Goal: Task Accomplishment & Management: Complete application form

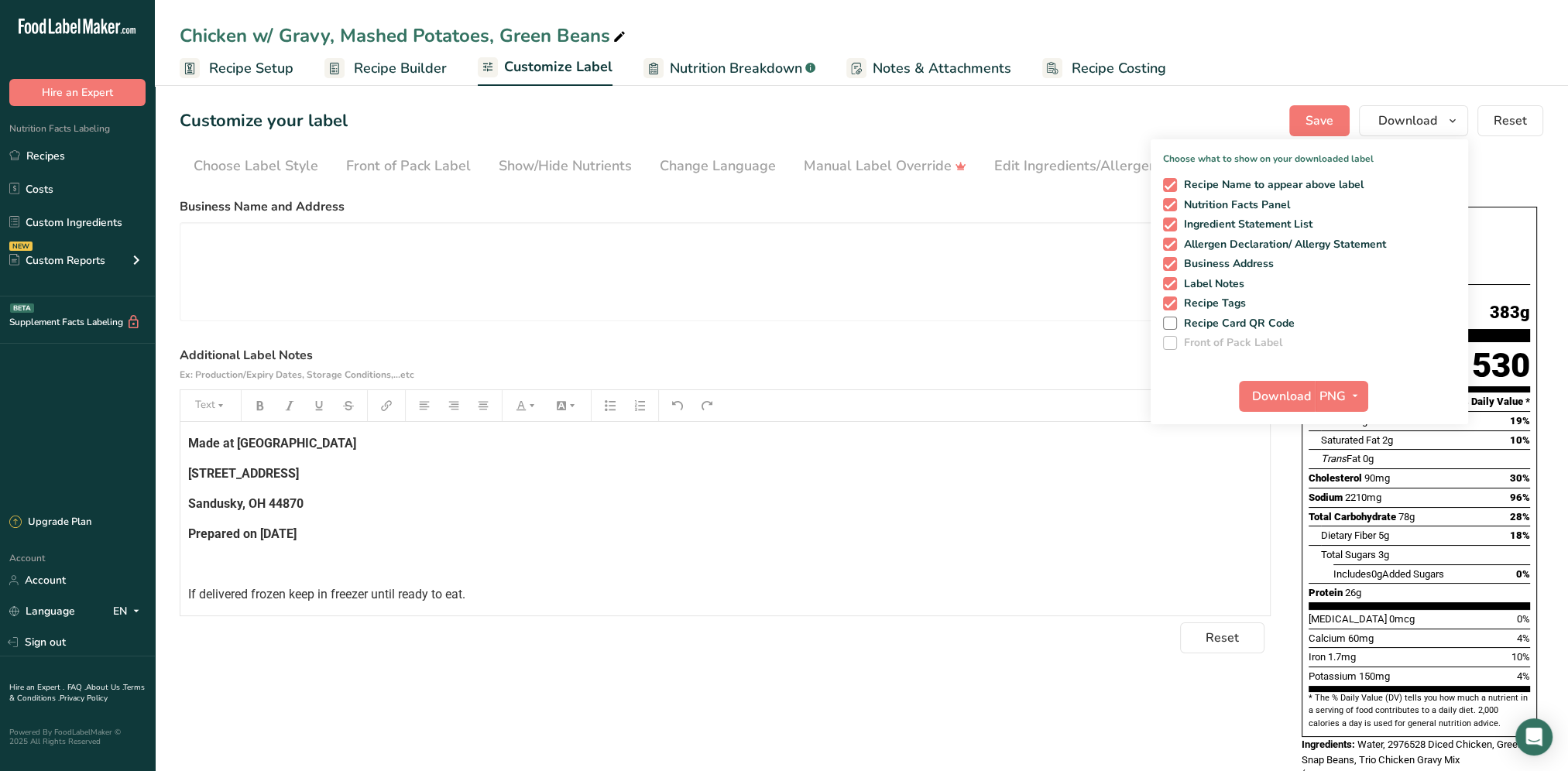
scroll to position [150, 0]
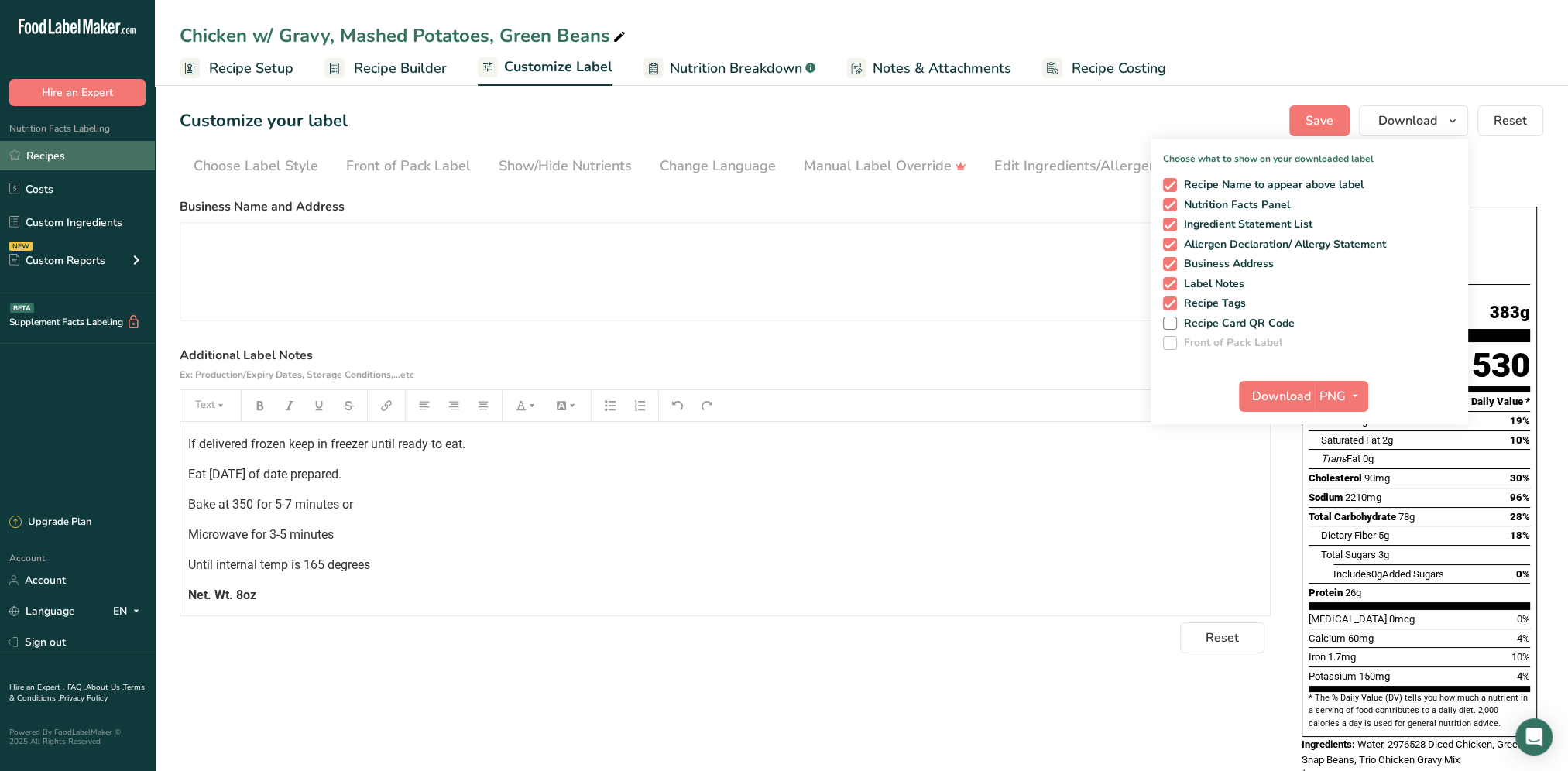
click at [53, 152] on link "Recipes" at bounding box center [77, 156] width 154 height 30
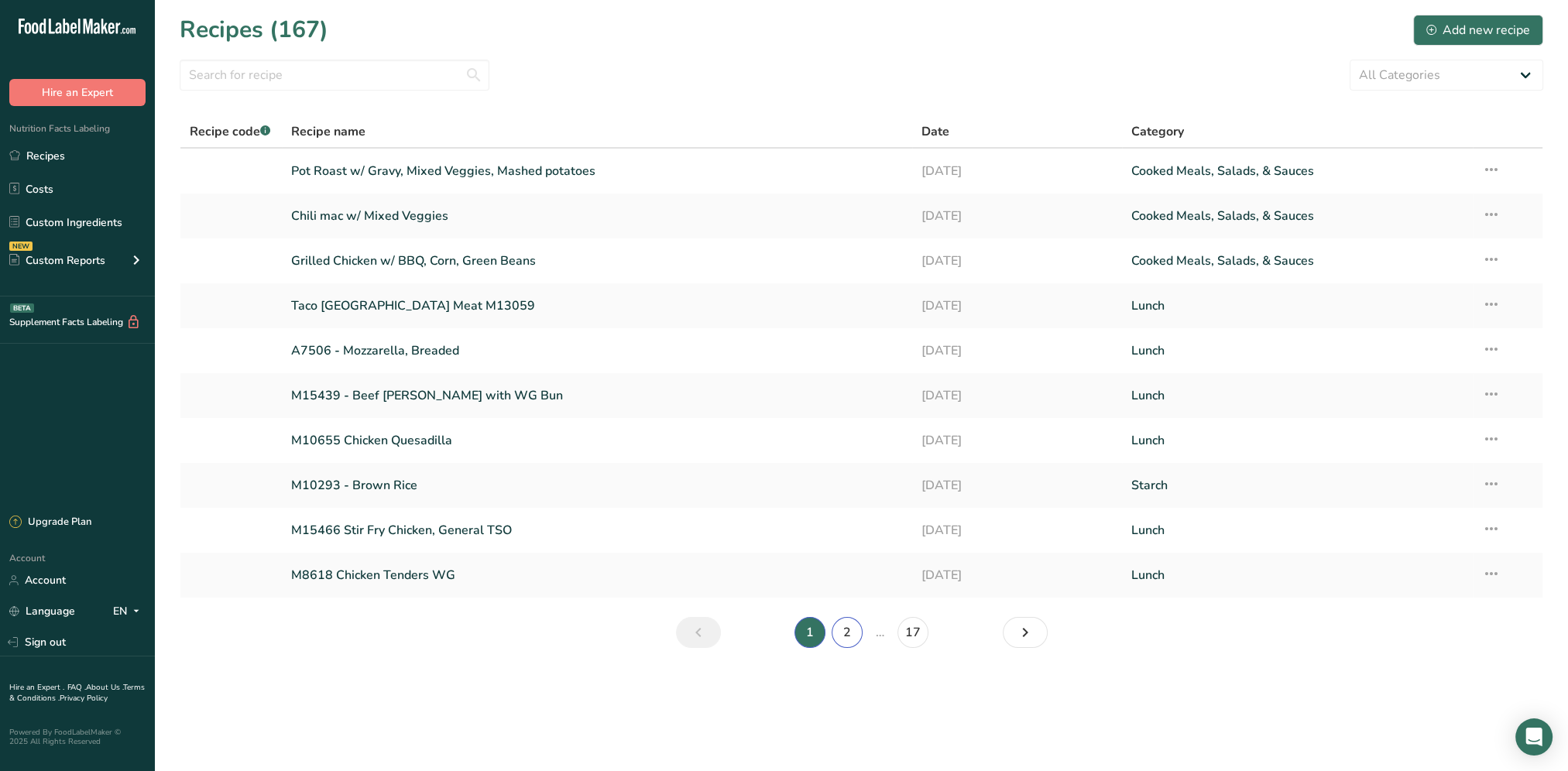
click at [851, 634] on link "2" at bounding box center [846, 633] width 31 height 31
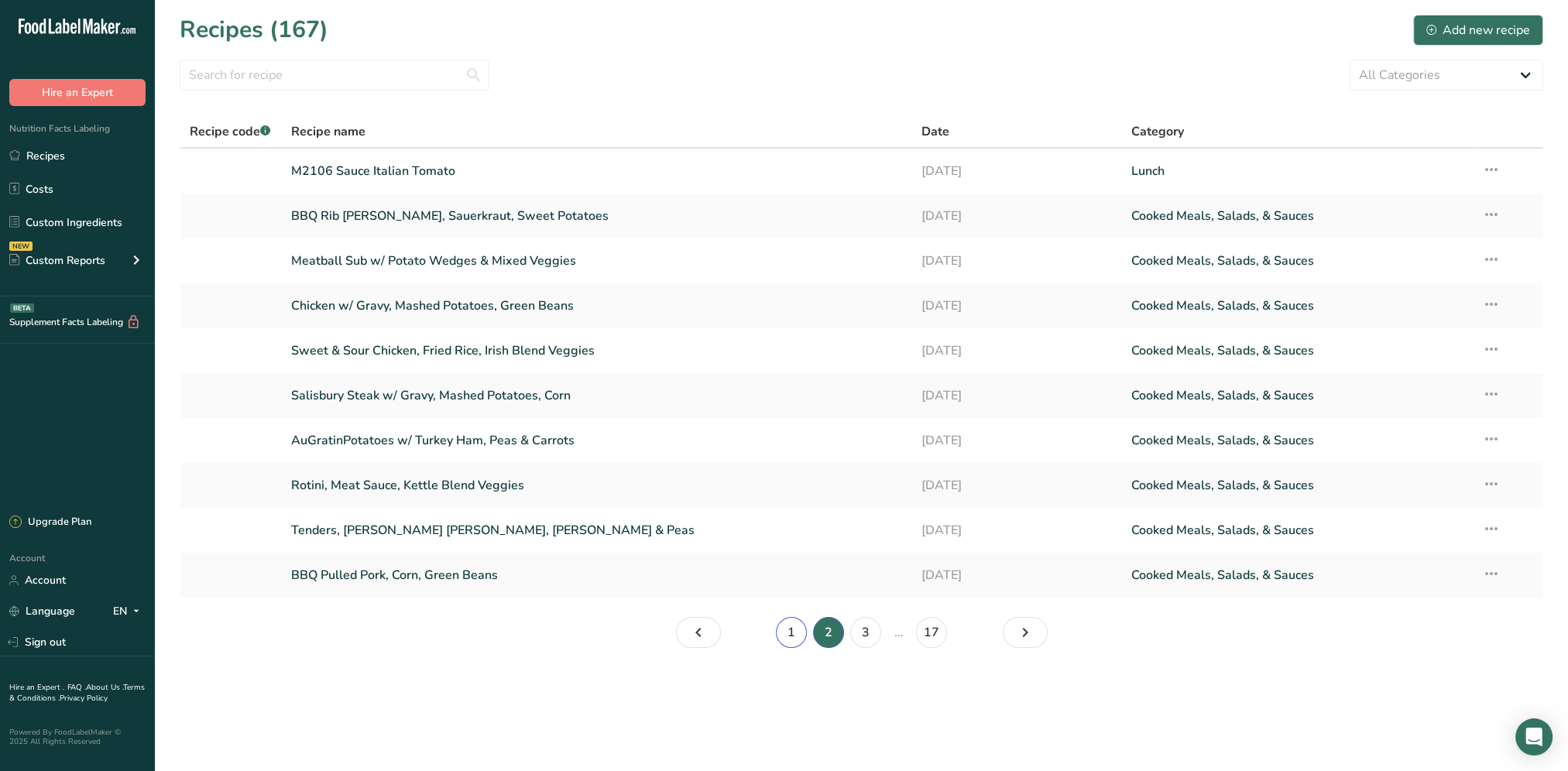
click at [791, 637] on link "1" at bounding box center [791, 633] width 31 height 31
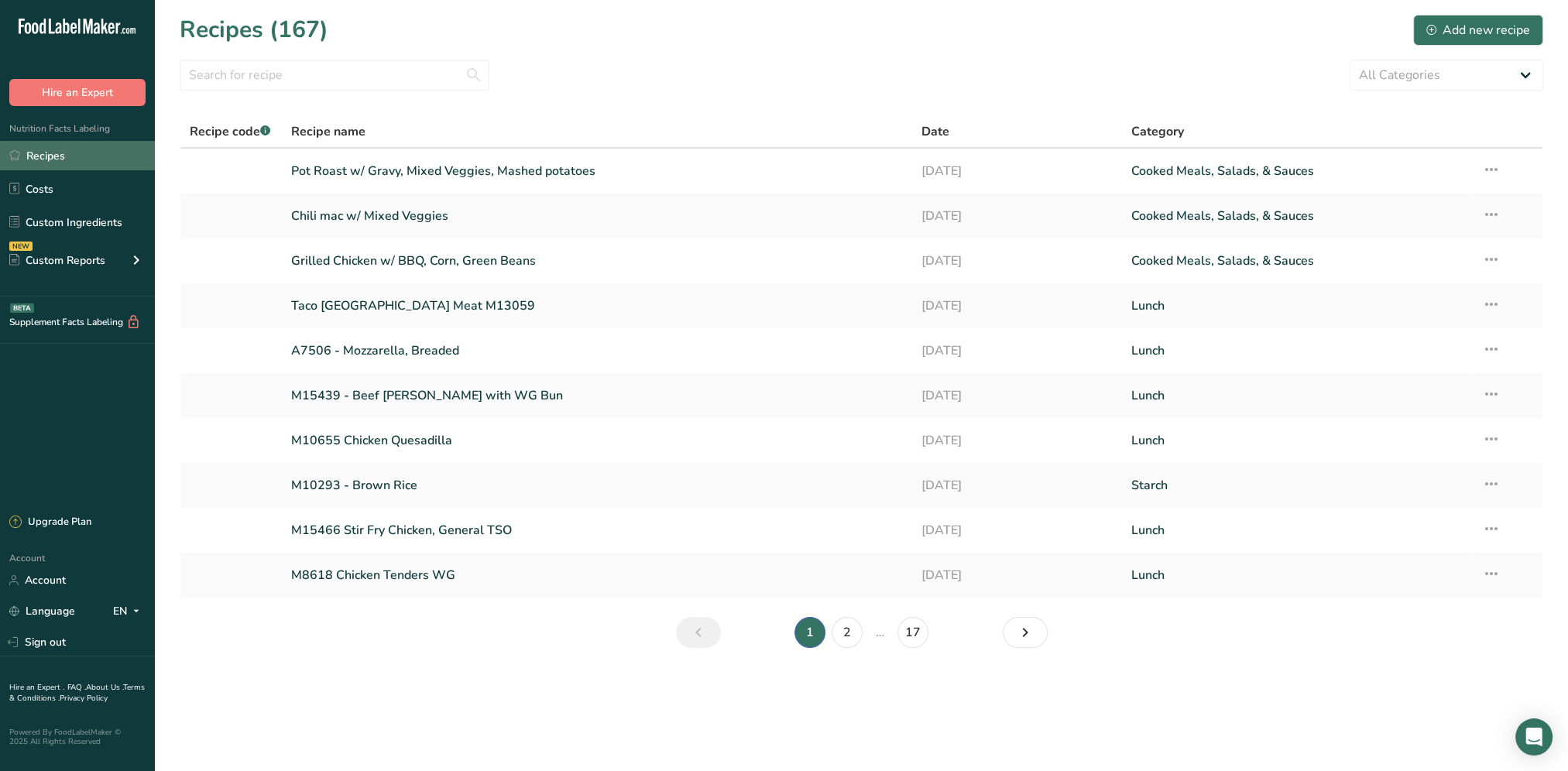
click at [62, 155] on link "Recipes" at bounding box center [77, 156] width 154 height 30
click at [1486, 23] on div "Add new recipe" at bounding box center [1478, 30] width 104 height 18
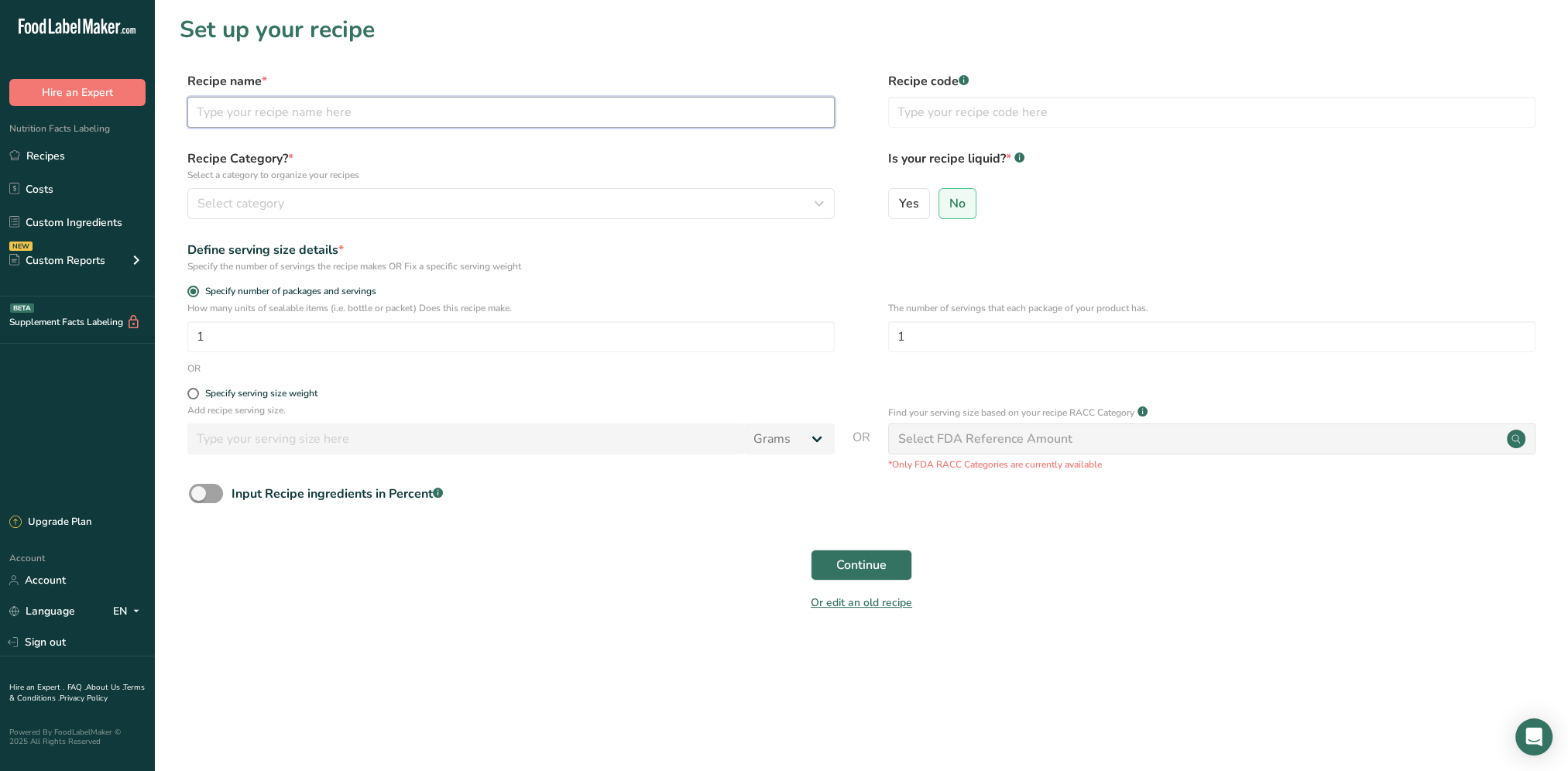
click at [339, 108] on input "text" at bounding box center [511, 112] width 647 height 31
type input "Cheesy chicken & Rice w/ carrots and peas"
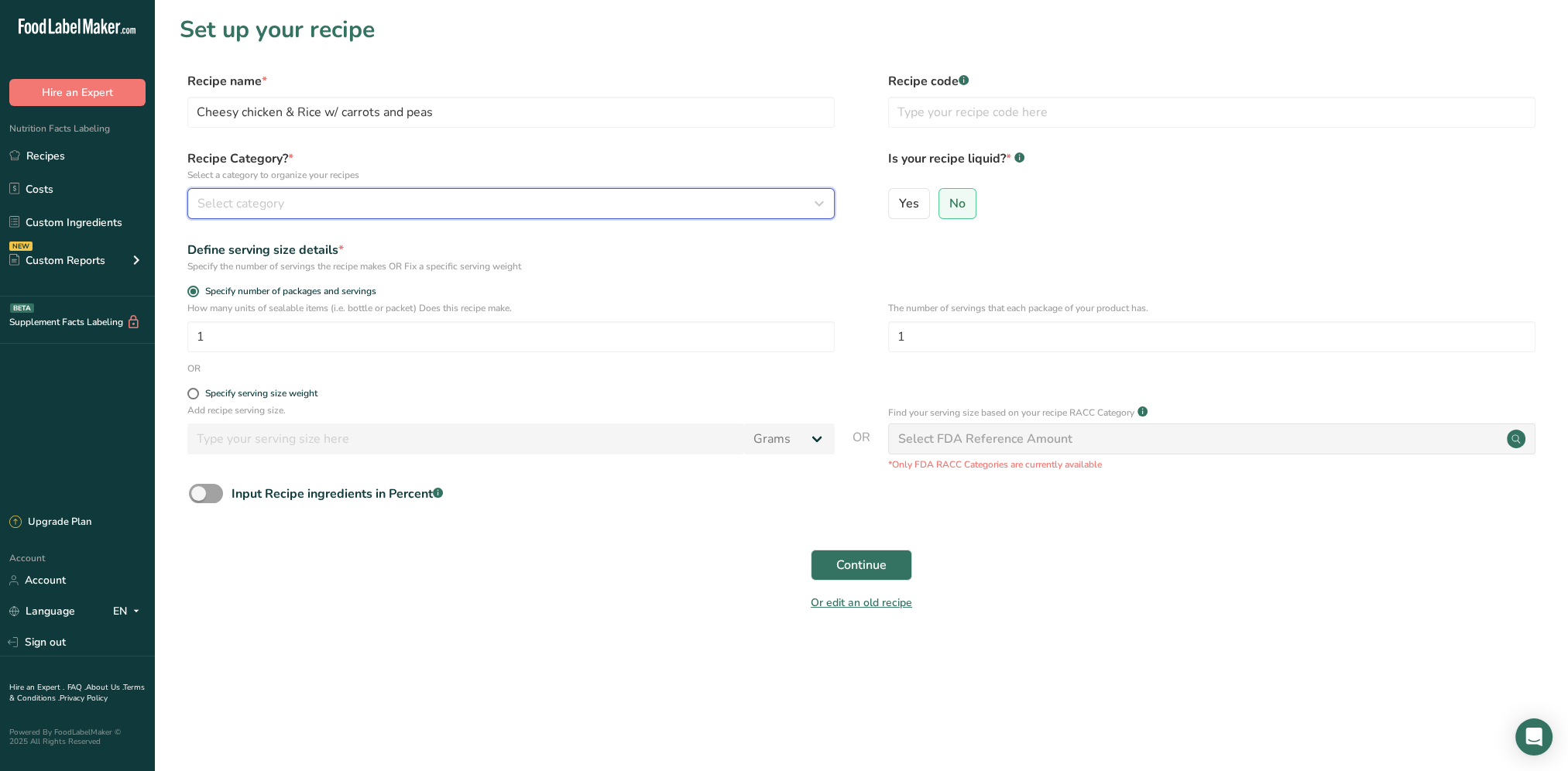
click at [339, 206] on div "Select category" at bounding box center [507, 203] width 618 height 18
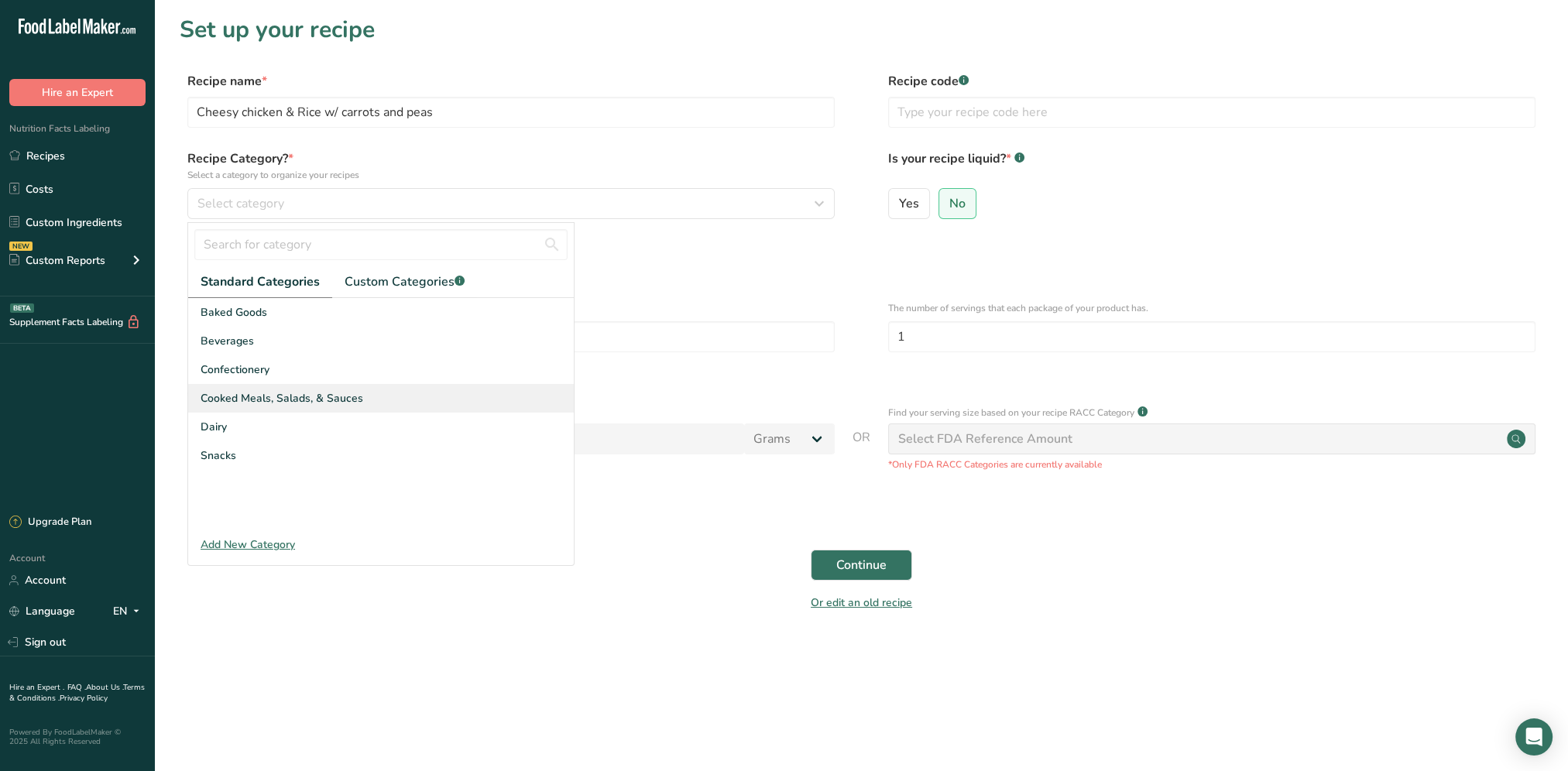
click at [223, 397] on span "Cooked Meals, Salads, & Sauces" at bounding box center [281, 398] width 162 height 16
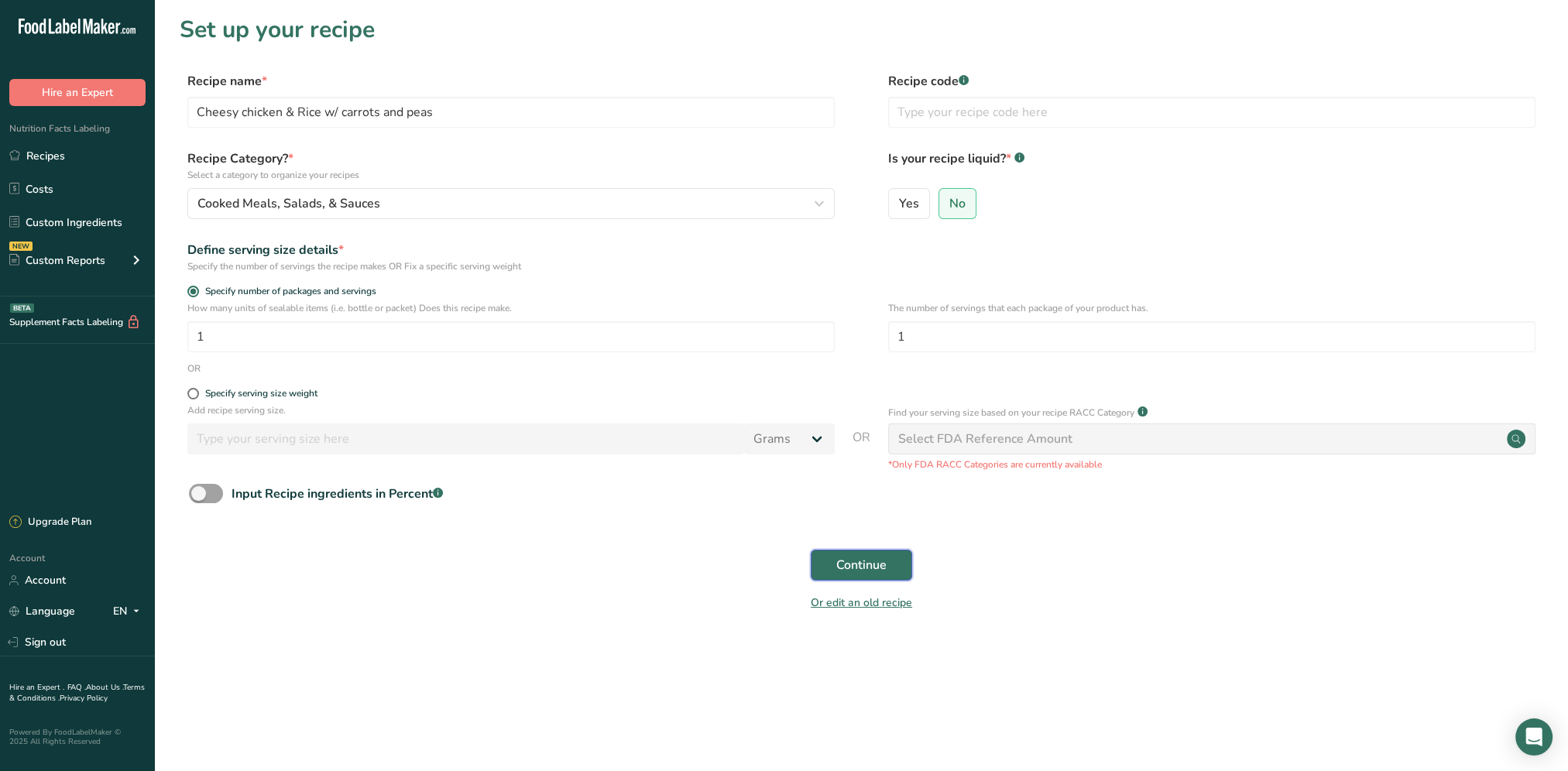
click at [848, 561] on span "Continue" at bounding box center [861, 565] width 50 height 18
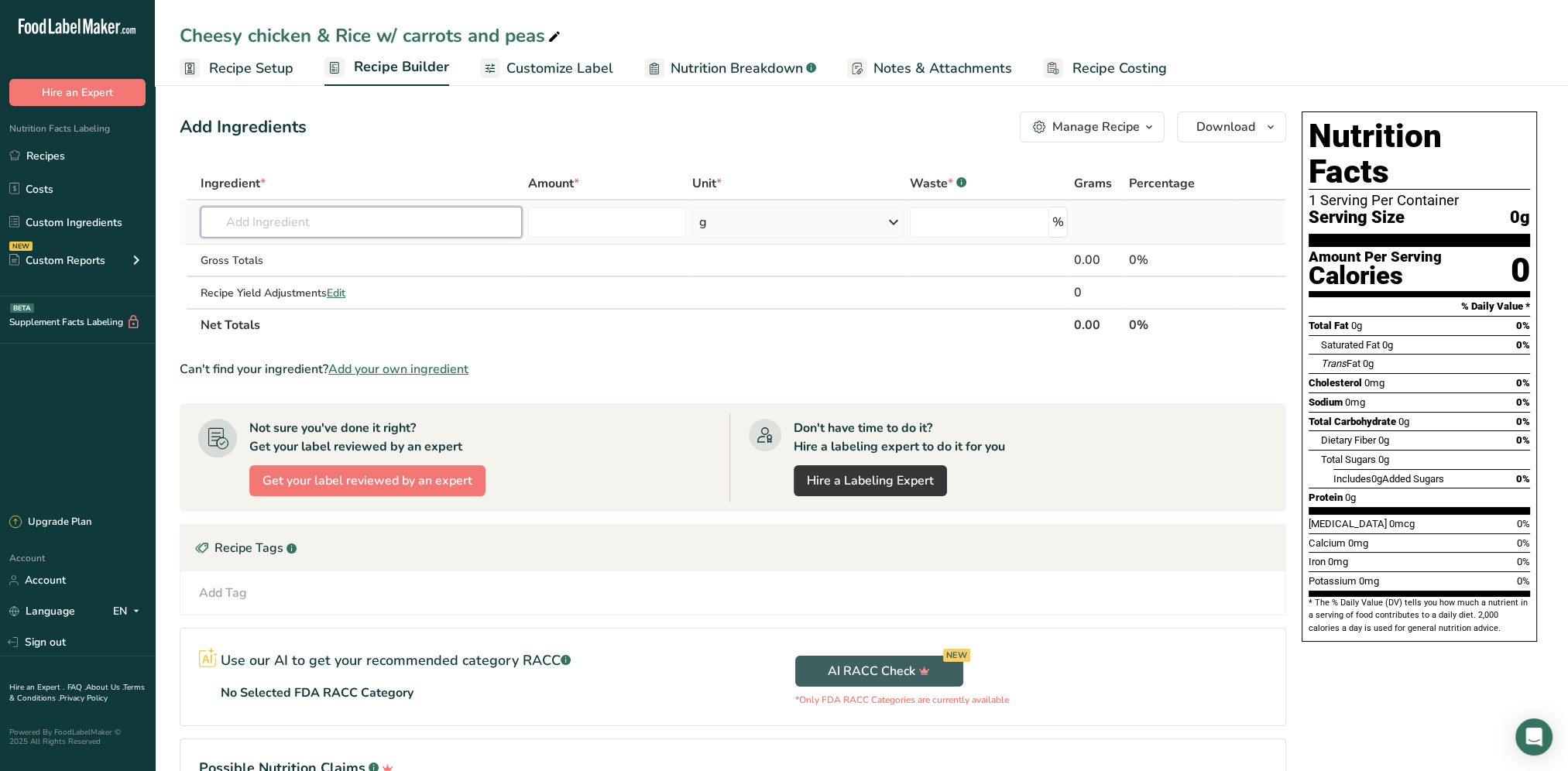
click at [387, 236] on input "text" at bounding box center [361, 222] width 321 height 31
type input "chicken diced"
click at [333, 254] on p "2976528 Diced Chicken" at bounding box center [277, 253] width 130 height 16
type input "2976528 Diced Chicken"
type input "0"
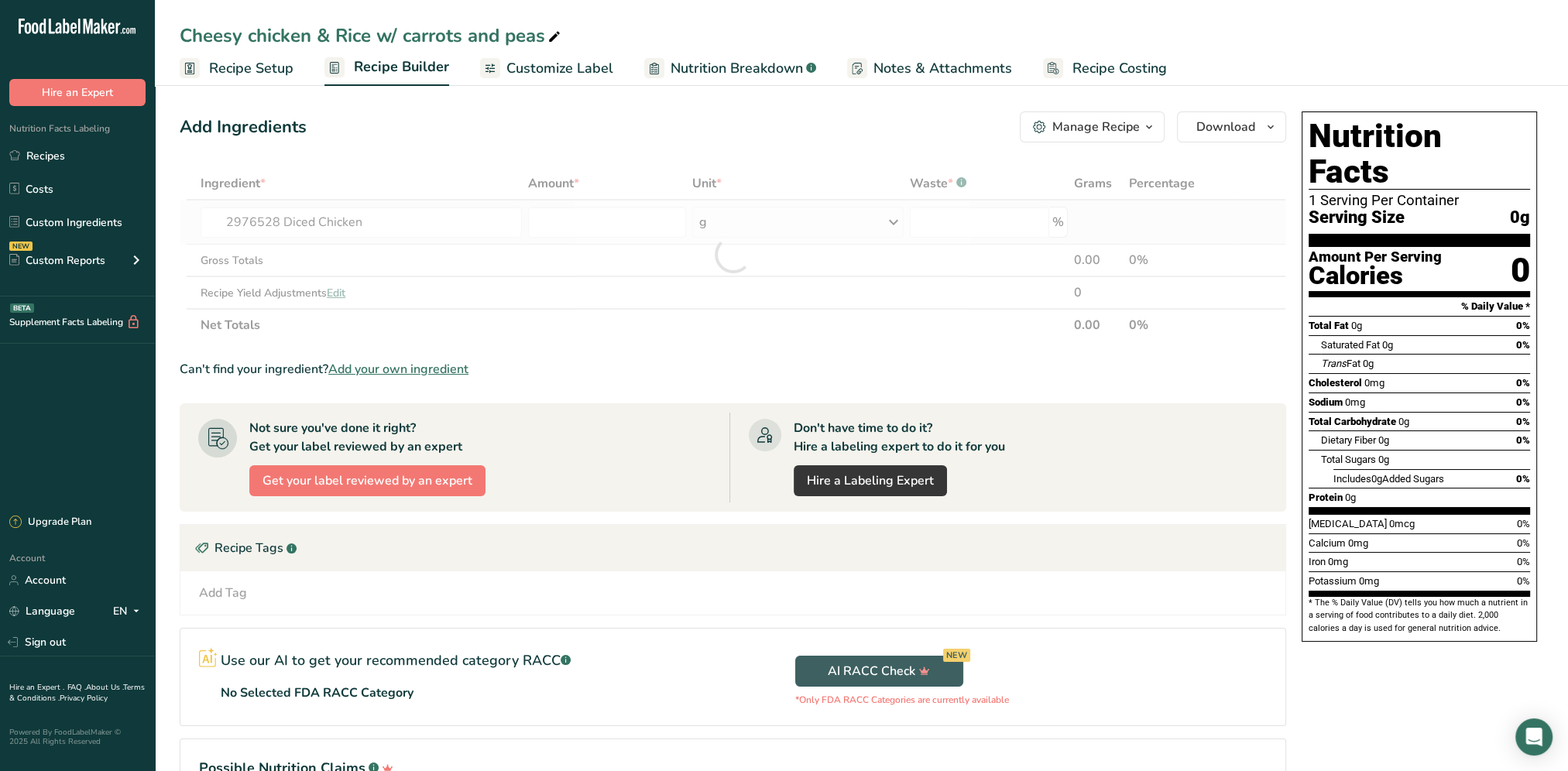
type input "0"
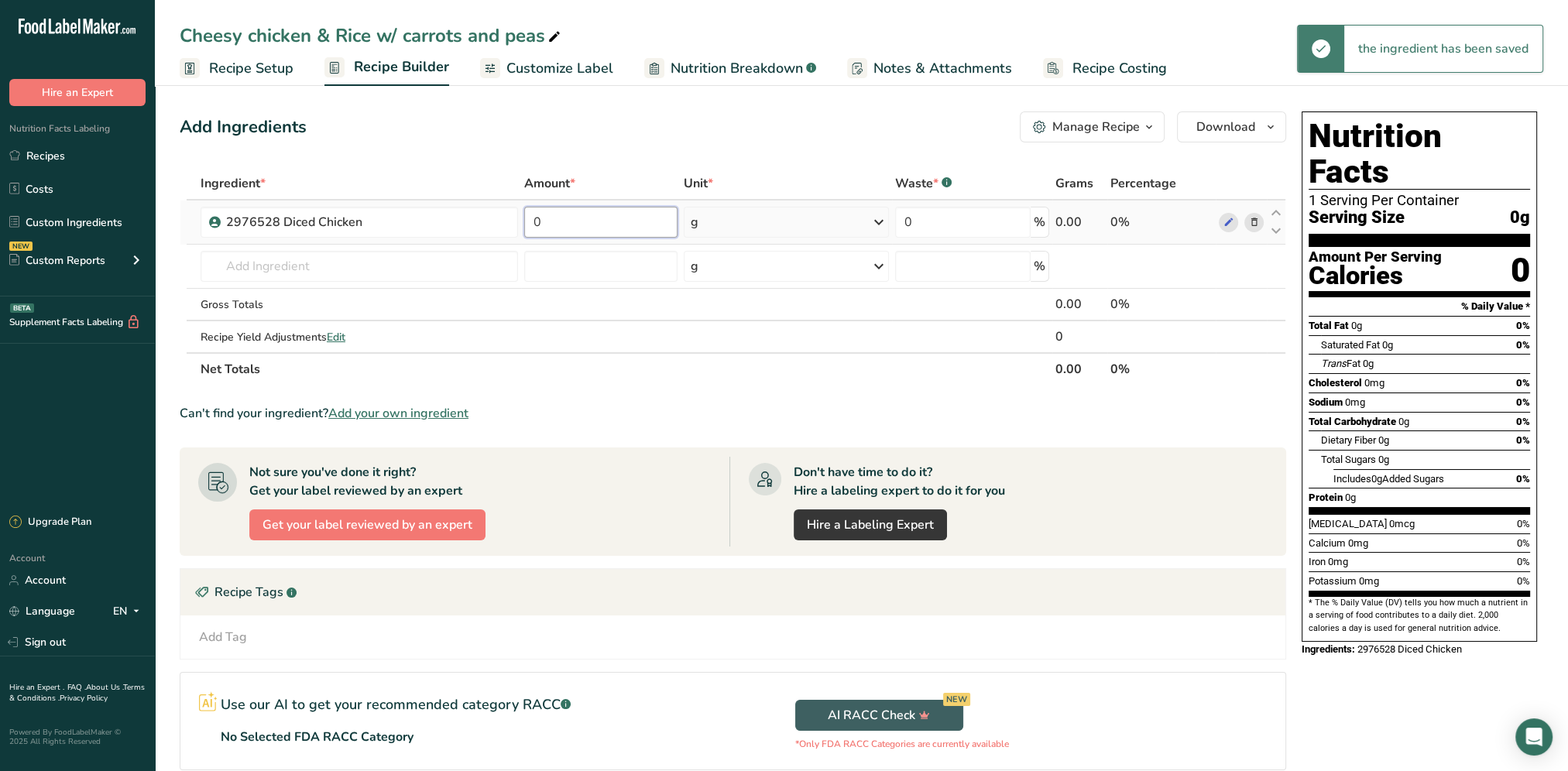
drag, startPoint x: 560, startPoint y: 210, endPoint x: 532, endPoint y: 217, distance: 28.9
click at [532, 217] on input "0" at bounding box center [601, 222] width 154 height 31
click at [879, 224] on div "Ingredient * Amount * Unit * Waste * .a-a{fill:#347362;}.b-a{fill:#fff;} Grams …" at bounding box center [732, 276] width 1106 height 218
click at [879, 224] on icon at bounding box center [878, 222] width 18 height 28
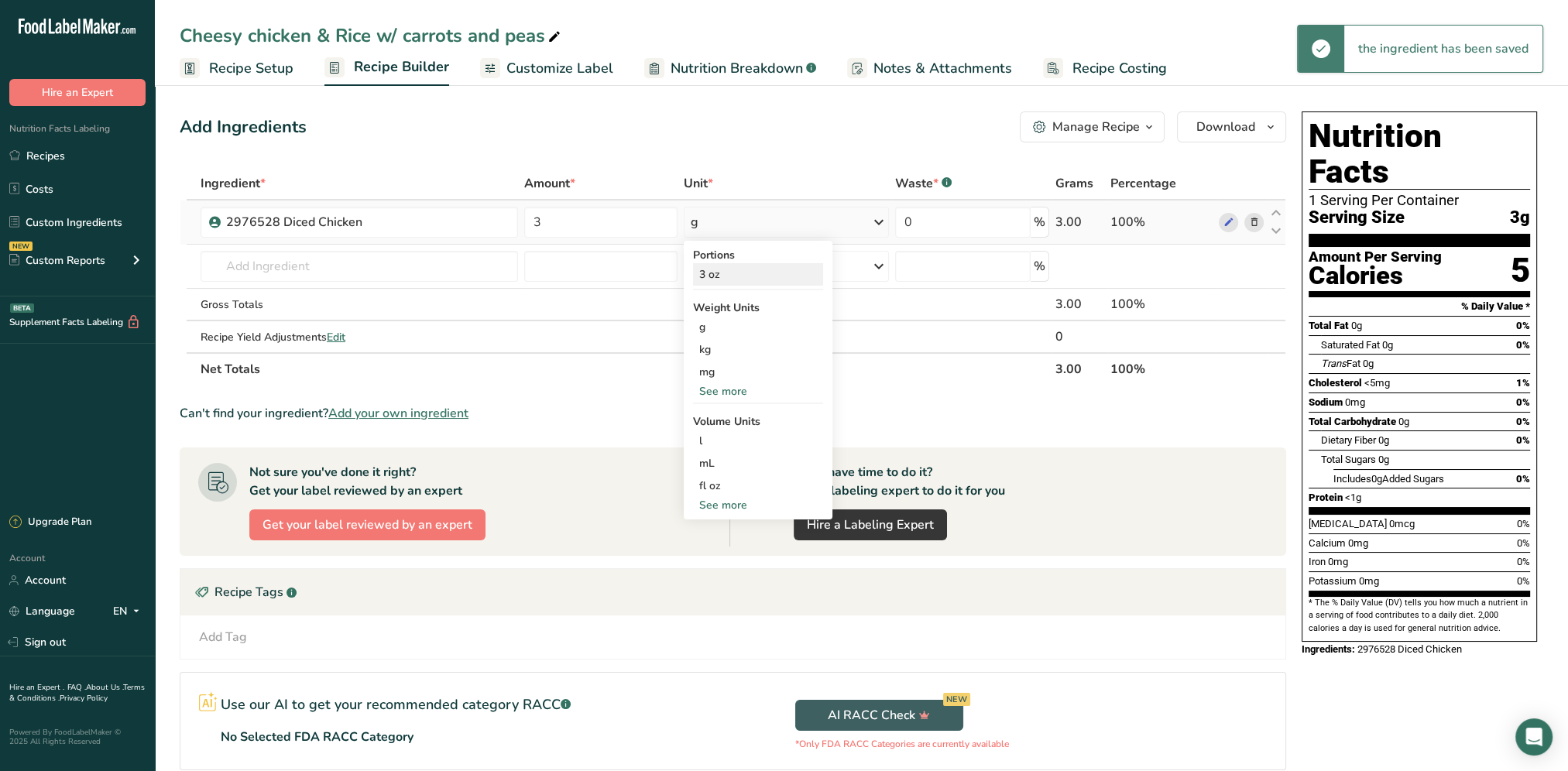
click at [751, 273] on div "3 oz" at bounding box center [758, 274] width 131 height 22
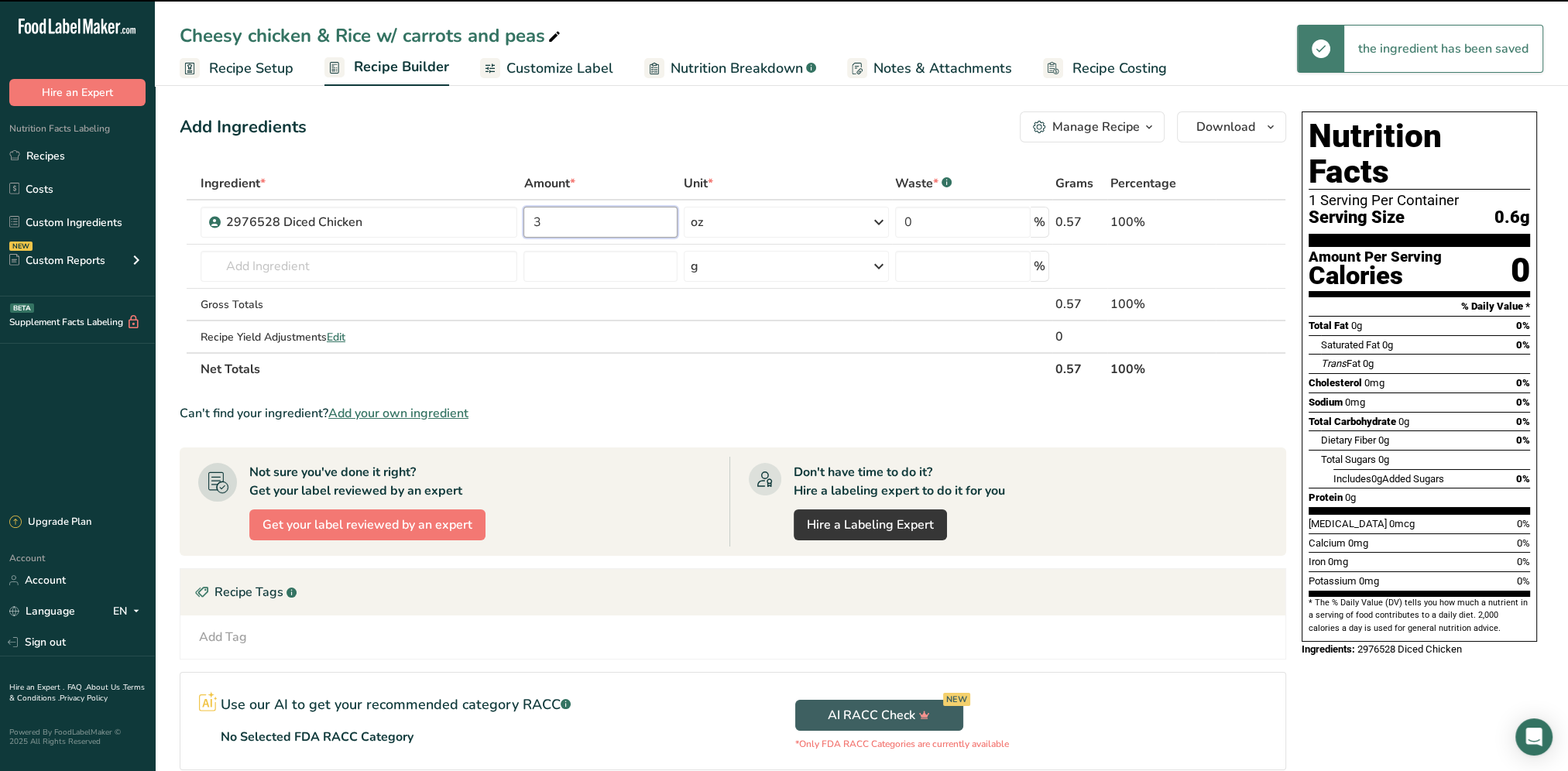
click at [582, 214] on input "3" at bounding box center [600, 222] width 154 height 31
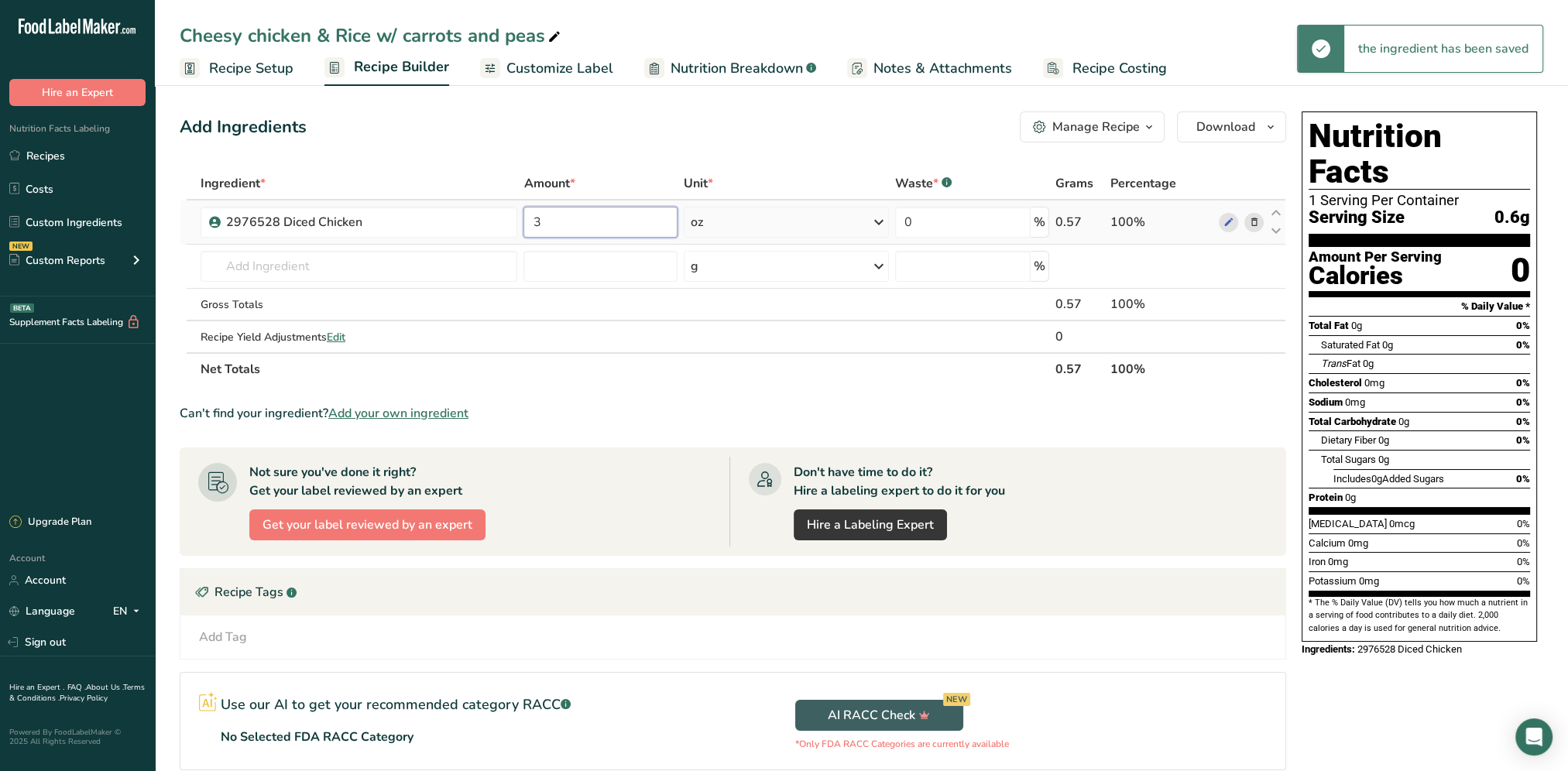
drag, startPoint x: 563, startPoint y: 216, endPoint x: 518, endPoint y: 238, distance: 50.1
click at [518, 238] on tr "2976528 Diced Chicken 3 oz Portions 3 oz Weight Units g kg mg See more Volume U…" at bounding box center [732, 223] width 1105 height 44
click at [632, 146] on div "Add Ingredients Manage Recipe Delete Recipe Duplicate Recipe Scale Recipe Save …" at bounding box center [737, 499] width 1115 height 787
drag, startPoint x: 560, startPoint y: 229, endPoint x: 511, endPoint y: 229, distance: 49.0
click at [511, 229] on tr "2976528 Diced Chicken 3 oz Portions 3 oz Weight Units g kg mg See more Volume U…" at bounding box center [732, 223] width 1105 height 44
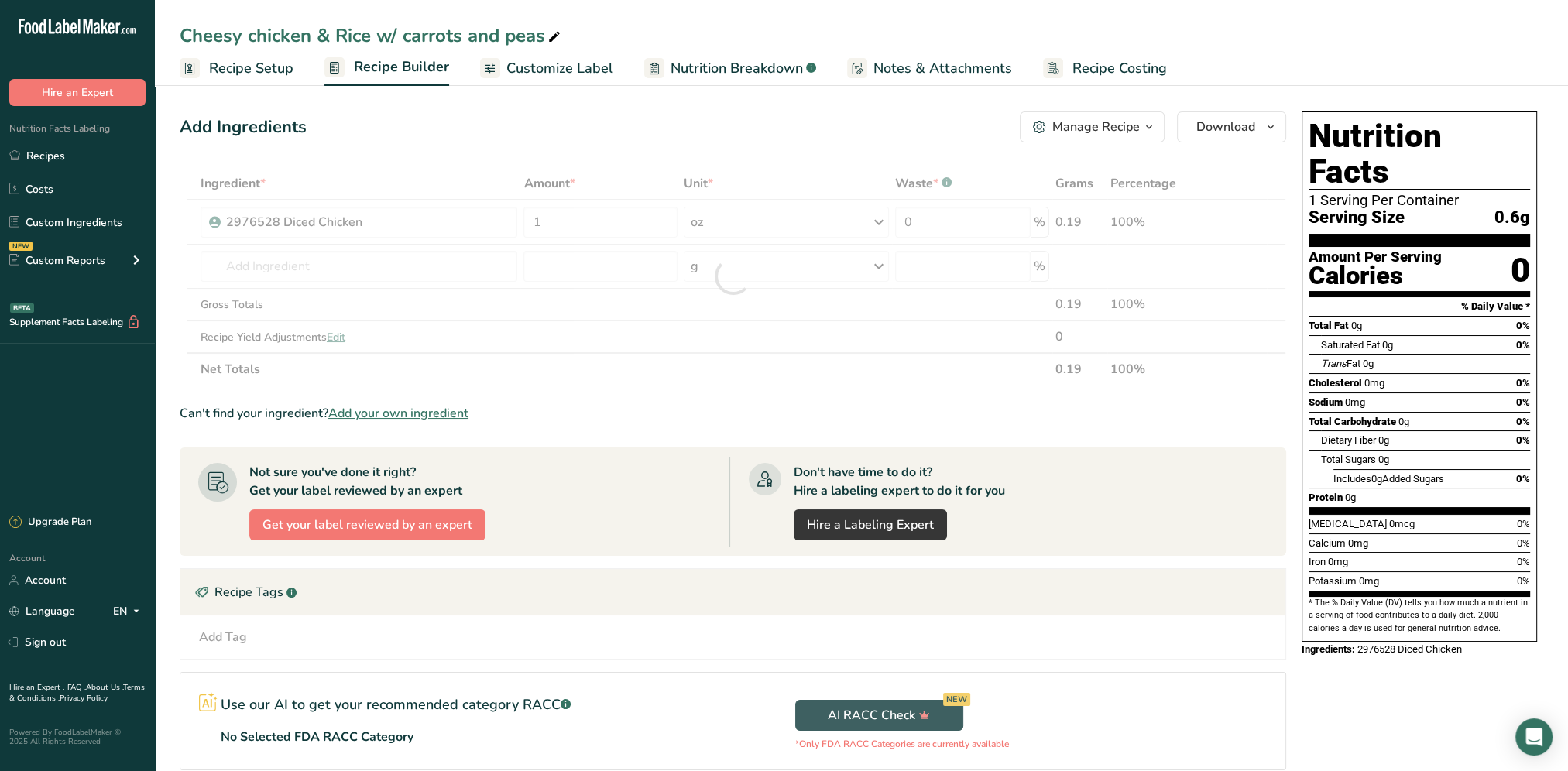
click at [647, 136] on div "Add Ingredients Manage Recipe Delete Recipe Duplicate Recipe Scale Recipe Save …" at bounding box center [732, 127] width 1106 height 31
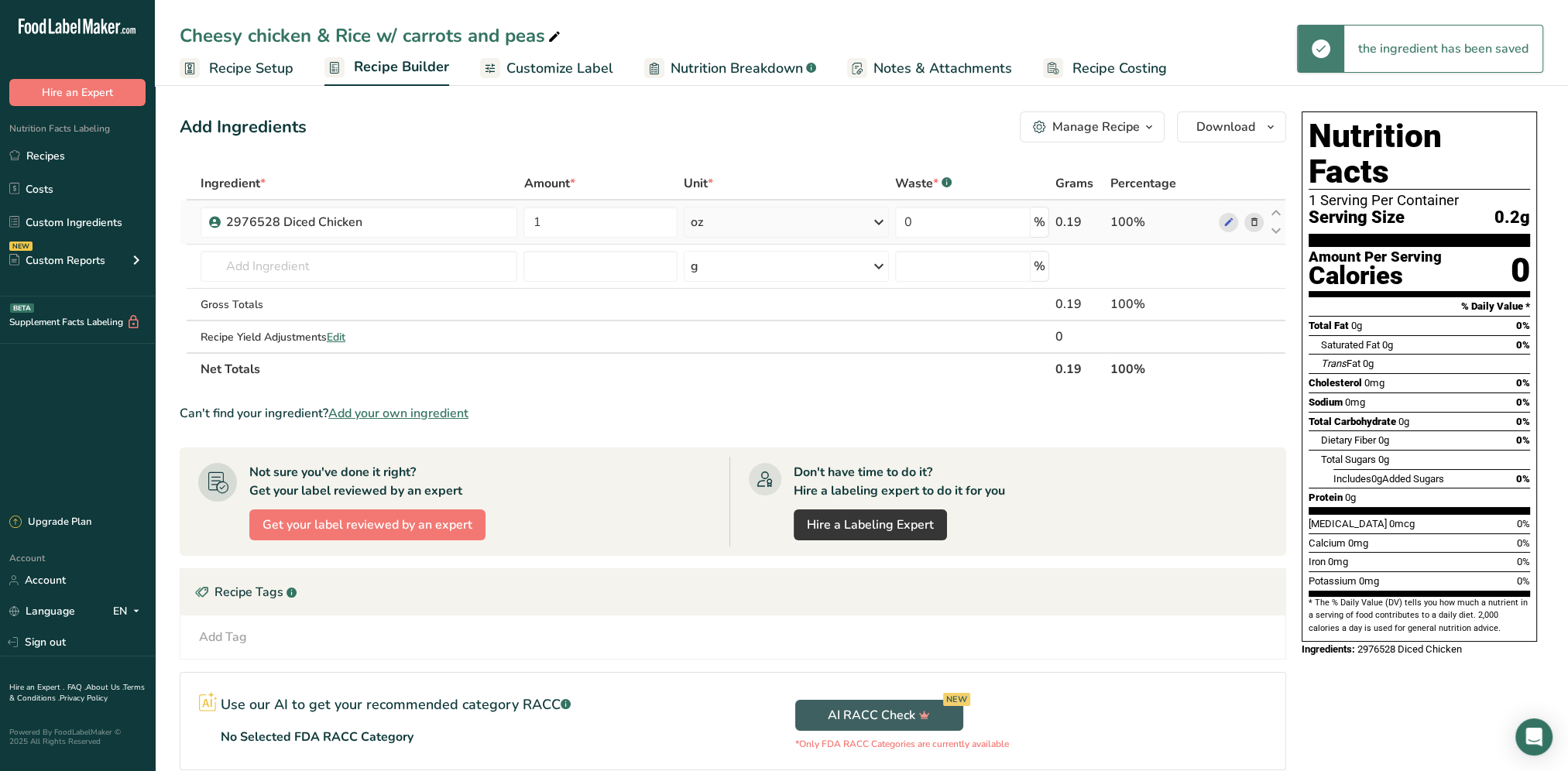
click at [783, 226] on div "oz" at bounding box center [786, 222] width 205 height 31
click at [720, 391] on div "See more" at bounding box center [758, 391] width 131 height 16
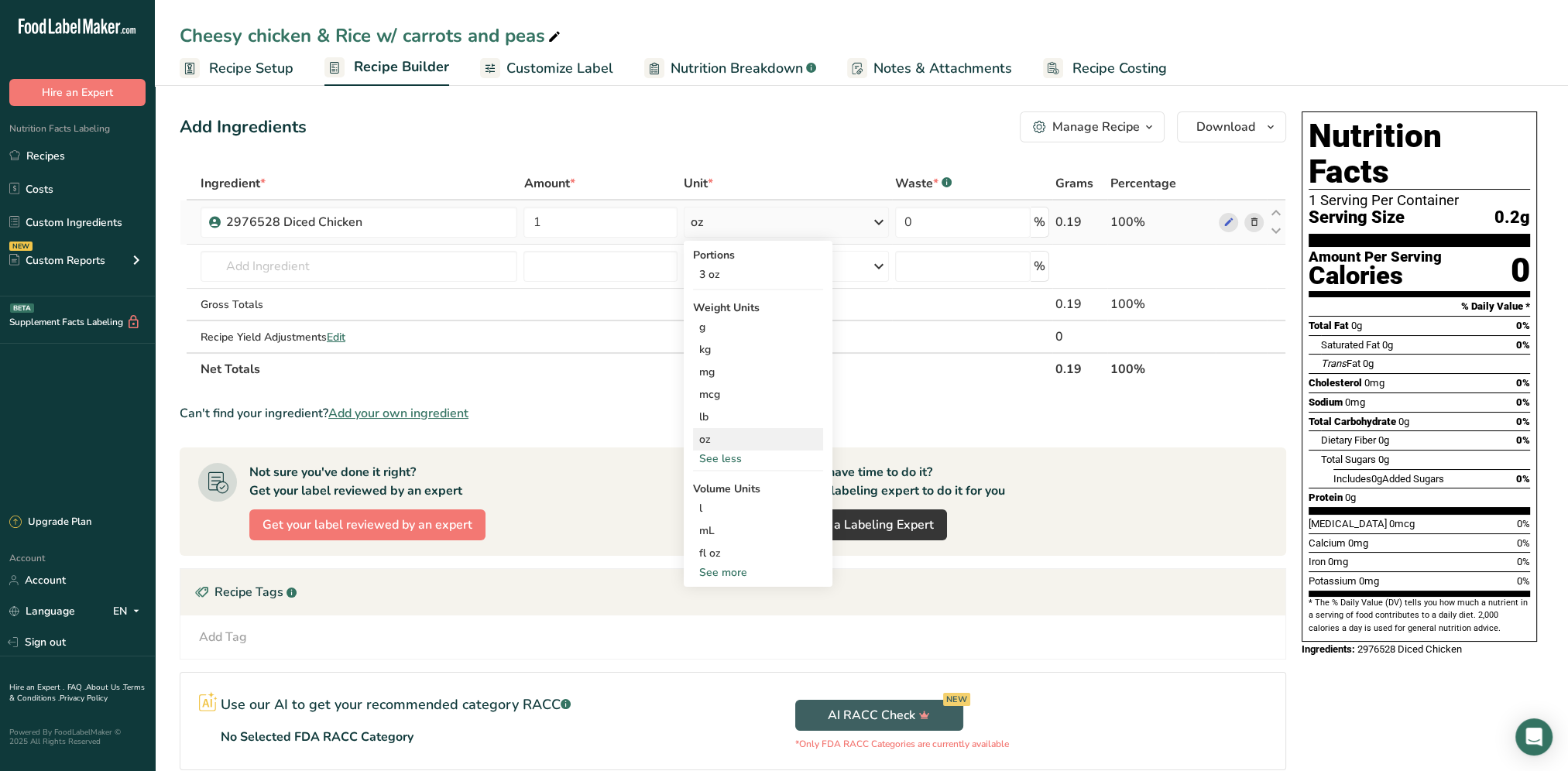
click at [719, 440] on div "oz" at bounding box center [758, 439] width 131 height 22
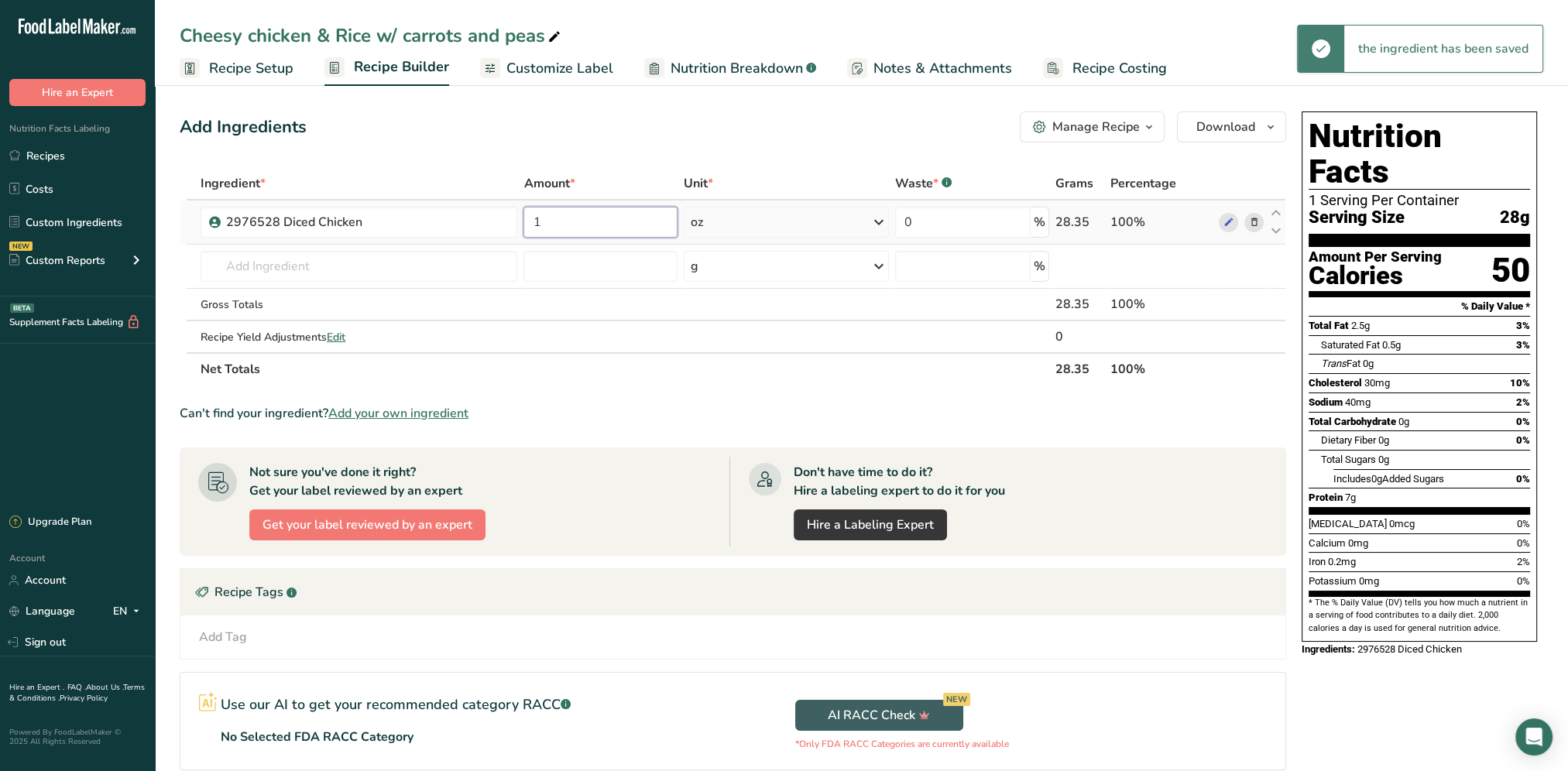
drag, startPoint x: 556, startPoint y: 212, endPoint x: 517, endPoint y: 224, distance: 40.8
click at [523, 224] on input "1" at bounding box center [600, 222] width 154 height 31
type input "3"
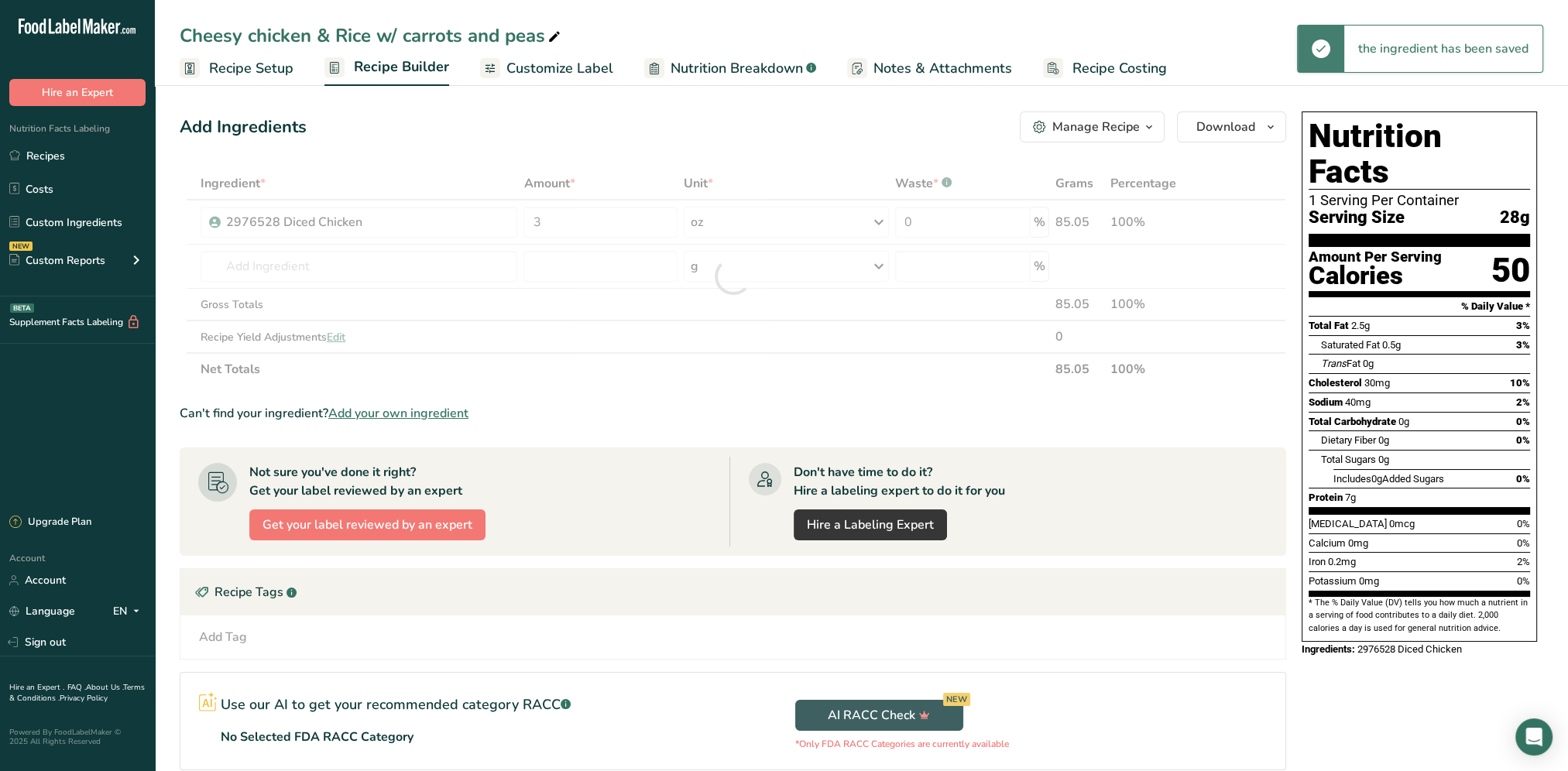
click at [647, 135] on div "Add Ingredients Manage Recipe Delete Recipe Duplicate Recipe Scale Recipe Save …" at bounding box center [732, 127] width 1106 height 31
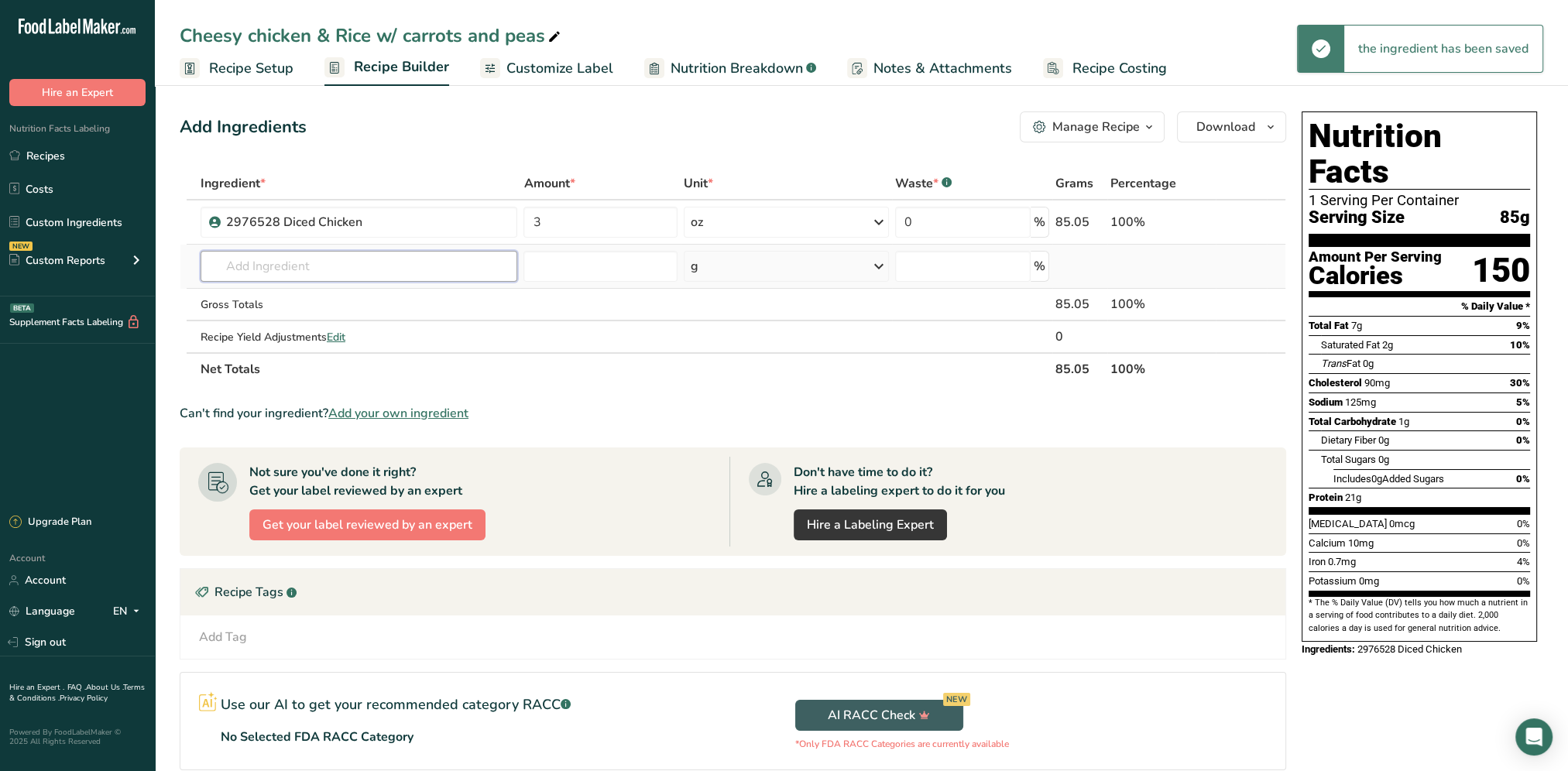
click at [263, 259] on input "text" at bounding box center [359, 266] width 318 height 31
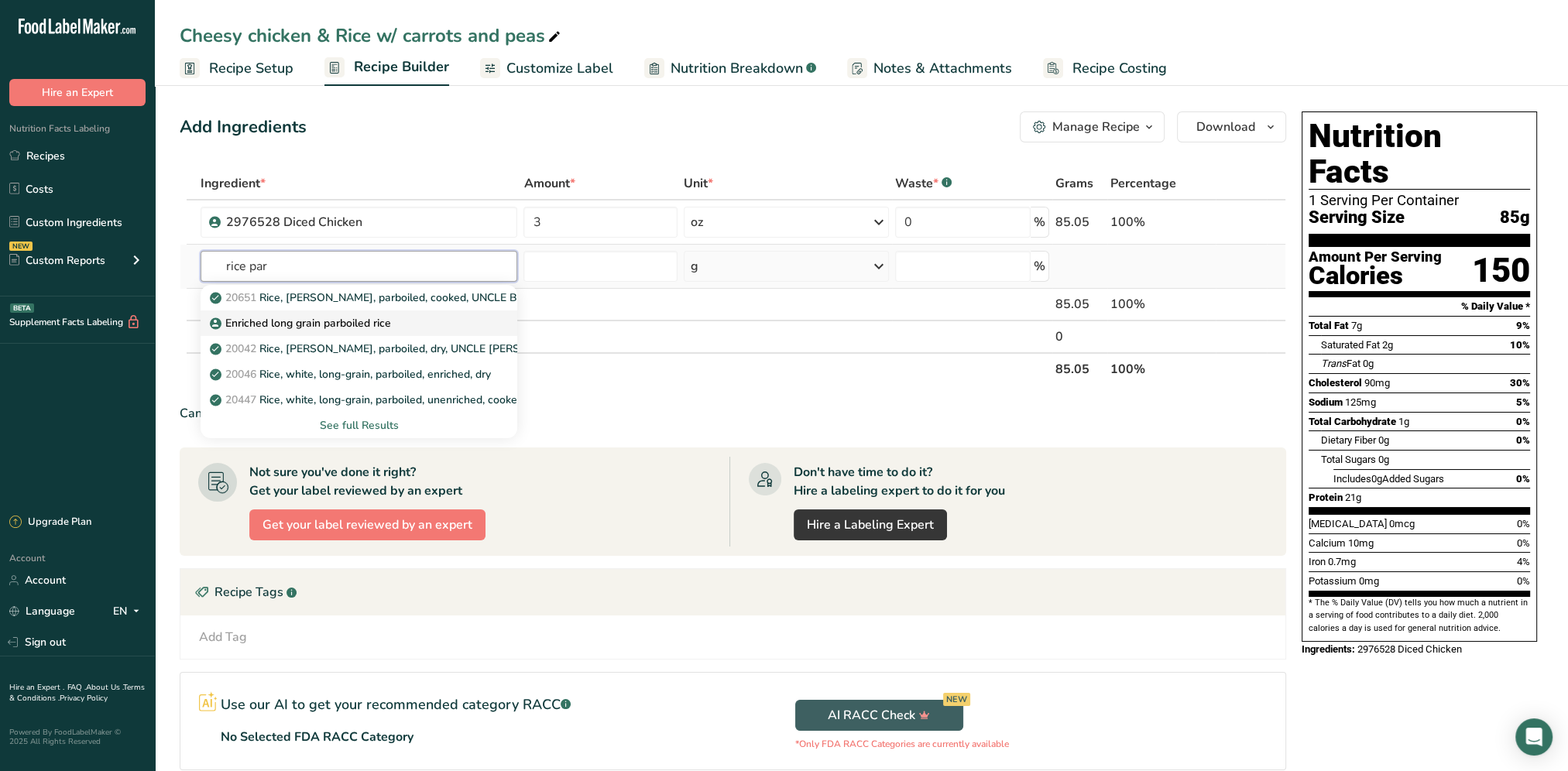
type input "rice par"
click at [330, 326] on p "Enriched long grain parboiled rice" at bounding box center [302, 323] width 178 height 16
type input "Enriched long grain parboiled rice"
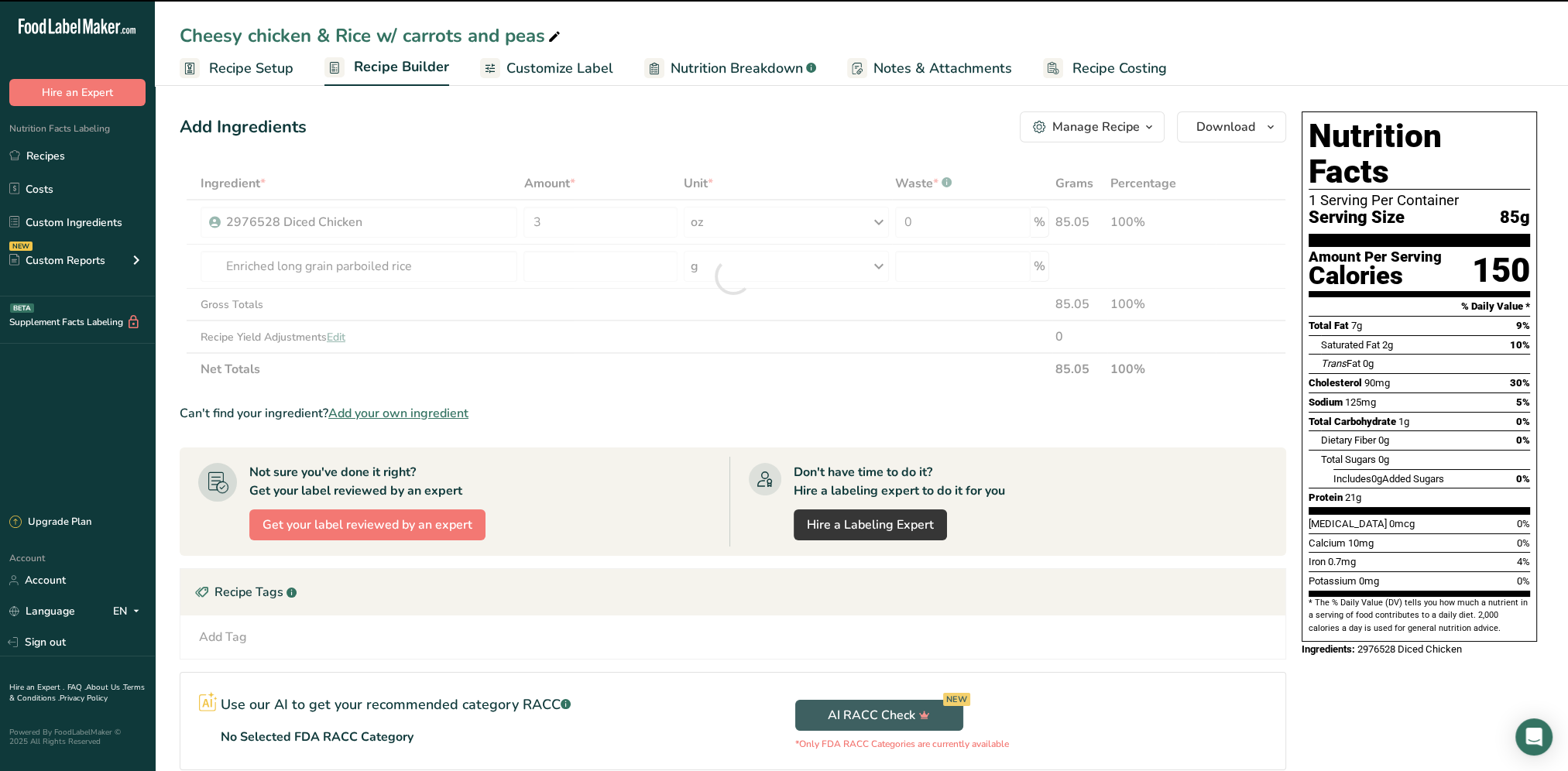
type input "0"
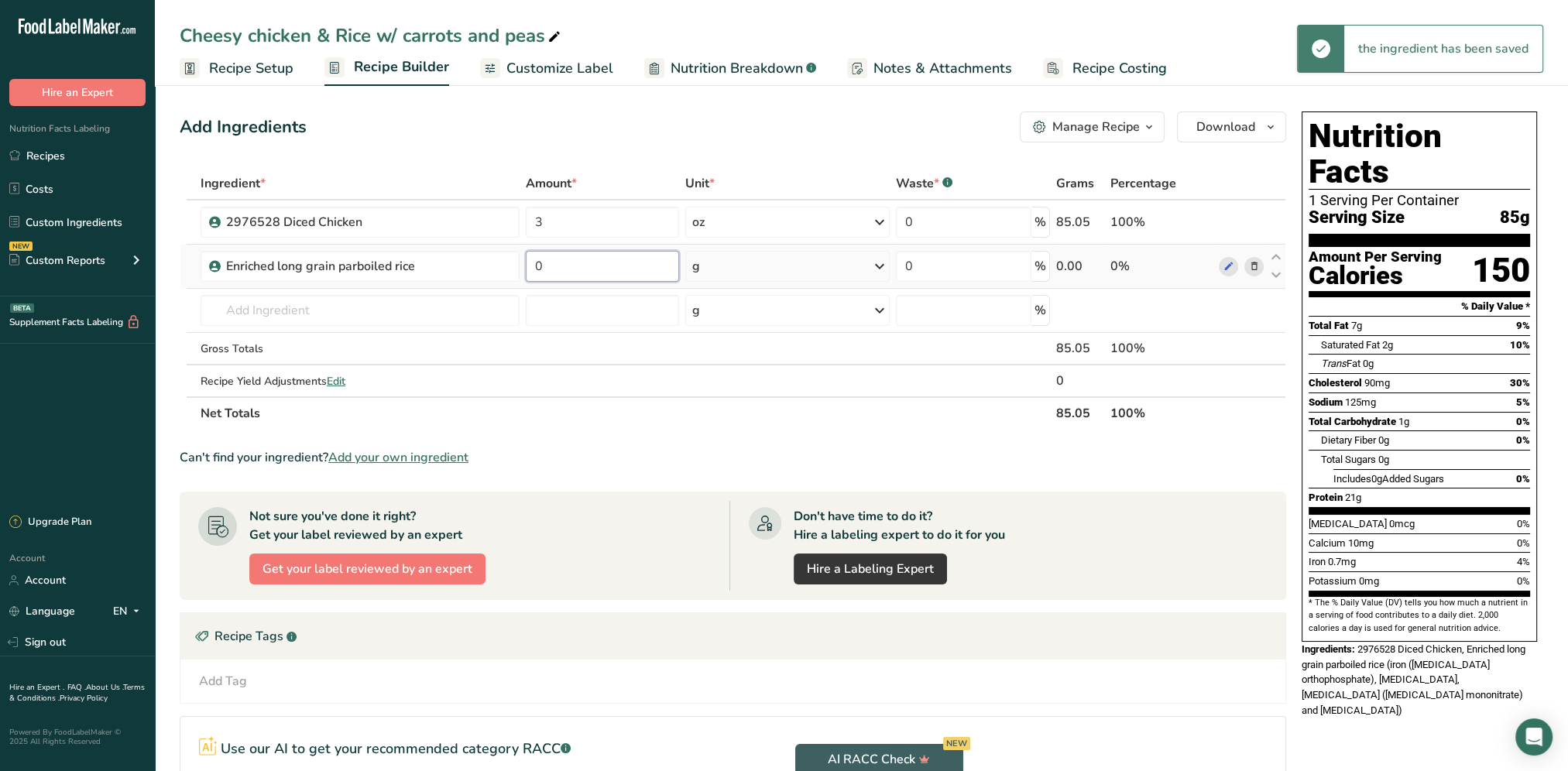
drag, startPoint x: 573, startPoint y: 267, endPoint x: 529, endPoint y: 272, distance: 44.3
click at [529, 272] on input "0" at bounding box center [603, 266] width 154 height 31
type input "0.5"
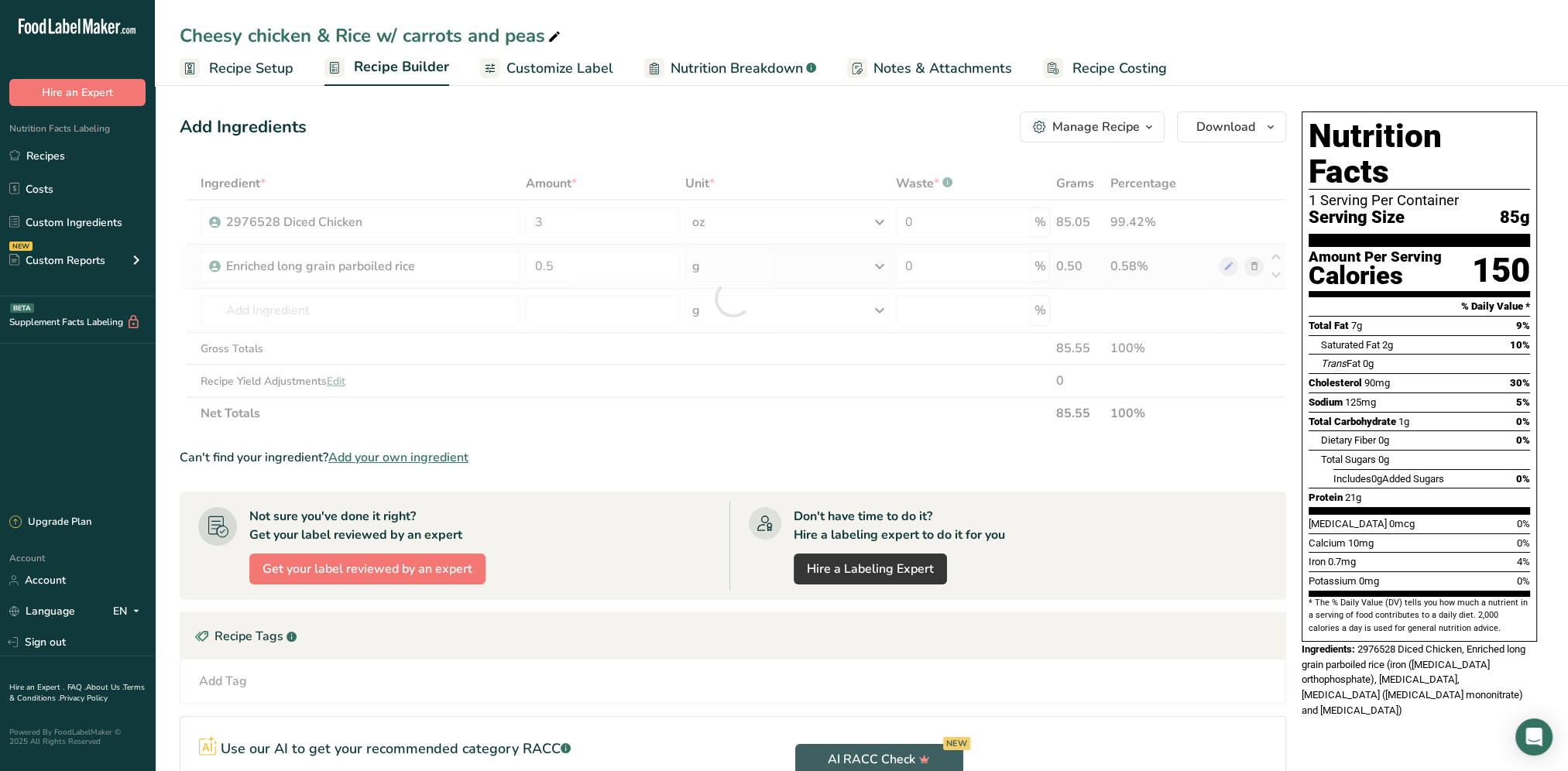
click at [875, 266] on div "Ingredient * Amount * Unit * Waste * .a-a{fill:#347362;}.b-a{fill:#fff;} Grams …" at bounding box center [732, 298] width 1106 height 262
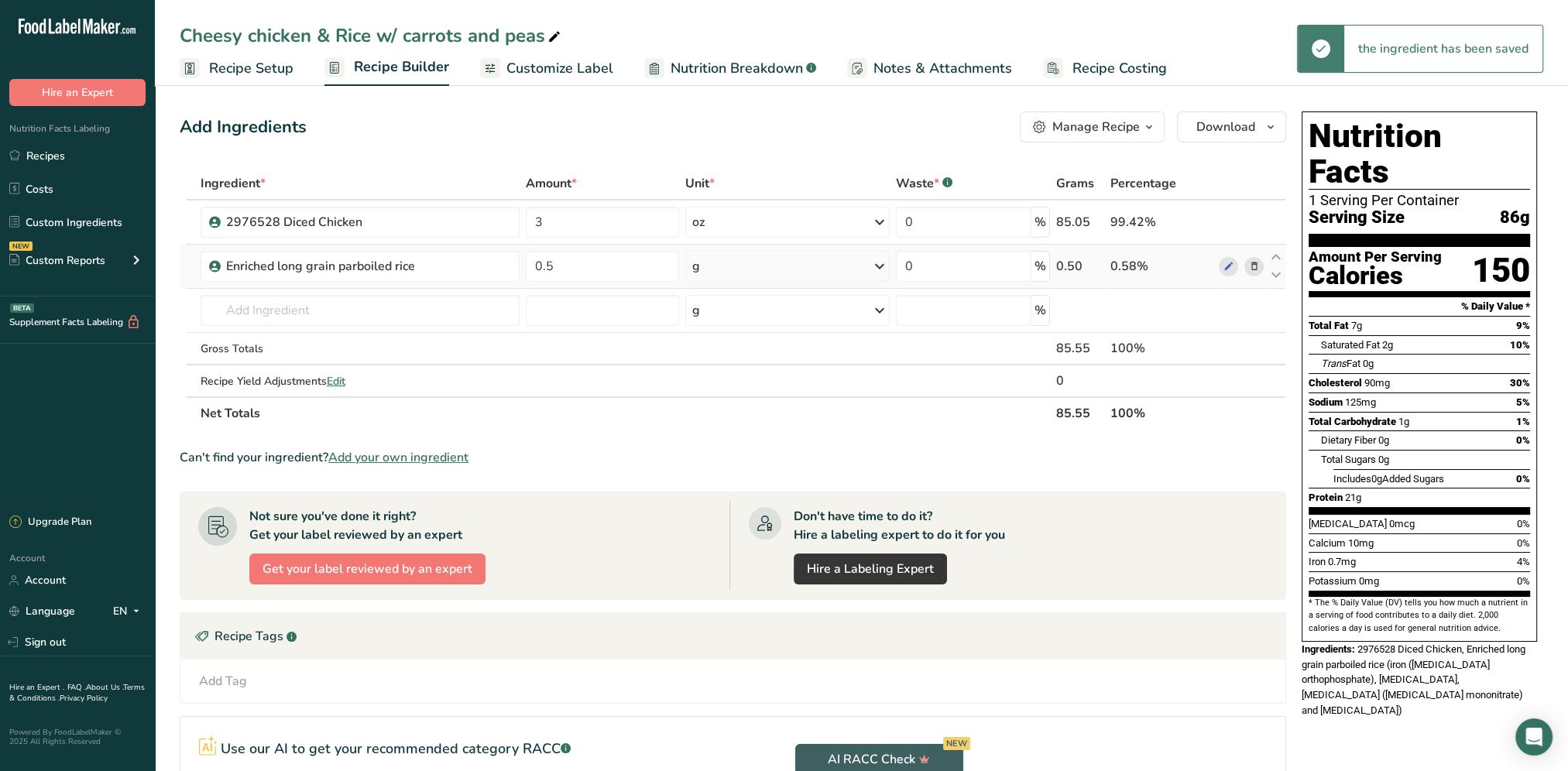
click at [879, 262] on icon at bounding box center [879, 266] width 18 height 28
click at [718, 497] on div "See more" at bounding box center [760, 502] width 131 height 16
select select "22"
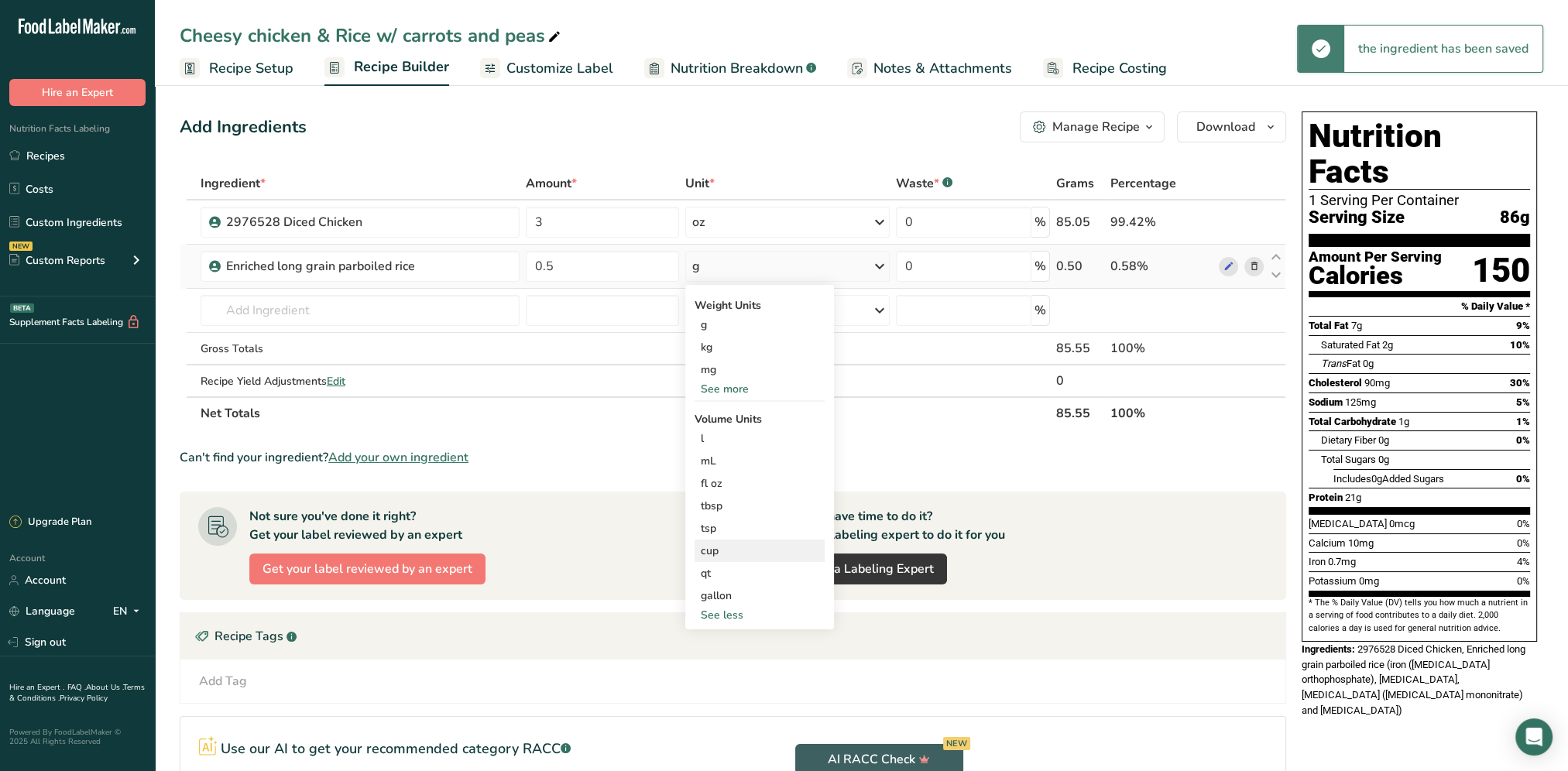
click at [715, 549] on div "cup" at bounding box center [759, 550] width 118 height 16
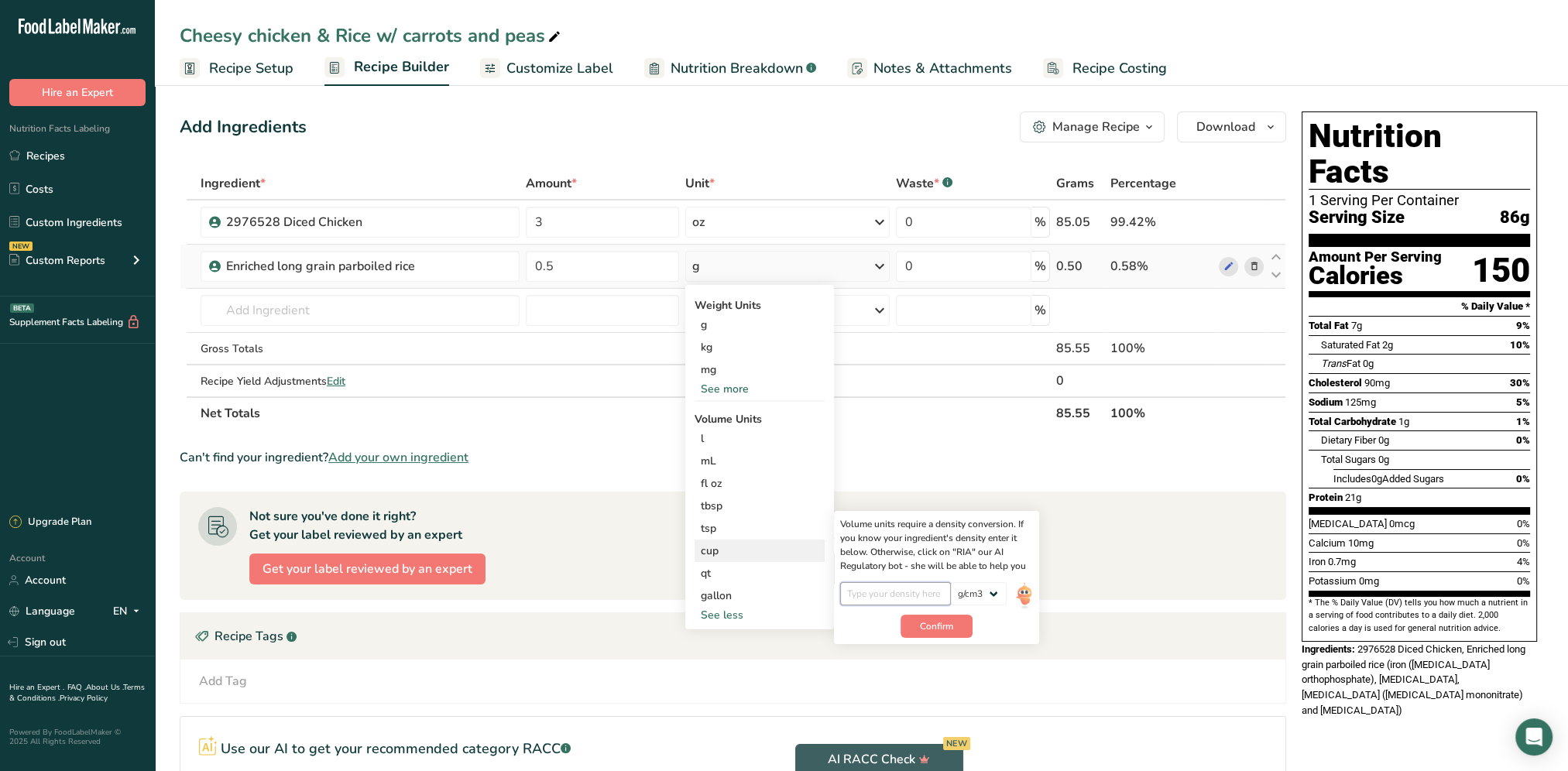
click at [899, 595] on input "number" at bounding box center [894, 594] width 110 height 23
type input "1"
click at [937, 617] on button "Confirm" at bounding box center [936, 627] width 72 height 23
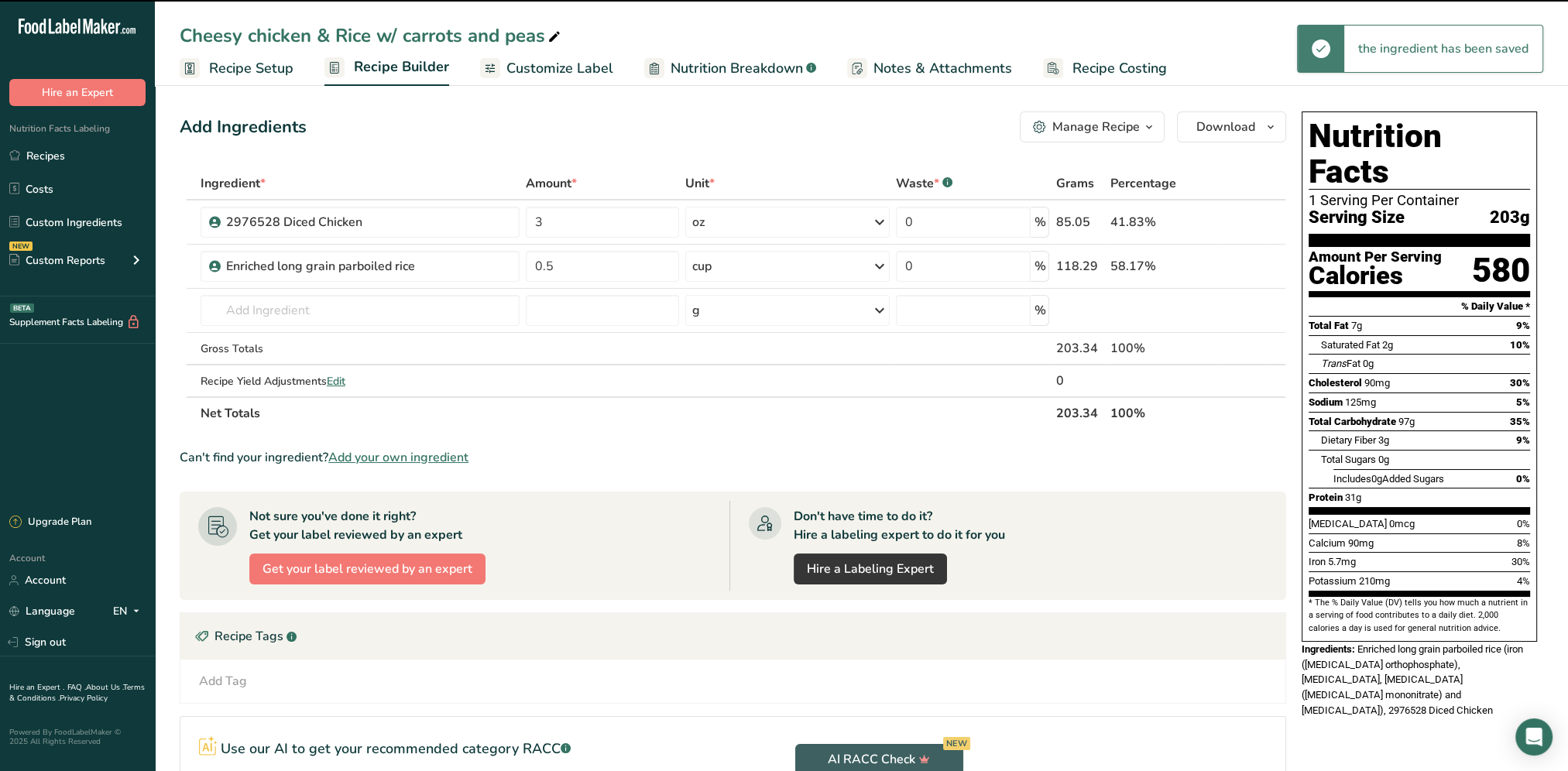
click at [809, 111] on div "Add Ingredients Manage Recipe Delete Recipe Duplicate Recipe Scale Recipe Save …" at bounding box center [732, 127] width 1106 height 31
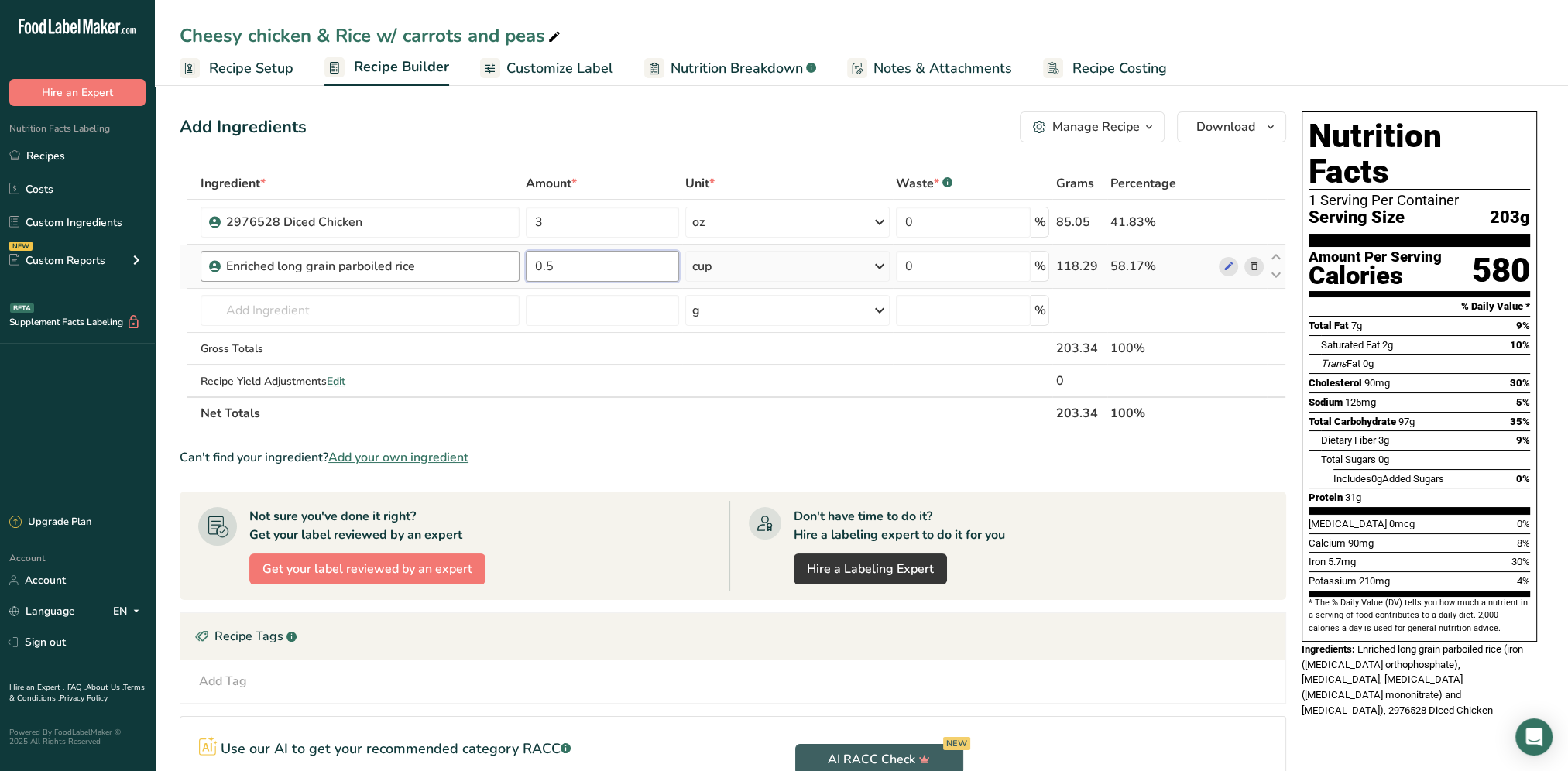
drag, startPoint x: 591, startPoint y: 266, endPoint x: 515, endPoint y: 274, distance: 76.4
click at [515, 274] on tr "Enriched long grain parboiled rice 0.5 cup Weight Units g kg mg See more Volume…" at bounding box center [732, 267] width 1105 height 44
type input "0.25"
click at [672, 136] on div "Add Ingredients Manage Recipe Delete Recipe Duplicate Recipe Scale Recipe Save …" at bounding box center [732, 127] width 1106 height 31
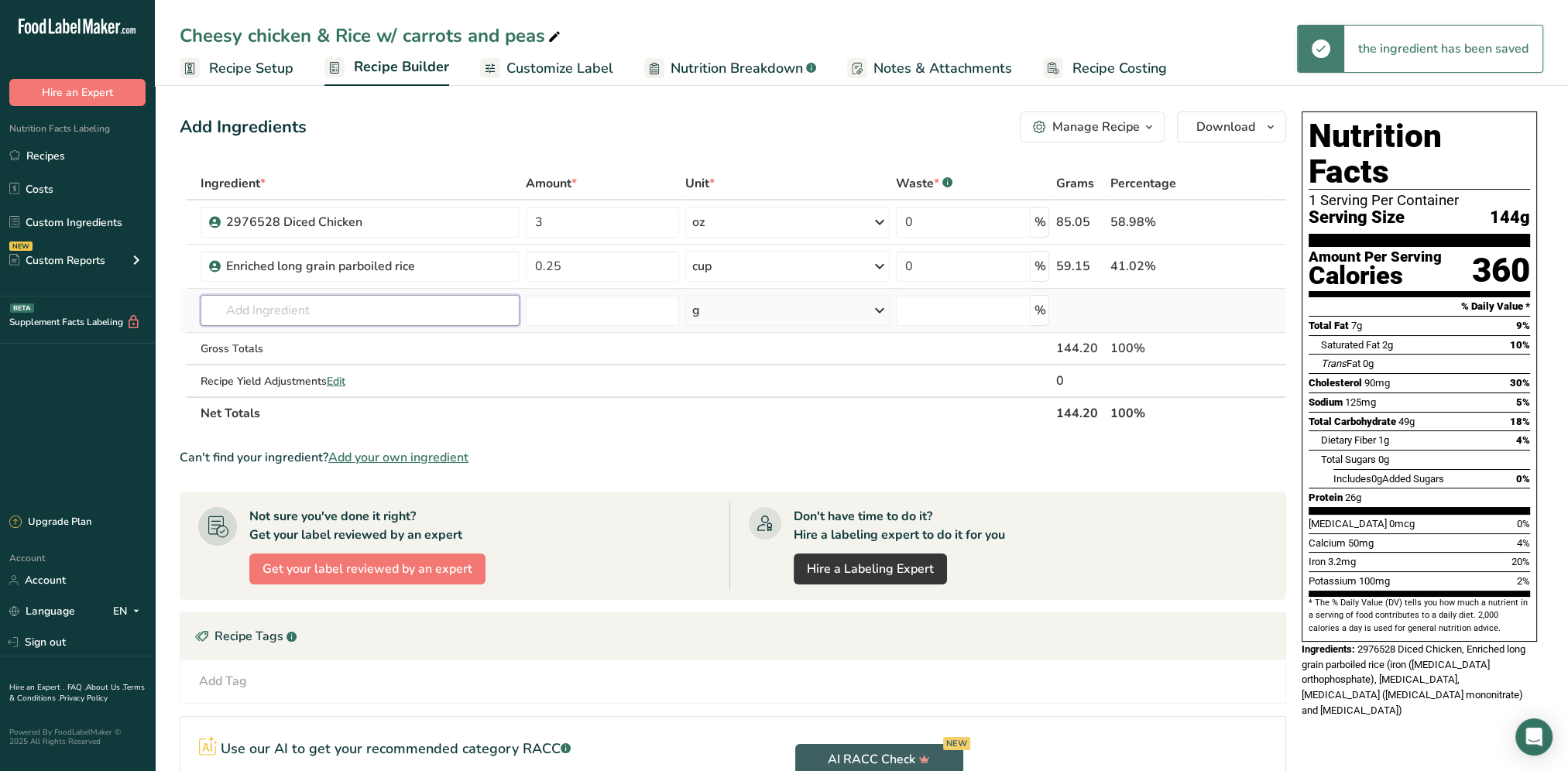
click at [252, 316] on input "text" at bounding box center [360, 310] width 319 height 31
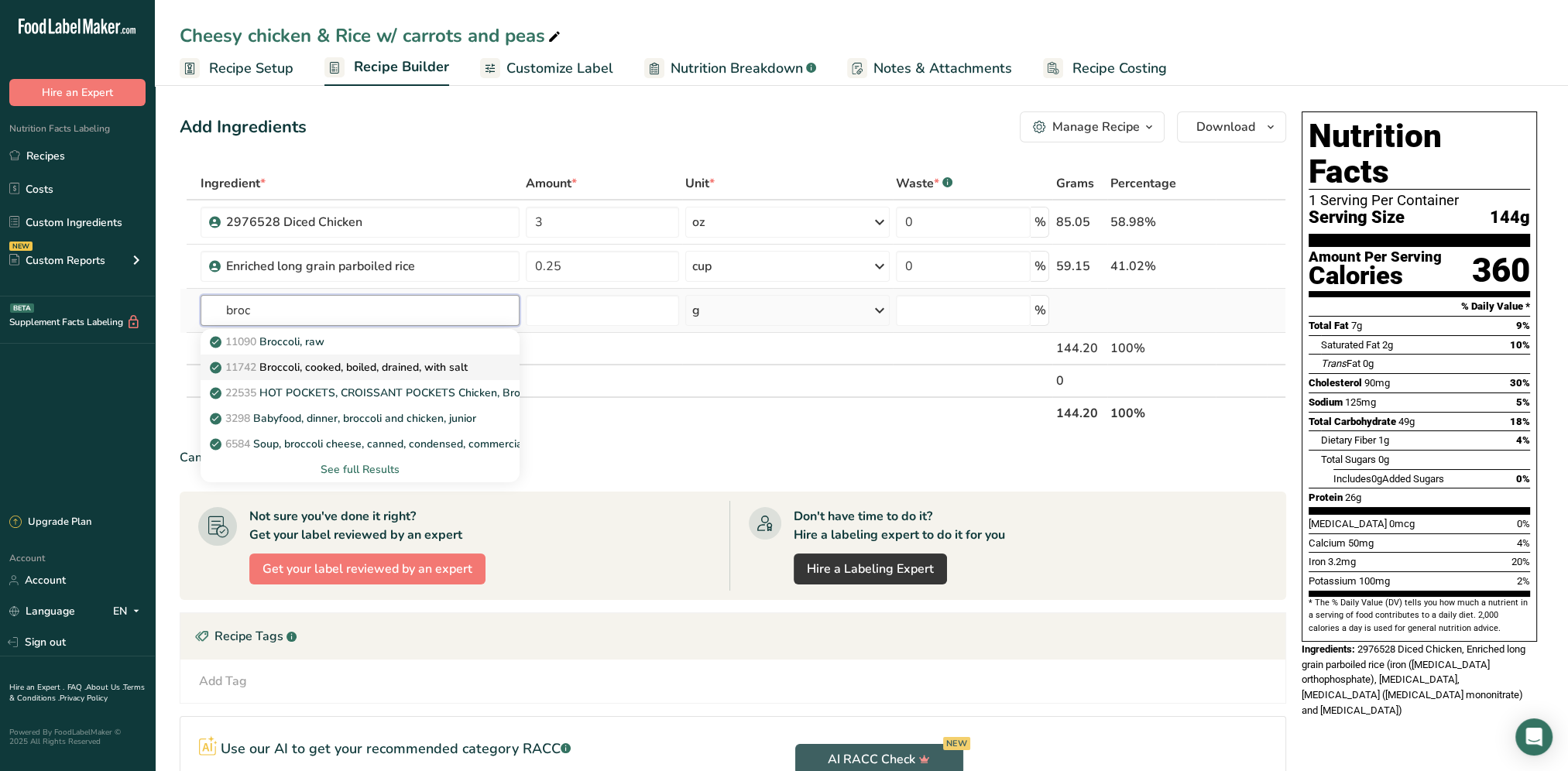
type input "broc"
click at [363, 372] on p "11742 Broccoli, cooked, boiled, drained, with salt" at bounding box center [340, 367] width 254 height 16
type input "Broccoli, cooked, boiled, drained, with salt"
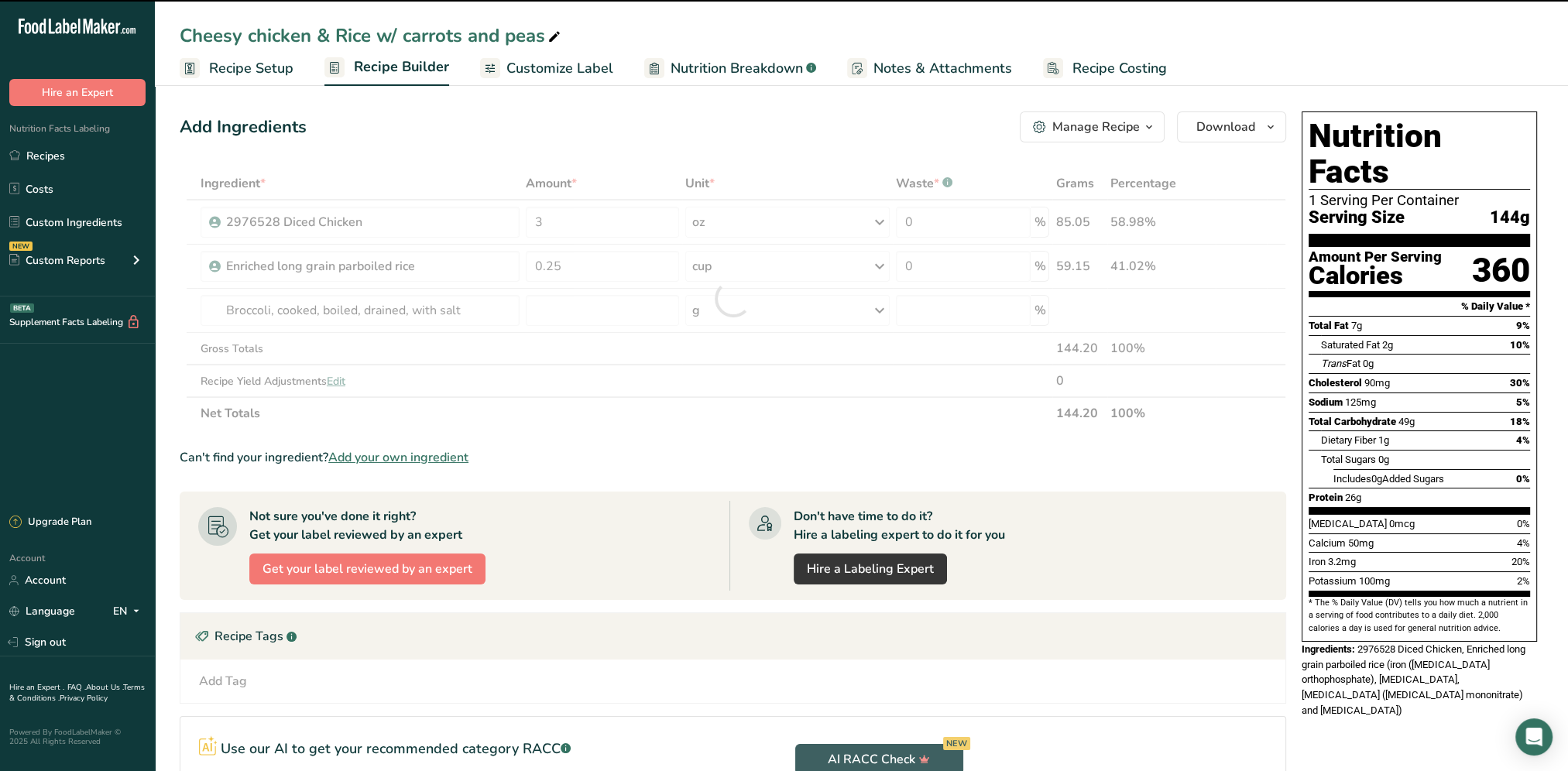
type input "0"
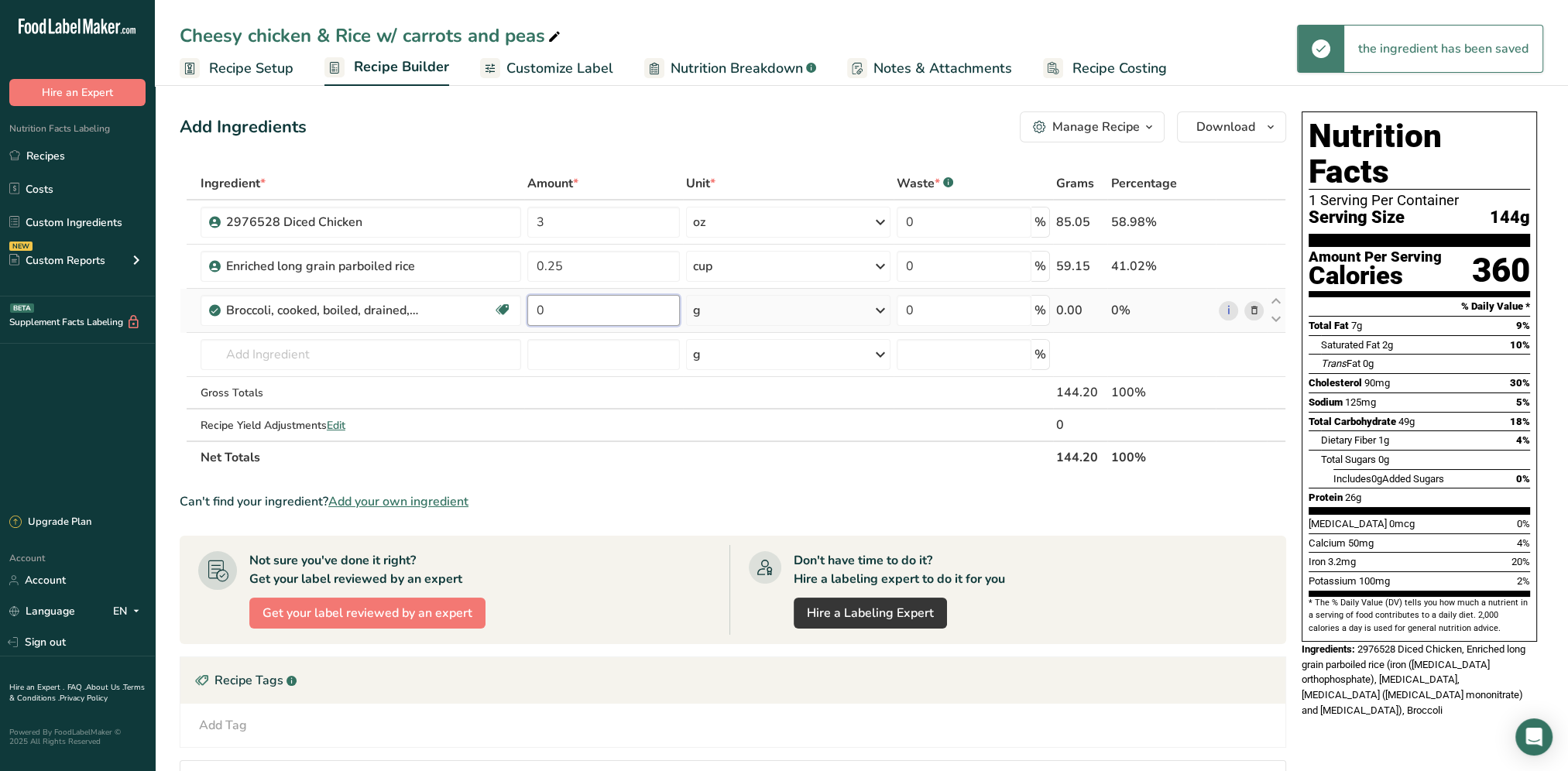
drag, startPoint x: 602, startPoint y: 303, endPoint x: 529, endPoint y: 318, distance: 74.5
click at [529, 318] on input "0" at bounding box center [603, 310] width 153 height 31
type input "4"
click at [665, 134] on div "Add Ingredients Manage Recipe Delete Recipe Duplicate Recipe Scale Recipe Save …" at bounding box center [732, 127] width 1106 height 31
click at [317, 354] on input "text" at bounding box center [361, 354] width 321 height 31
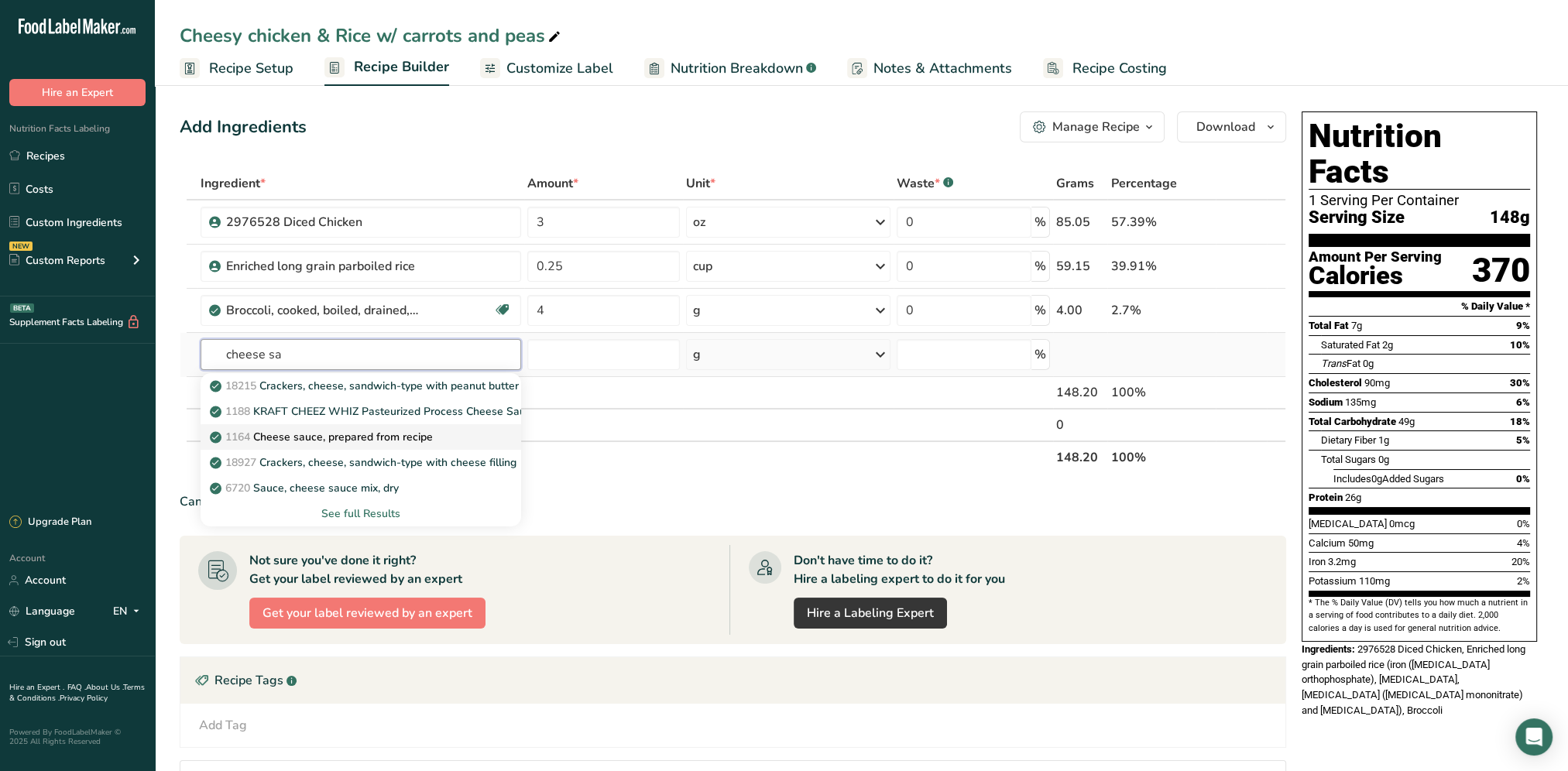
type input "cheese sa"
click at [382, 433] on p "1164 Cheese sauce, prepared from recipe" at bounding box center [322, 437] width 220 height 16
type input "Cheese sauce, prepared from recipe"
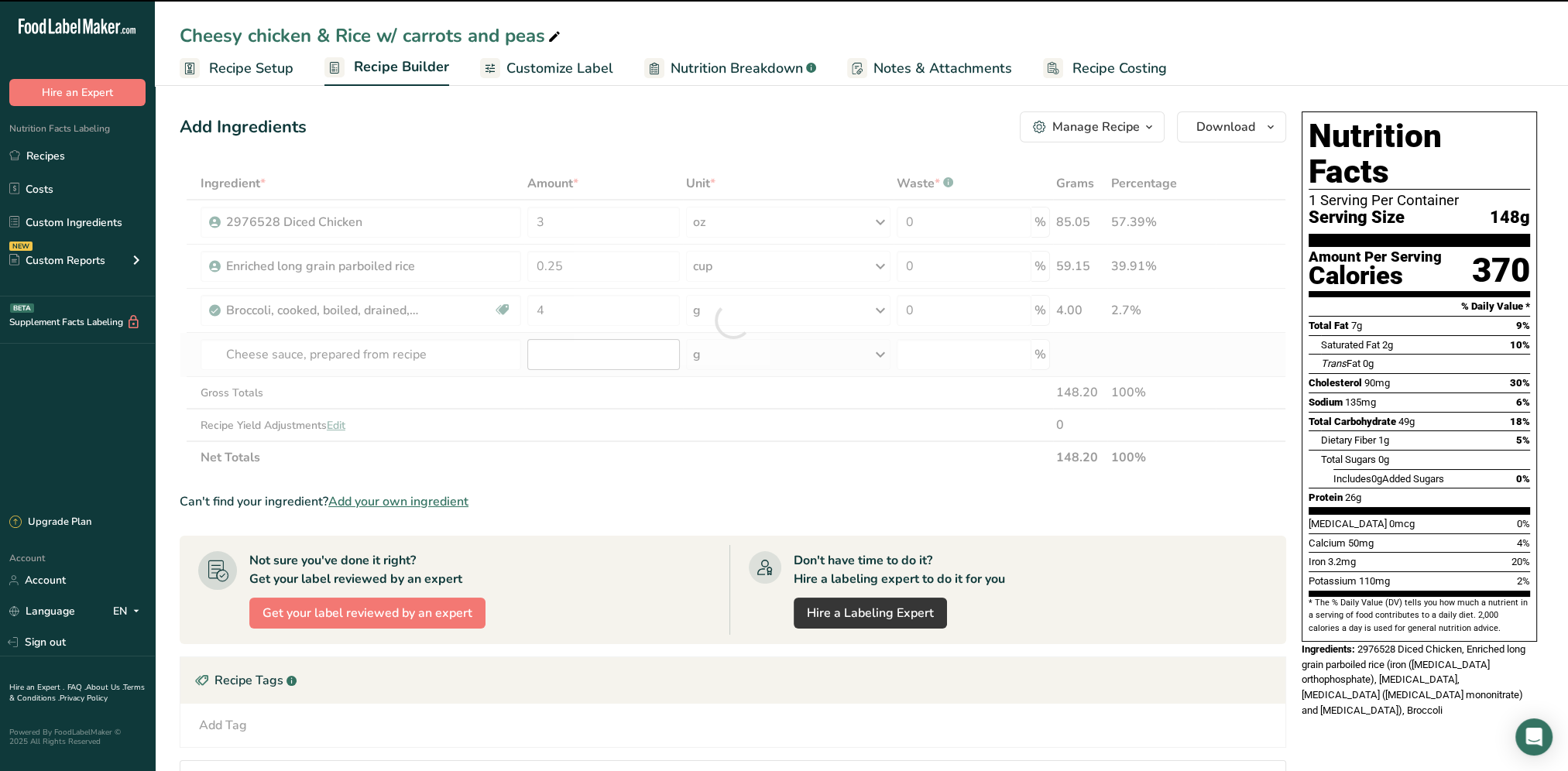
type input "0"
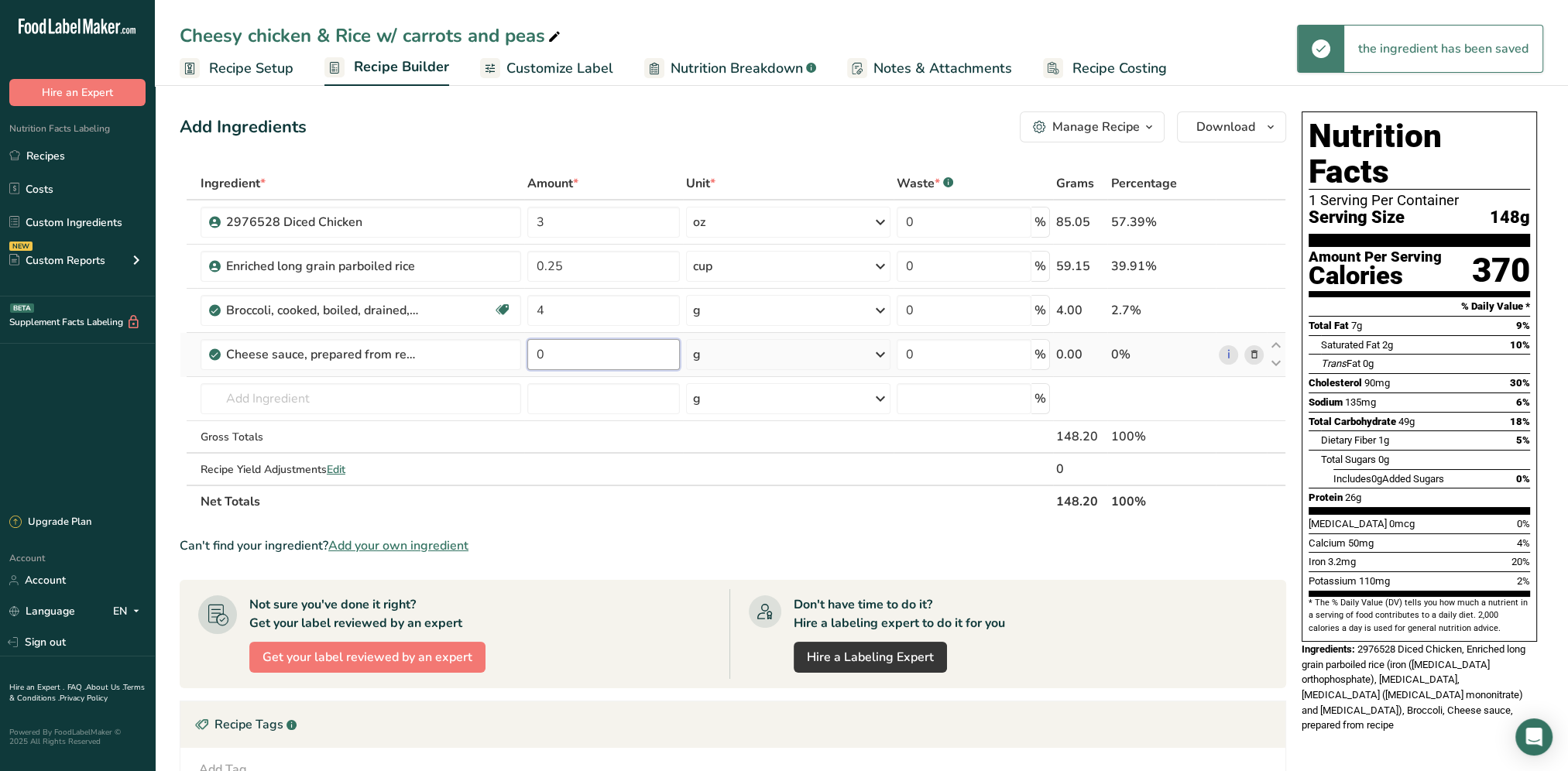
drag, startPoint x: 577, startPoint y: 357, endPoint x: 531, endPoint y: 363, distance: 46.4
click at [531, 363] on input "0" at bounding box center [603, 354] width 153 height 31
type input "2"
click at [875, 352] on div "Ingredient * Amount * Unit * Waste * .a-a{fill:#347362;}.b-a{fill:#fff;} Grams …" at bounding box center [732, 342] width 1106 height 350
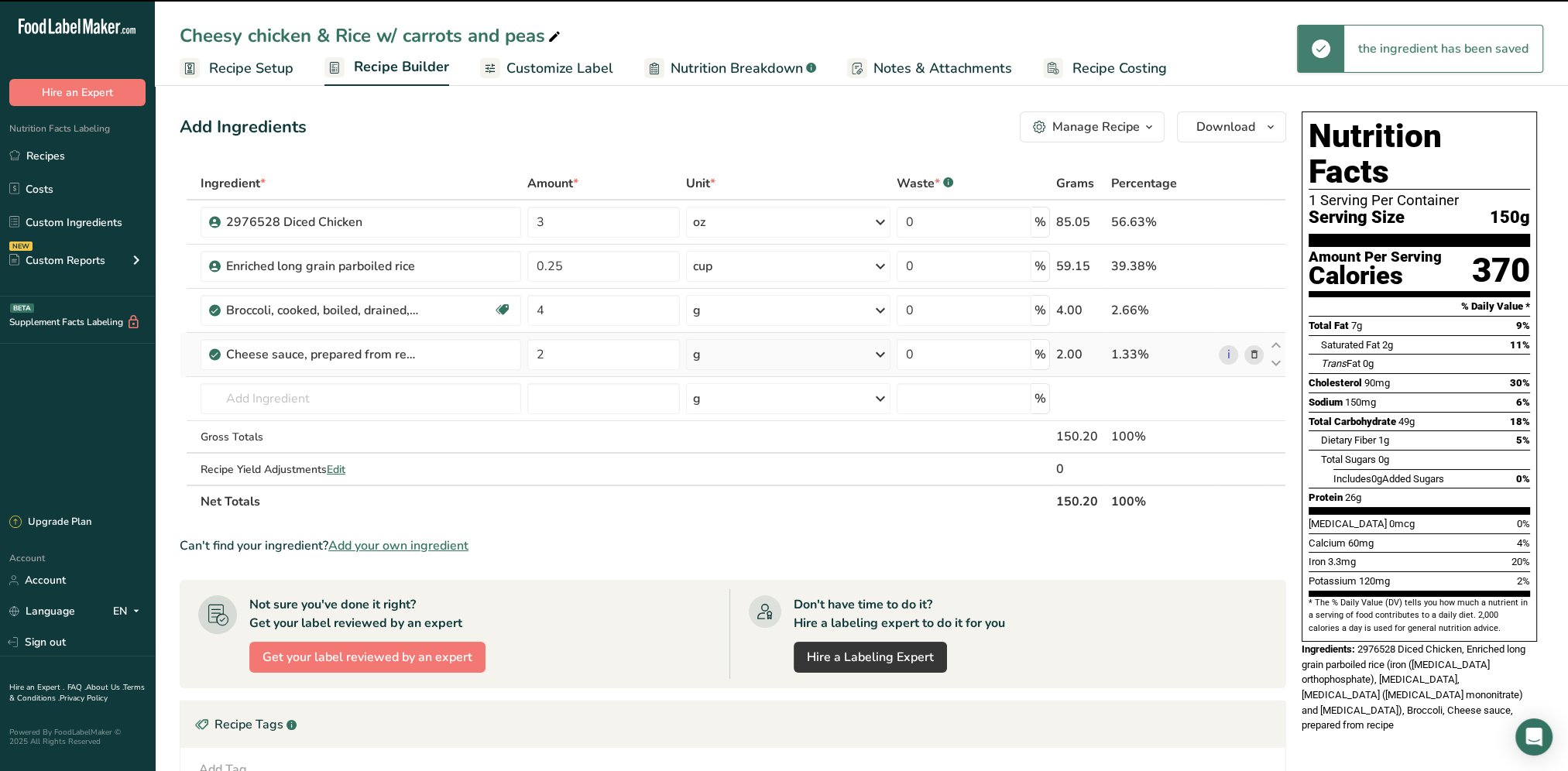
click at [881, 354] on icon at bounding box center [880, 354] width 18 height 28
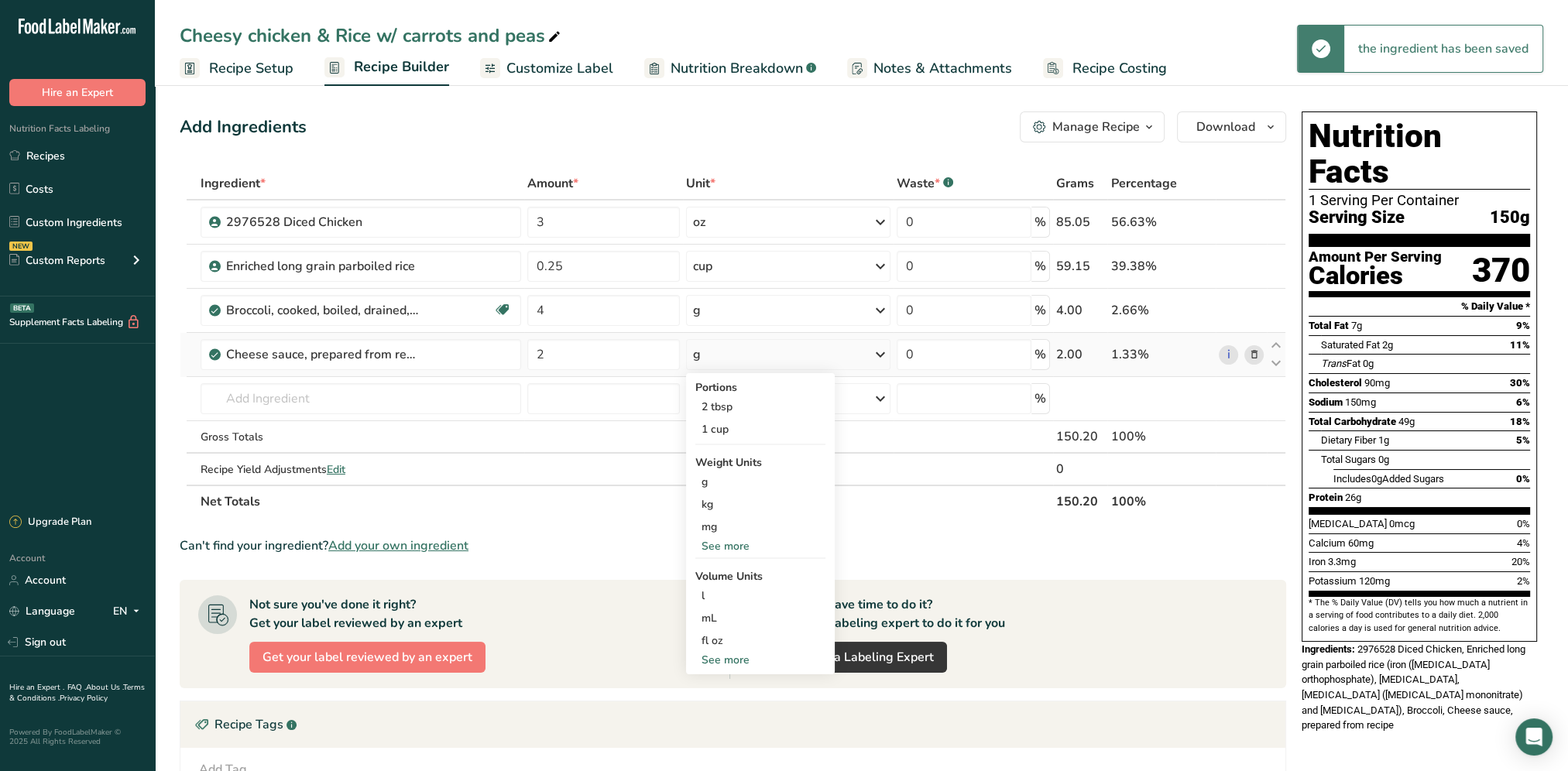
click at [712, 548] on div "See more" at bounding box center [760, 546] width 131 height 16
click at [714, 594] on div "oz" at bounding box center [760, 593] width 131 height 22
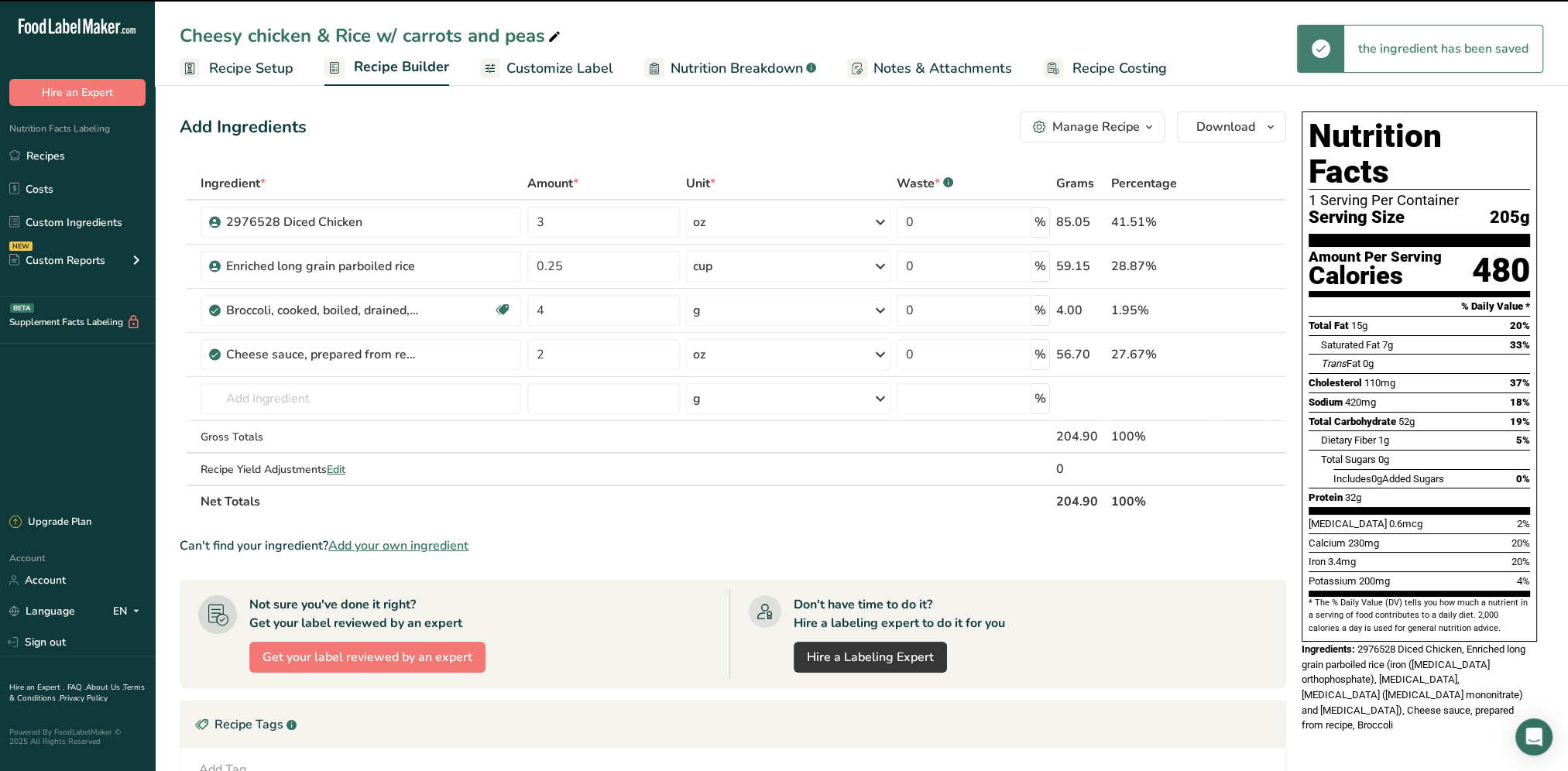
click at [748, 124] on div "Add Ingredients Manage Recipe Delete Recipe Duplicate Recipe Scale Recipe Save …" at bounding box center [732, 127] width 1106 height 31
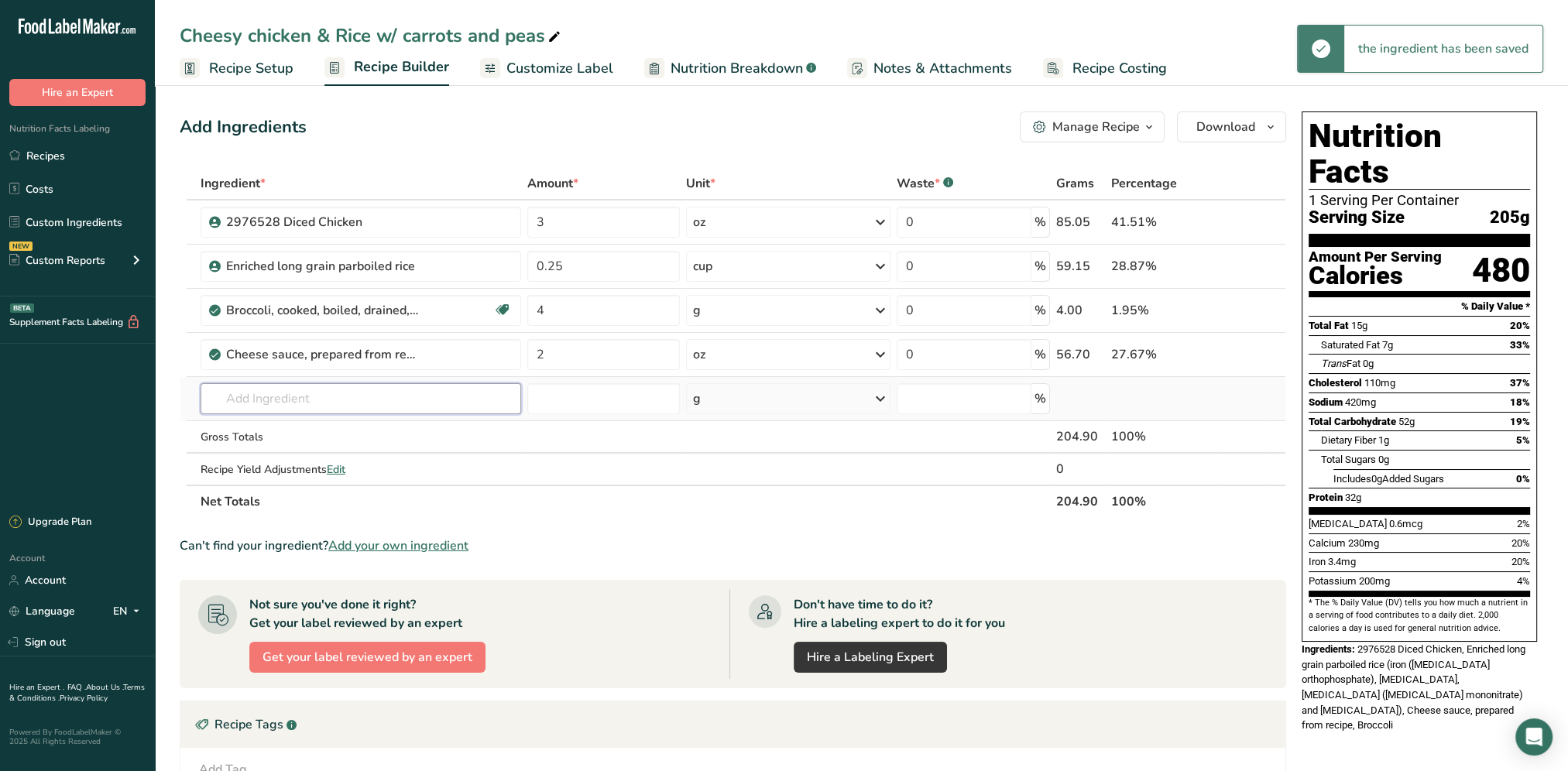
click at [240, 395] on input "text" at bounding box center [361, 398] width 321 height 31
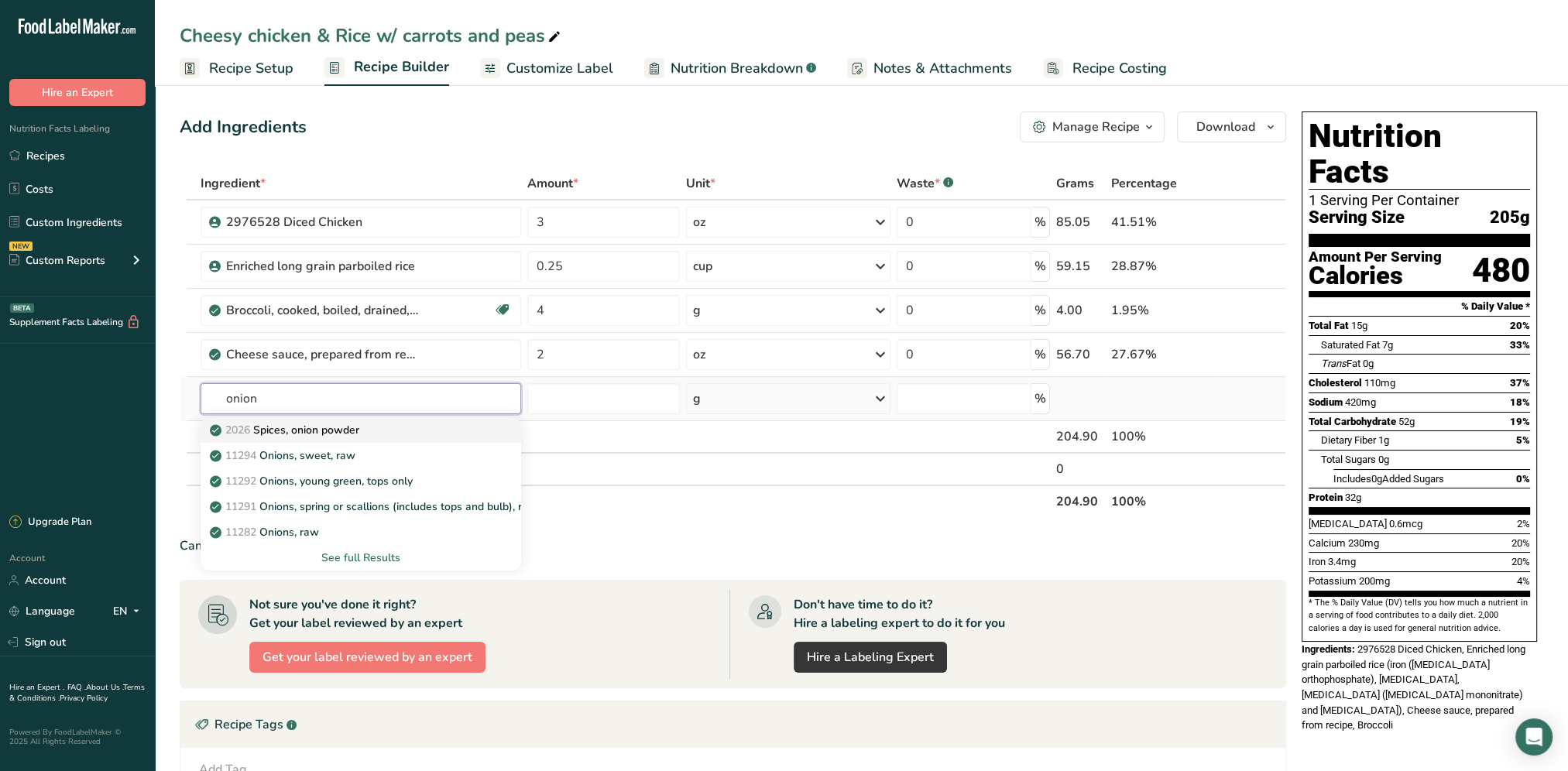
type input "onion"
click at [346, 424] on p "2026 Spices, onion powder" at bounding box center [286, 430] width 146 height 16
type input "Spices, onion powder"
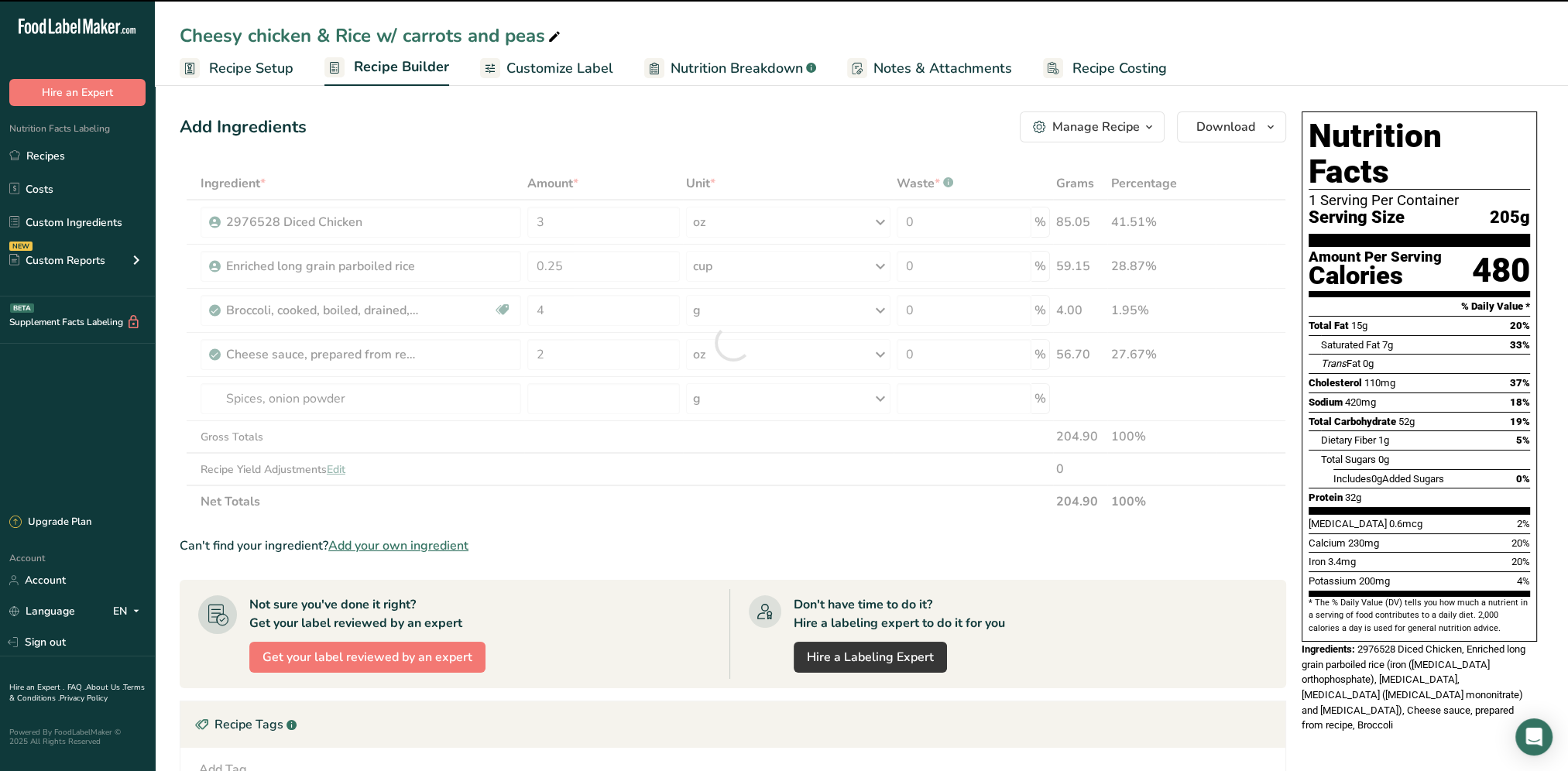
type input "0"
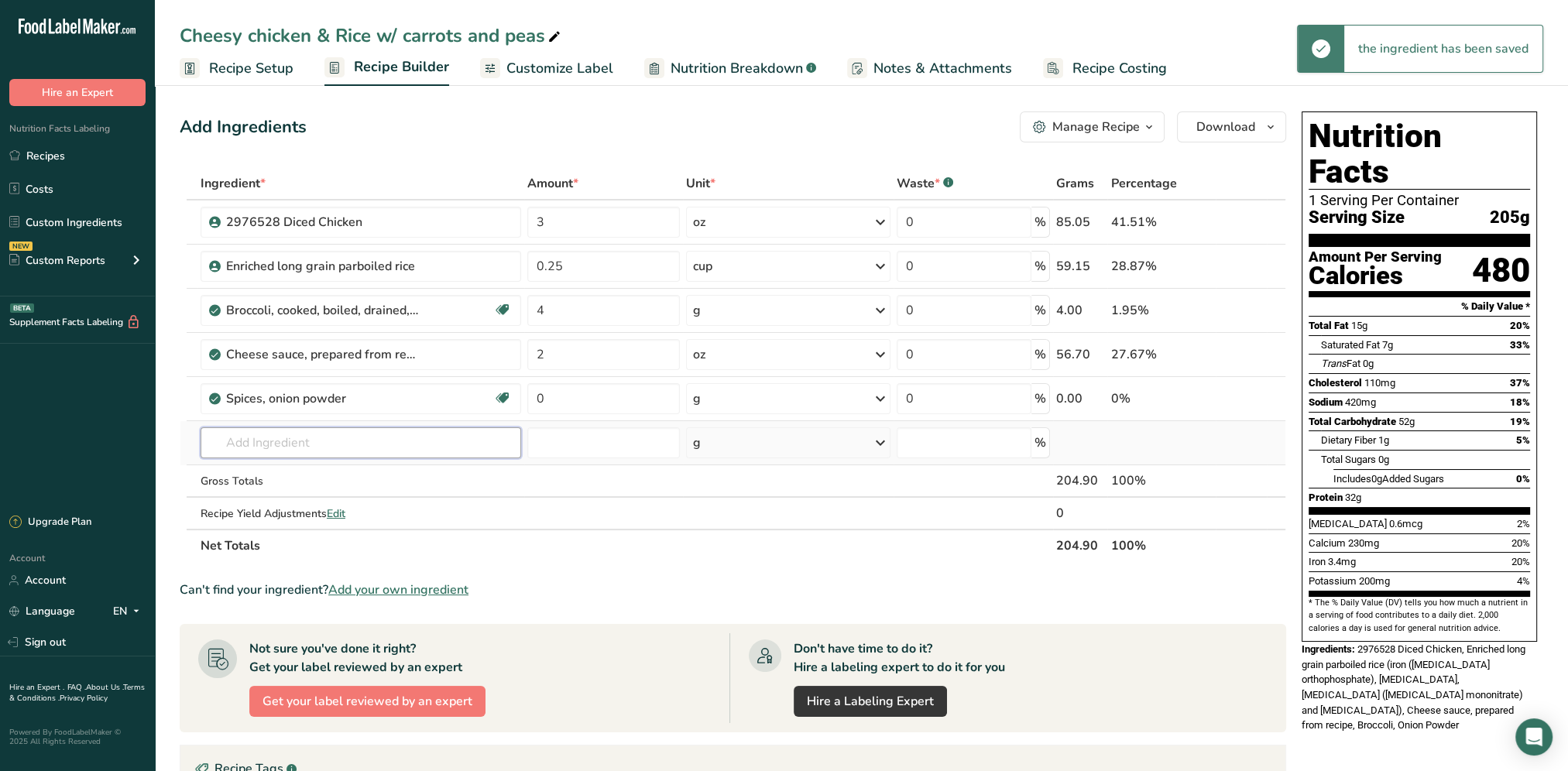
click at [283, 431] on input "text" at bounding box center [361, 443] width 321 height 31
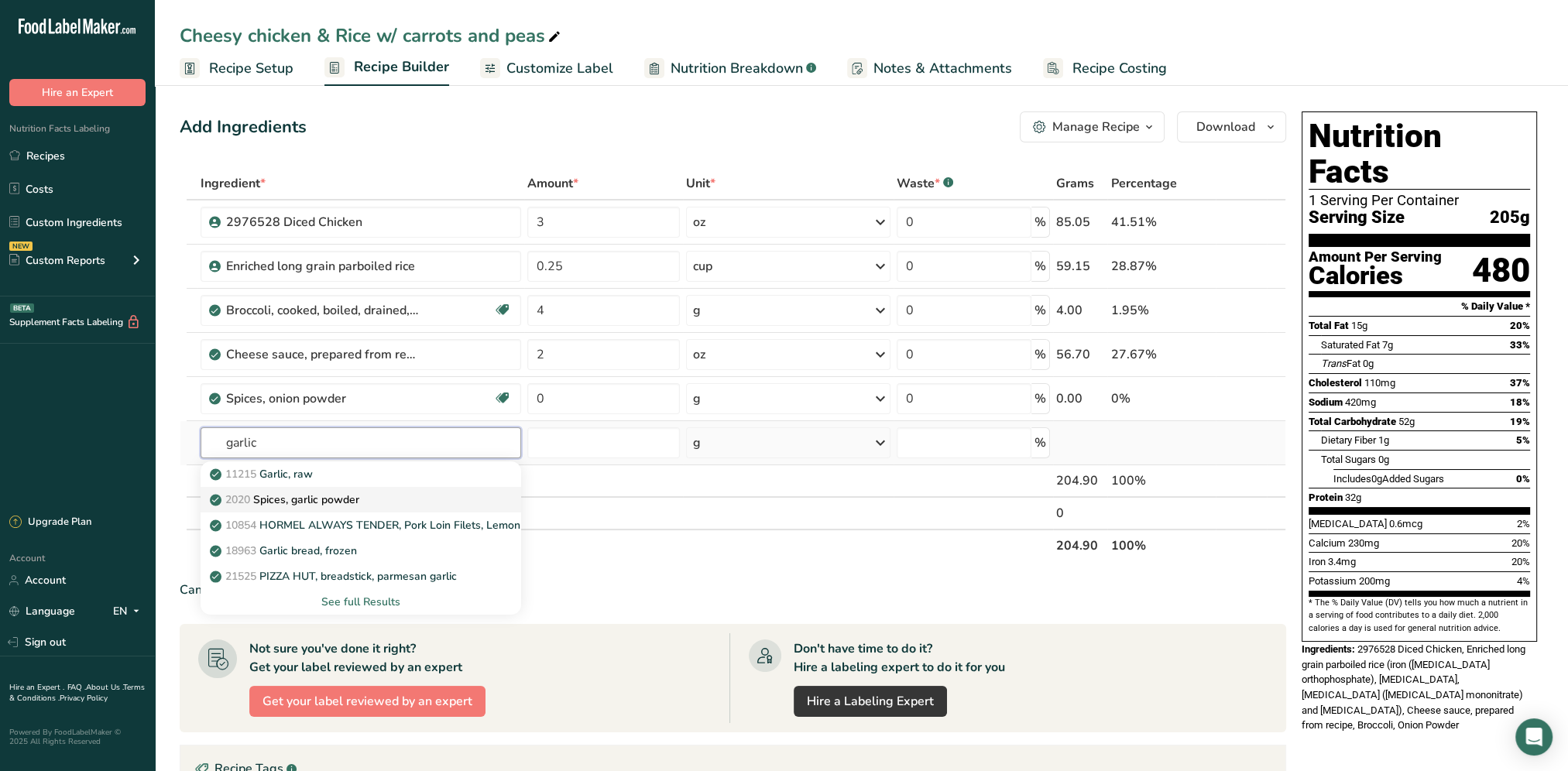
type input "garlic"
click at [370, 499] on div "2020 Spices, garlic powder" at bounding box center [348, 499] width 271 height 16
type input "Spices, garlic powder"
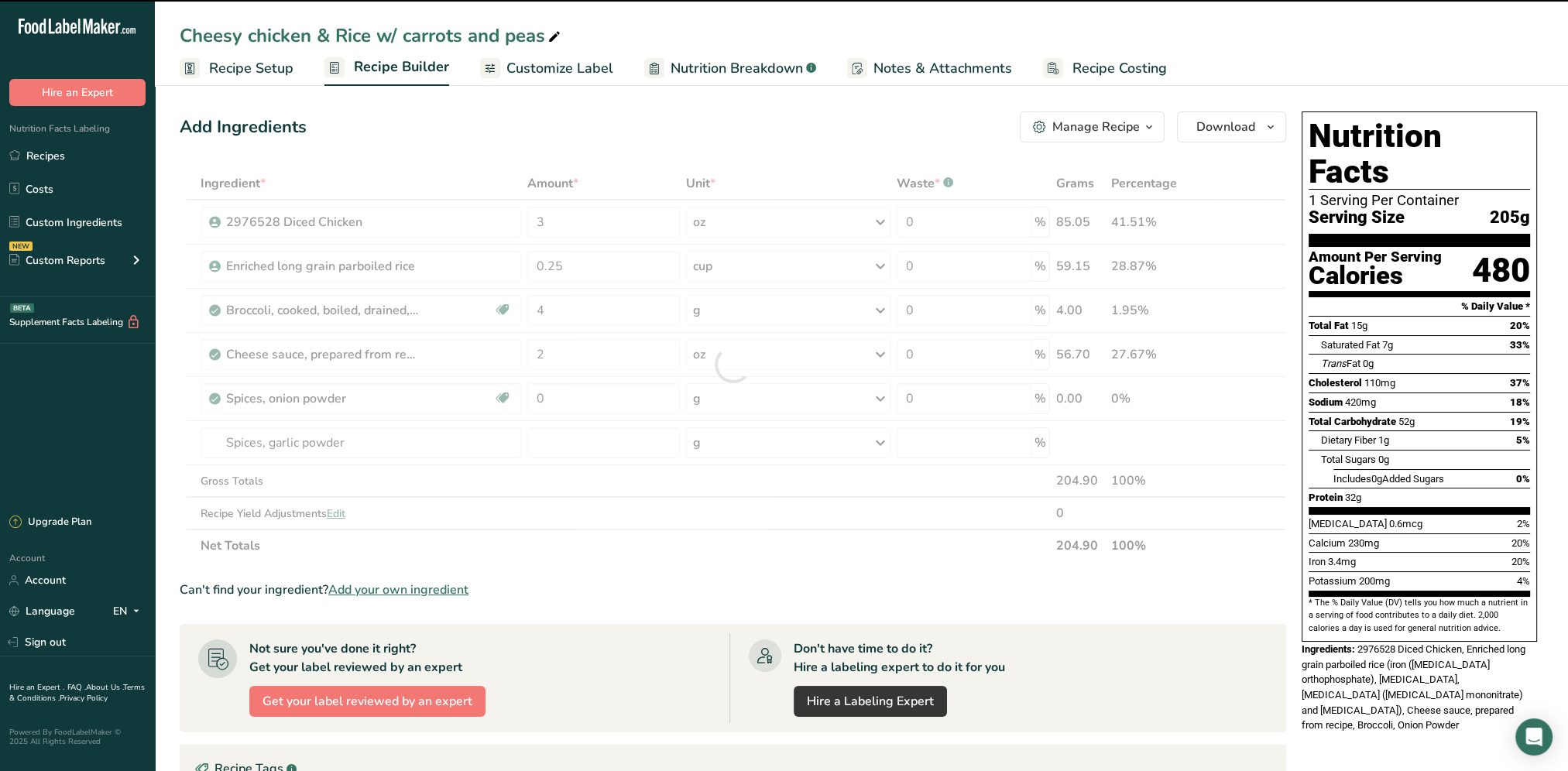
type input "0"
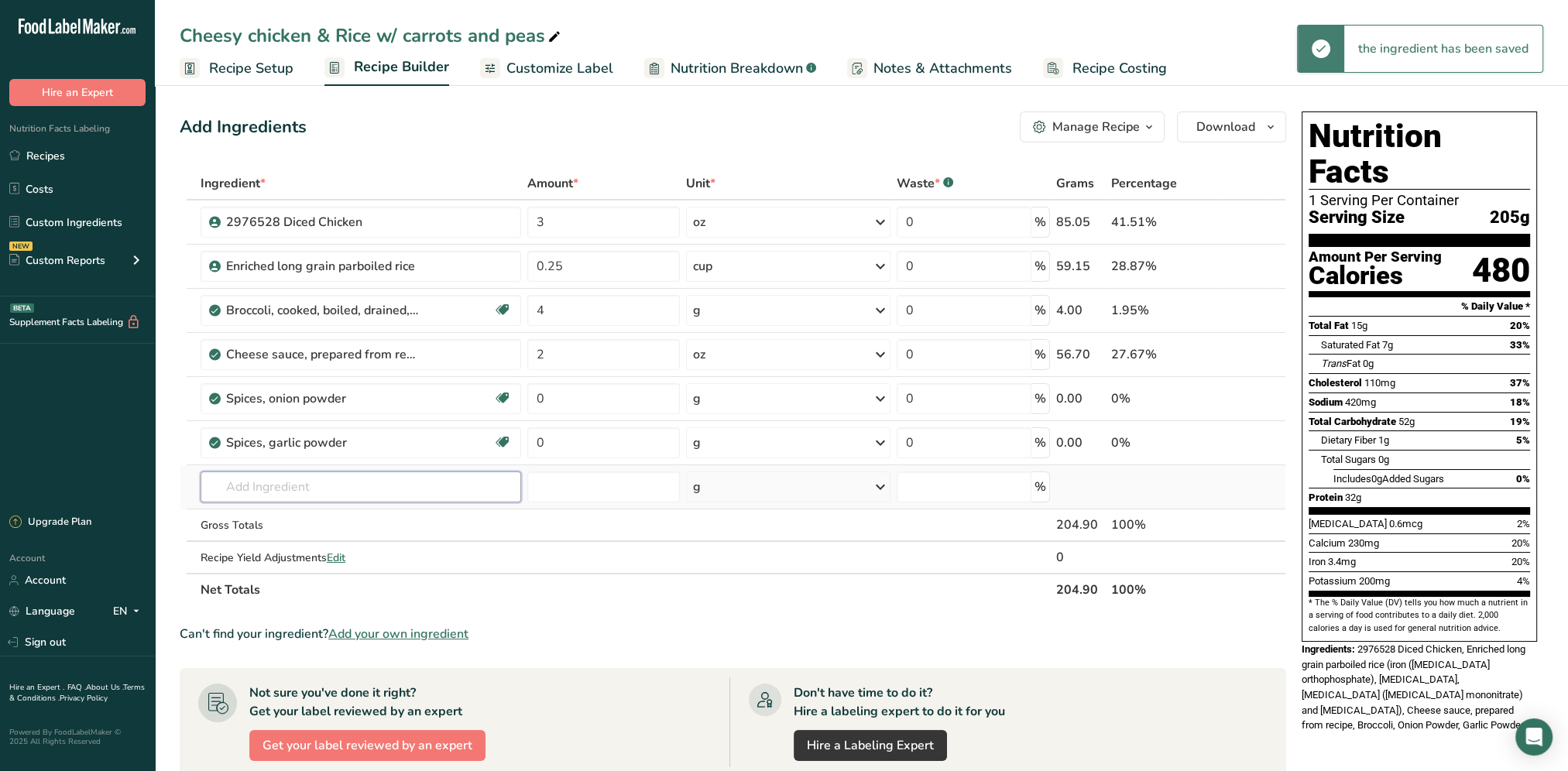
click at [306, 489] on input "text" at bounding box center [361, 487] width 321 height 31
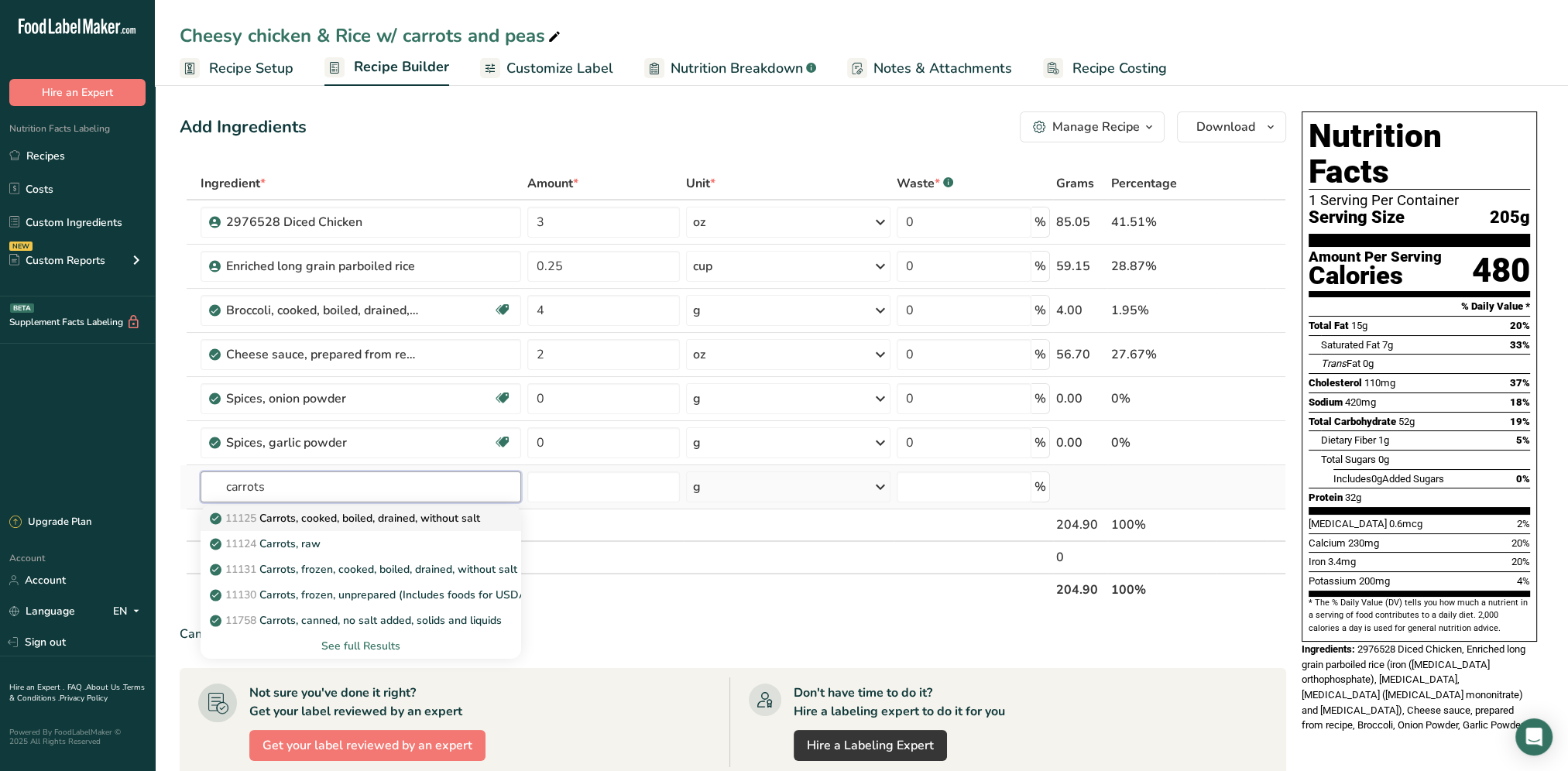
type input "carrots"
click at [365, 518] on p "11125 Carrots, cooked, boiled, drained, without salt" at bounding box center [346, 518] width 267 height 16
type input "Carrots, cooked, boiled, drained, without salt"
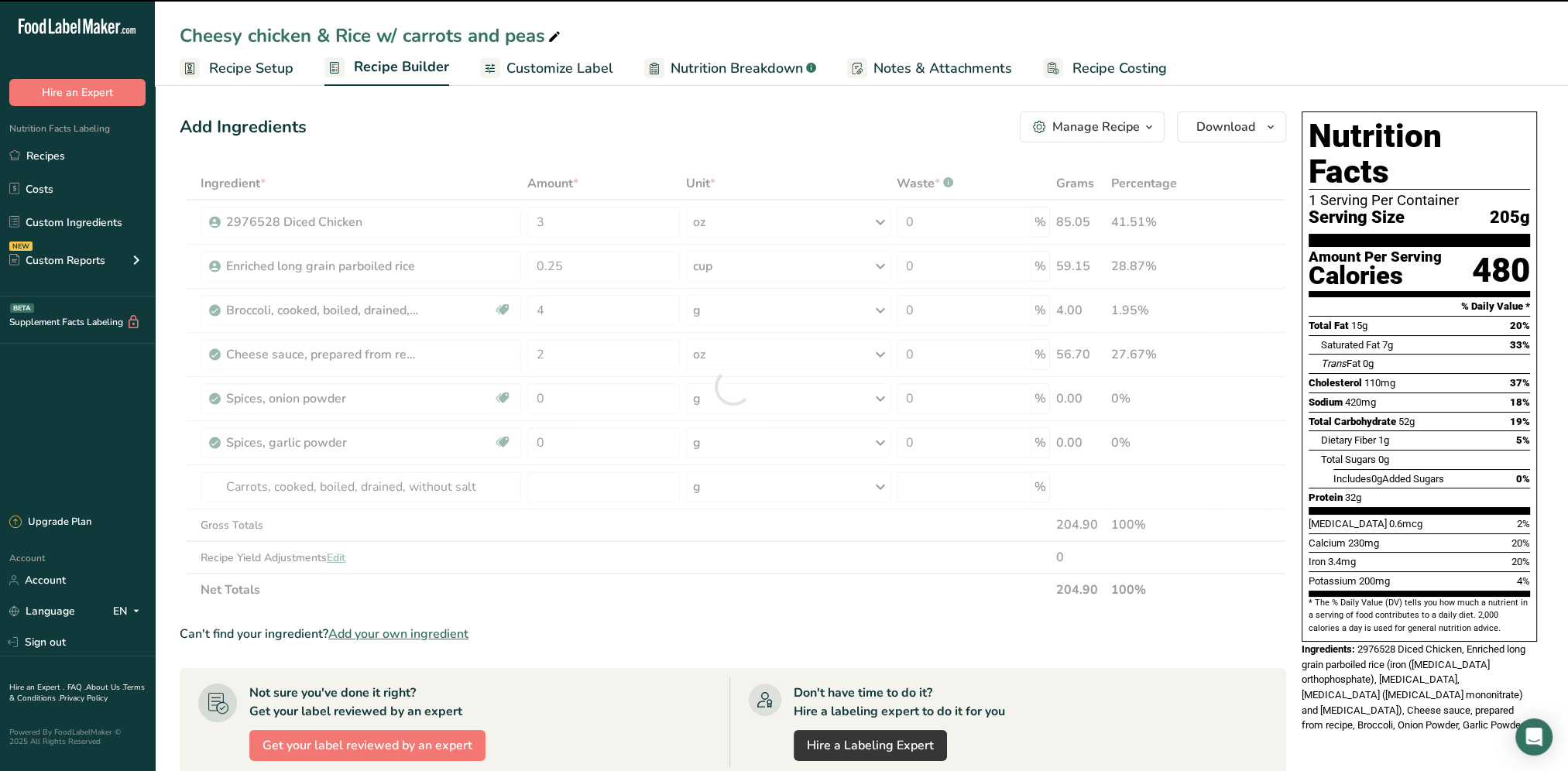
type input "0"
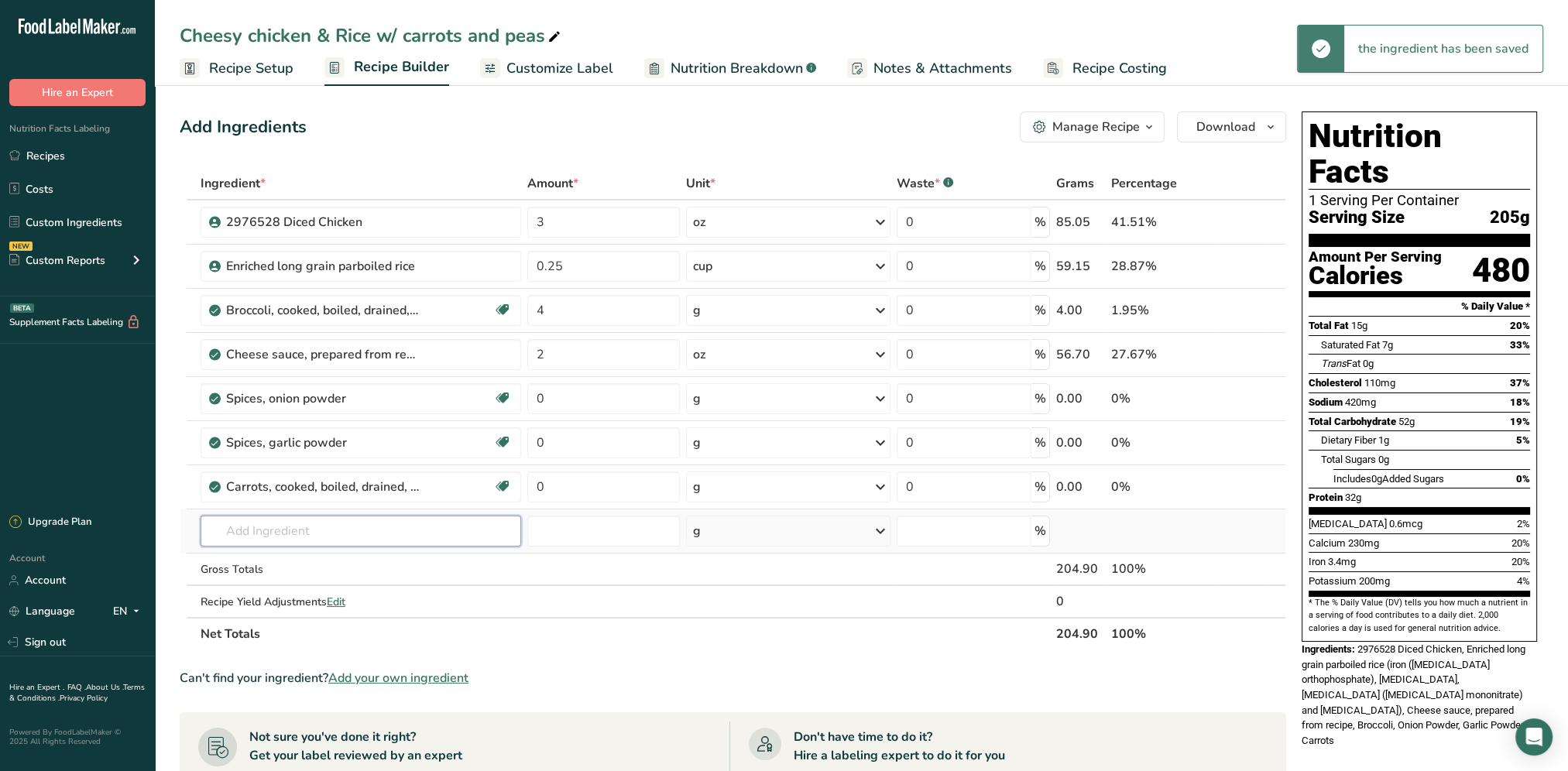
click at [278, 518] on input "text" at bounding box center [361, 531] width 321 height 31
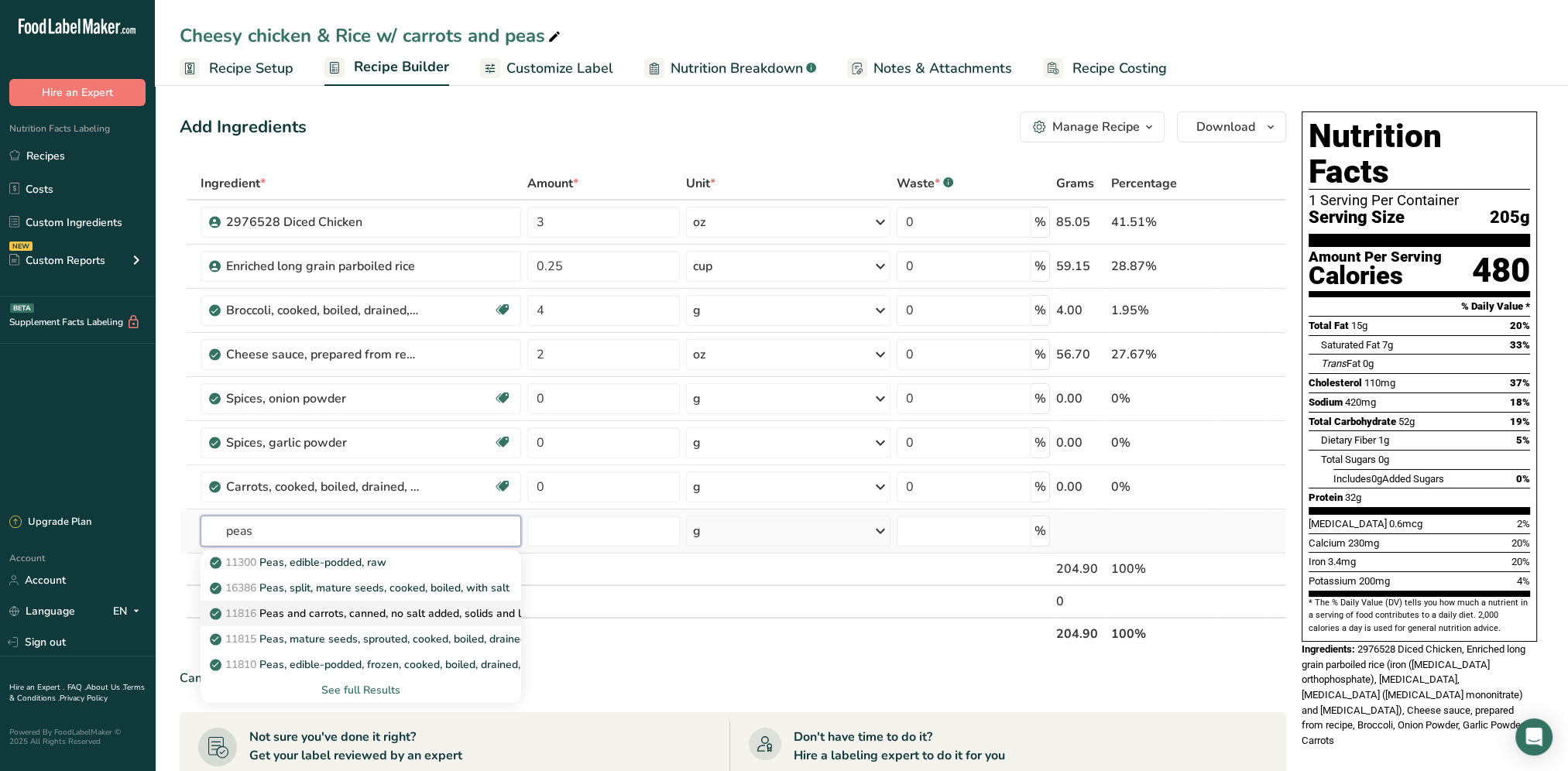
type input "peas"
click at [381, 613] on p "11816 Peas and carrots, canned, no salt added, solids and liquids" at bounding box center [381, 614] width 337 height 16
type input "Peas and carrots, canned, no salt added, solids and liquids"
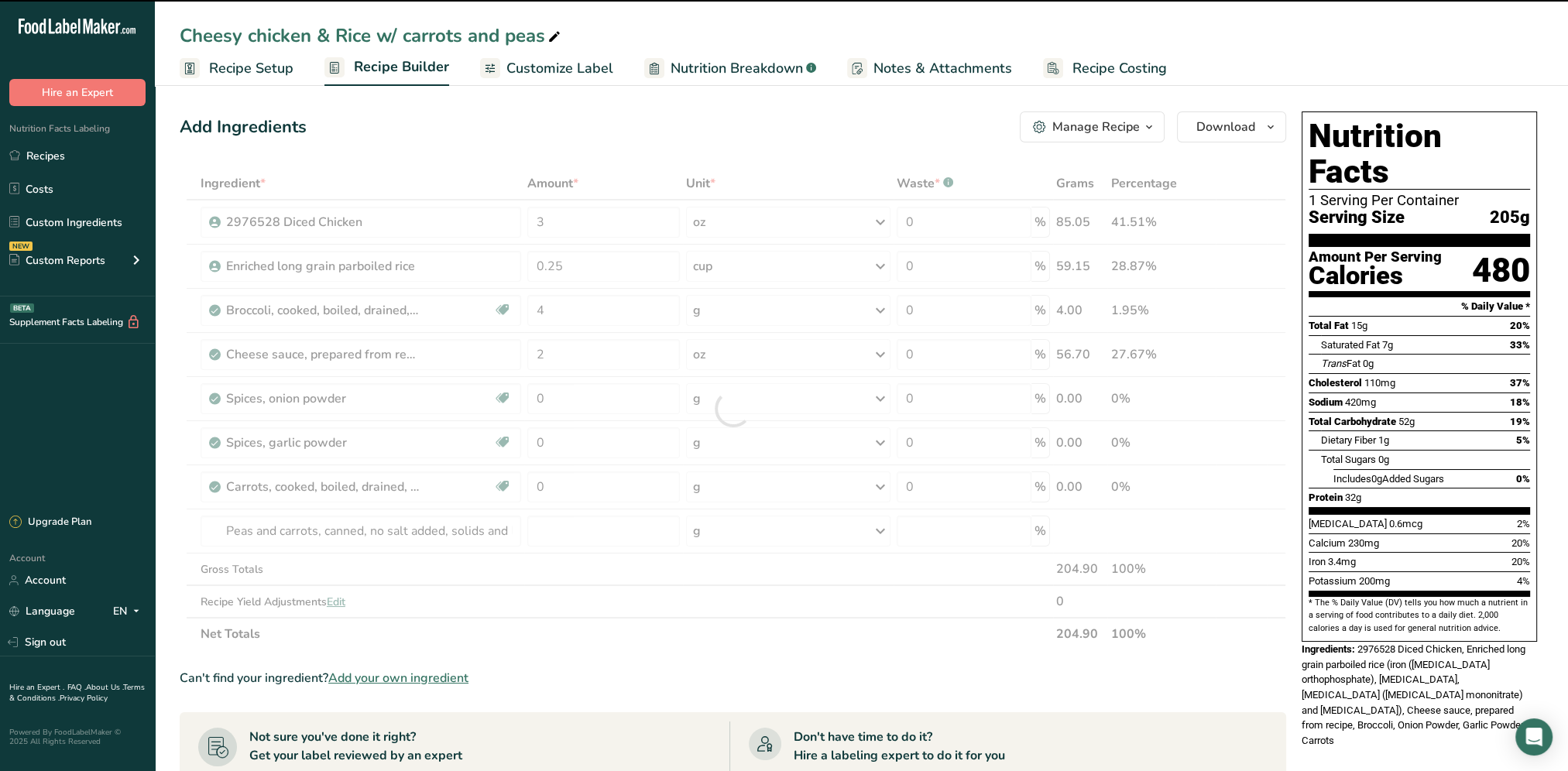
type input "0"
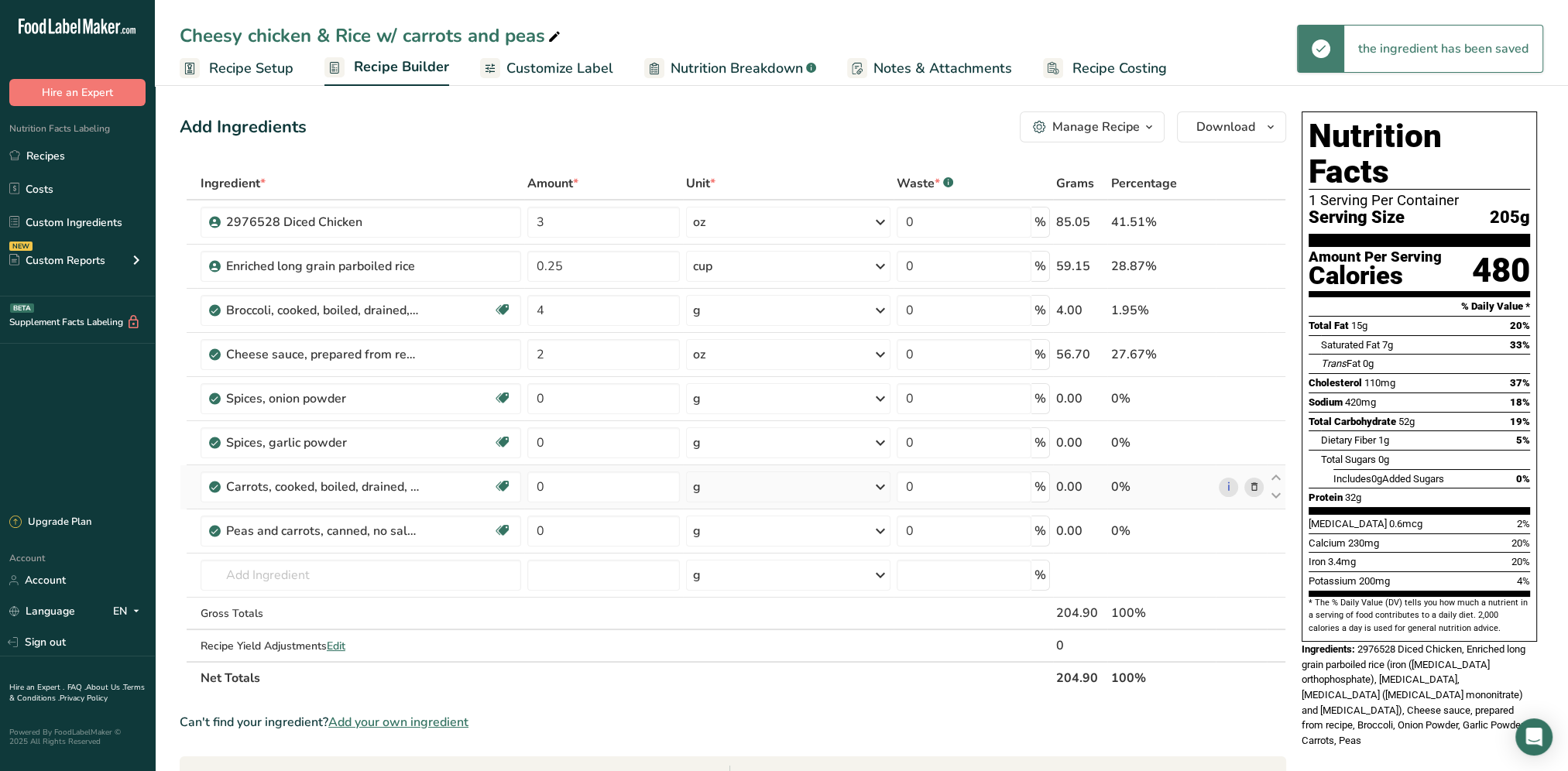
click at [1251, 483] on icon at bounding box center [1252, 487] width 11 height 16
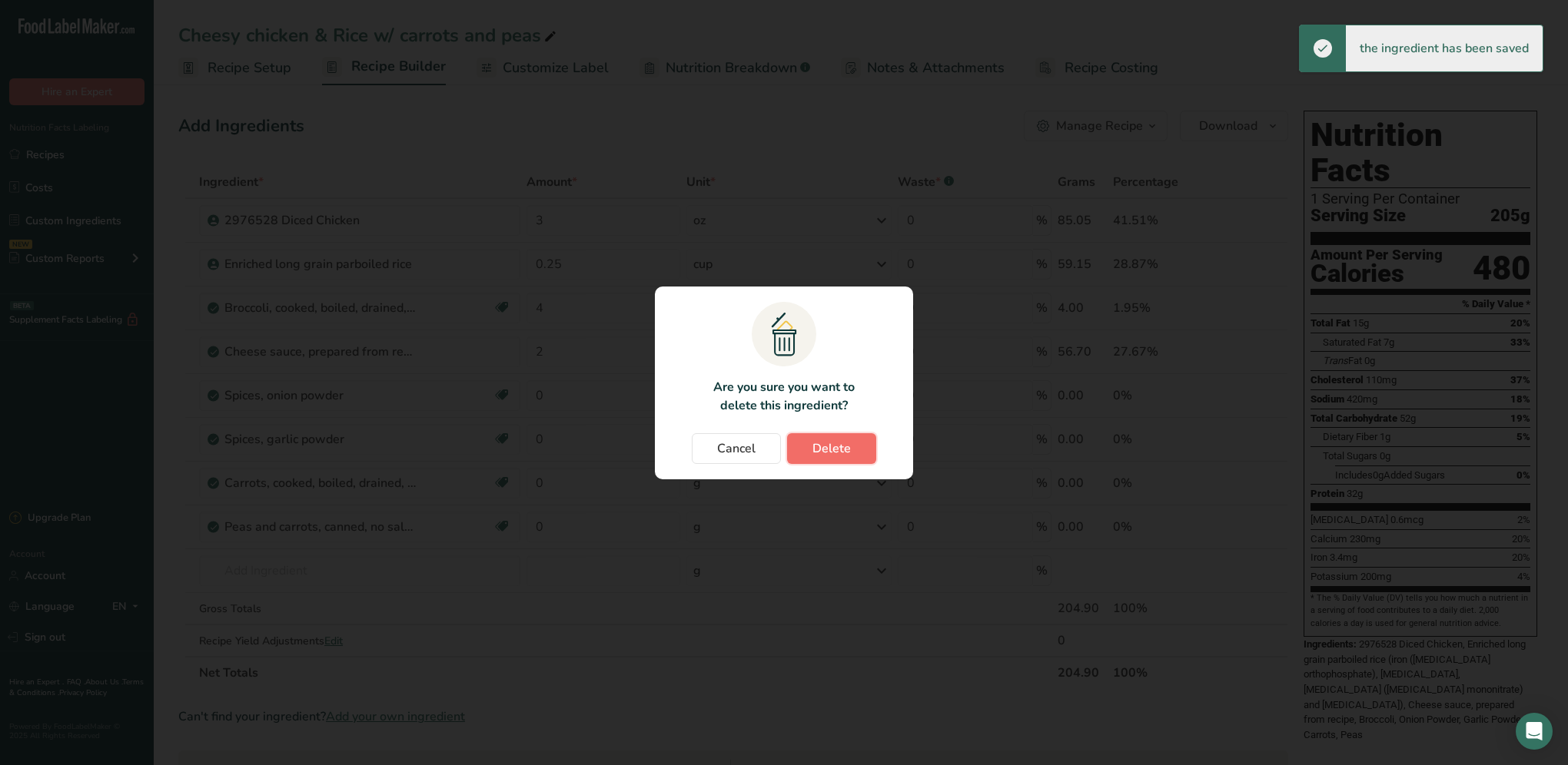
click at [842, 450] on span "Delete" at bounding box center [832, 448] width 38 height 18
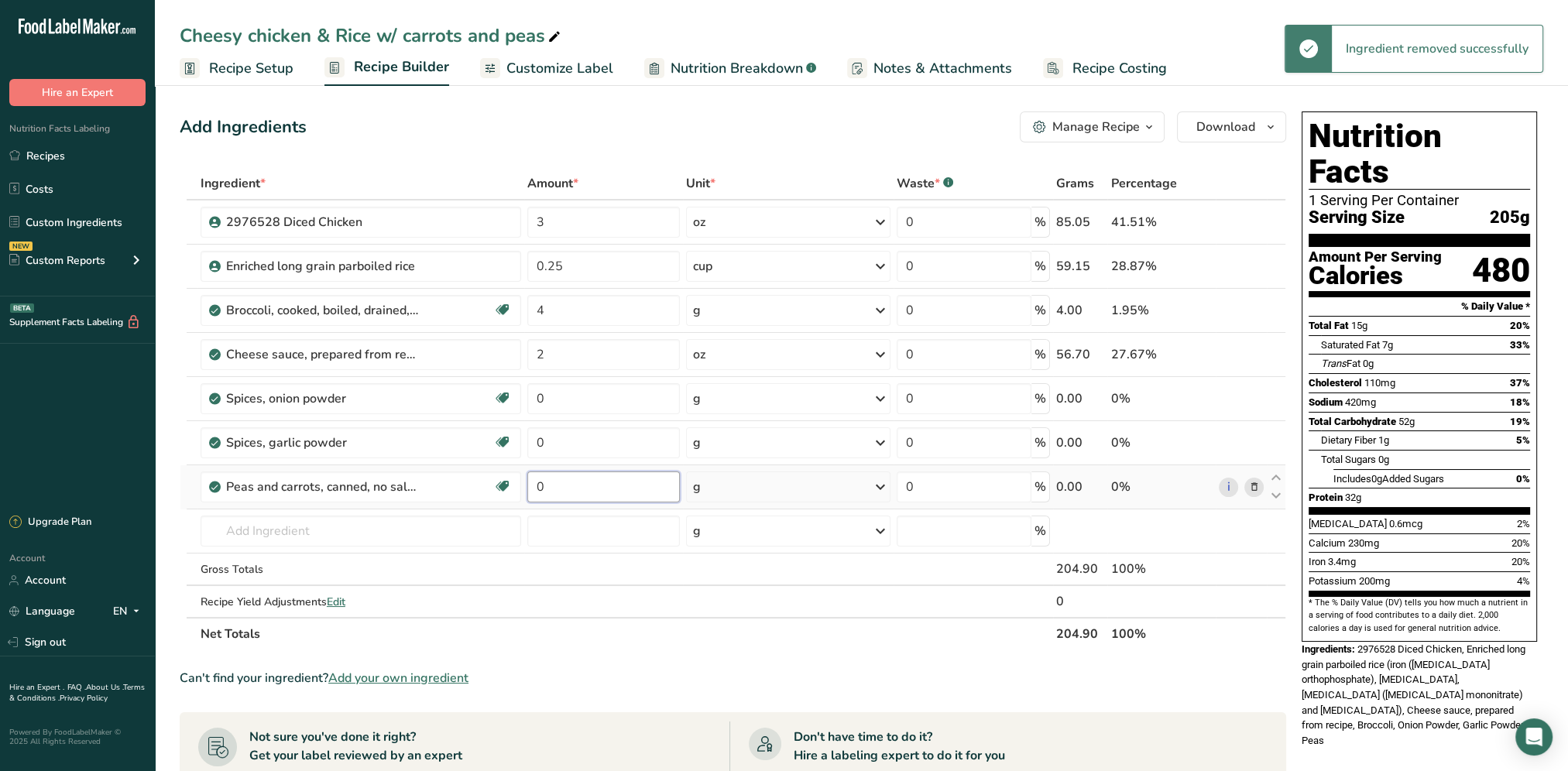
click at [611, 484] on input "0" at bounding box center [603, 487] width 153 height 31
click at [568, 487] on input "0" at bounding box center [603, 487] width 153 height 31
click at [870, 481] on div "Ingredient * Amount * Unit * Waste * .a-a{fill:#347362;}.b-a{fill:#fff;} Grams …" at bounding box center [732, 408] width 1106 height 483
click at [867, 488] on div "g" at bounding box center [788, 487] width 204 height 31
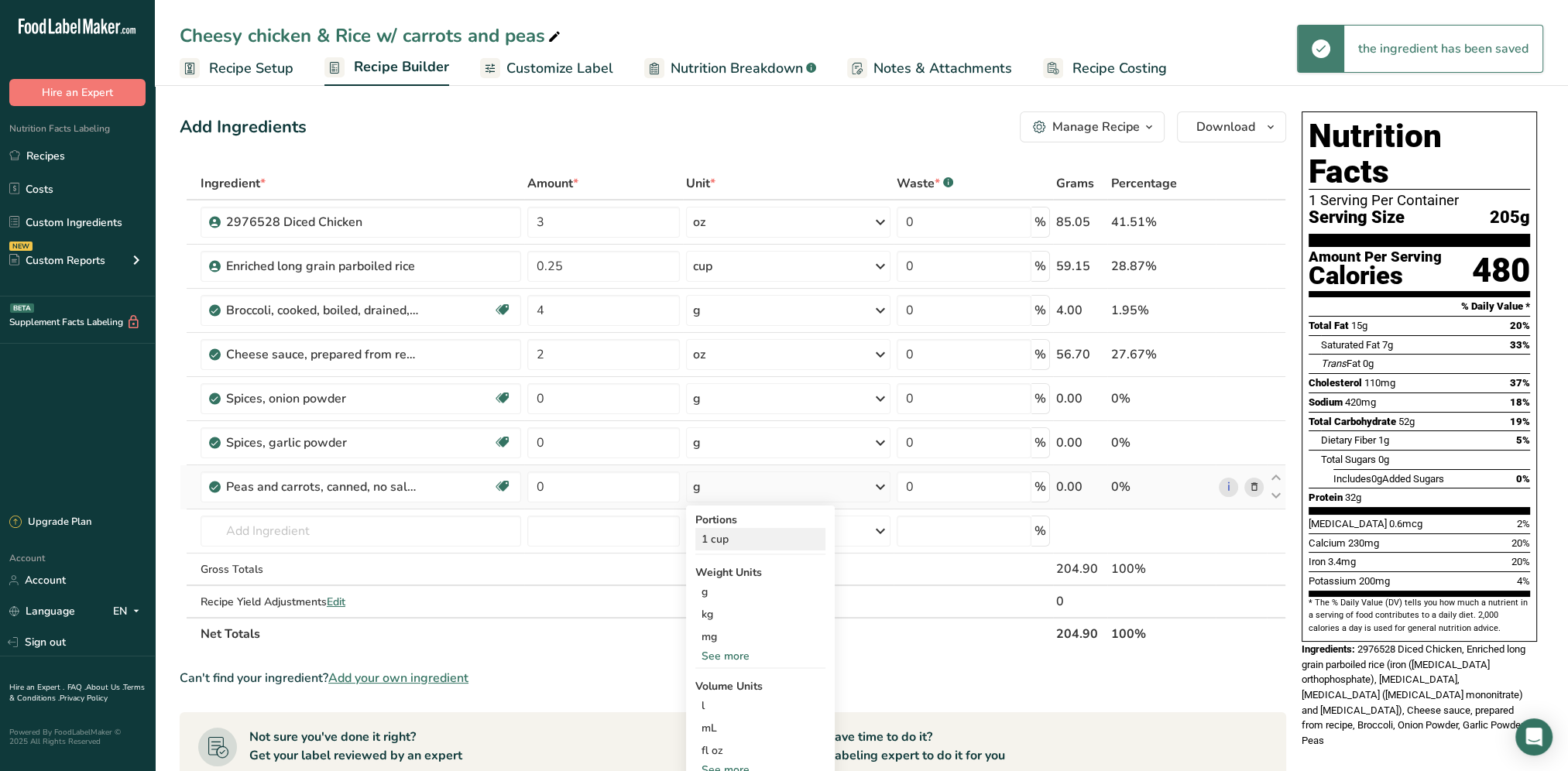
click at [759, 528] on div "1 cup" at bounding box center [760, 539] width 131 height 22
drag, startPoint x: 562, startPoint y: 487, endPoint x: 531, endPoint y: 494, distance: 31.8
click at [531, 494] on input "0" at bounding box center [603, 487] width 153 height 31
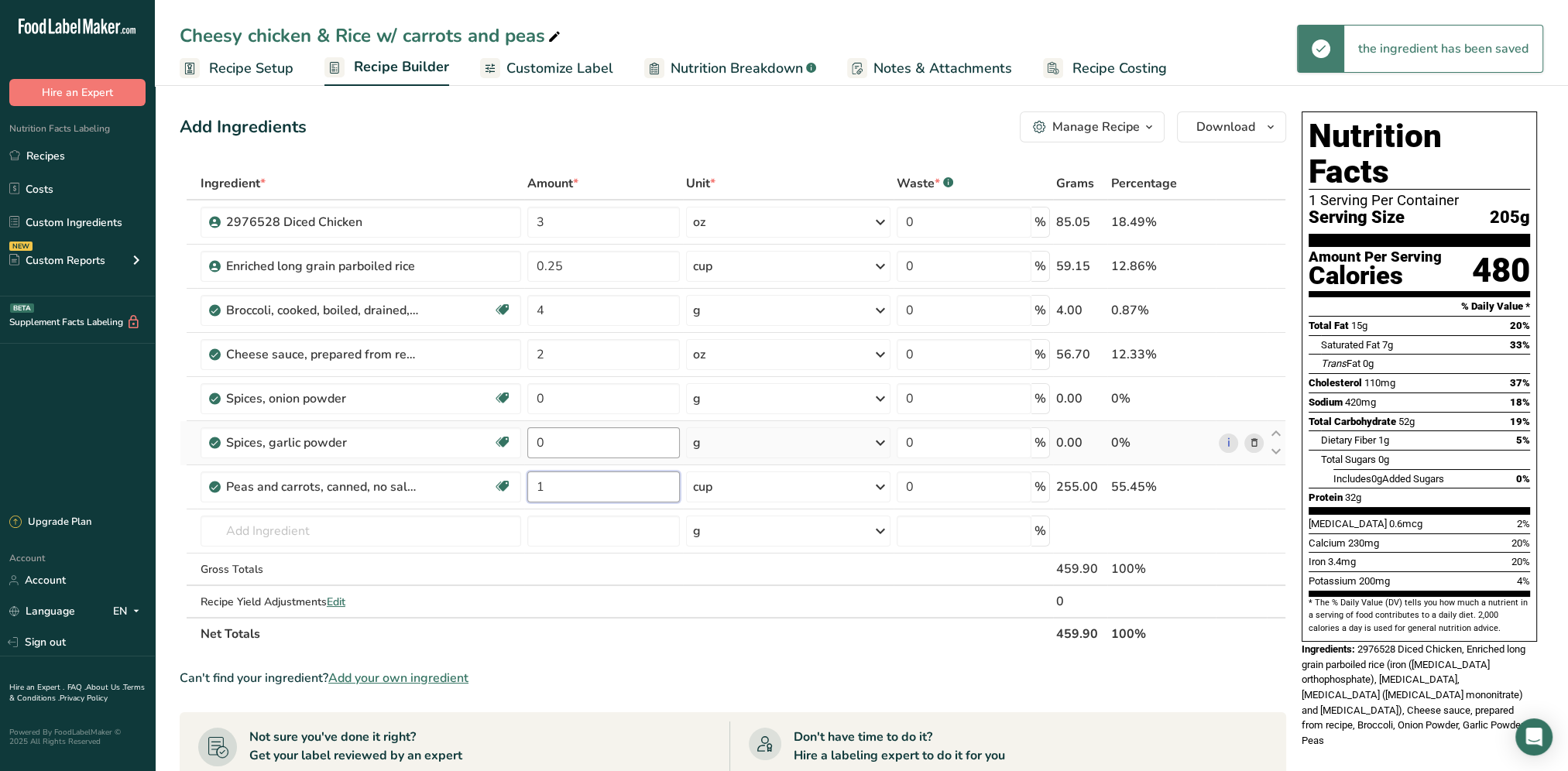
type input "1"
click at [579, 440] on div "Ingredient * Amount * Unit * Waste * .a-a{fill:#347362;}.b-a{fill:#fff;} Grams …" at bounding box center [732, 408] width 1106 height 483
drag, startPoint x: 561, startPoint y: 442, endPoint x: 533, endPoint y: 446, distance: 28.3
click at [533, 446] on input "0" at bounding box center [603, 443] width 153 height 31
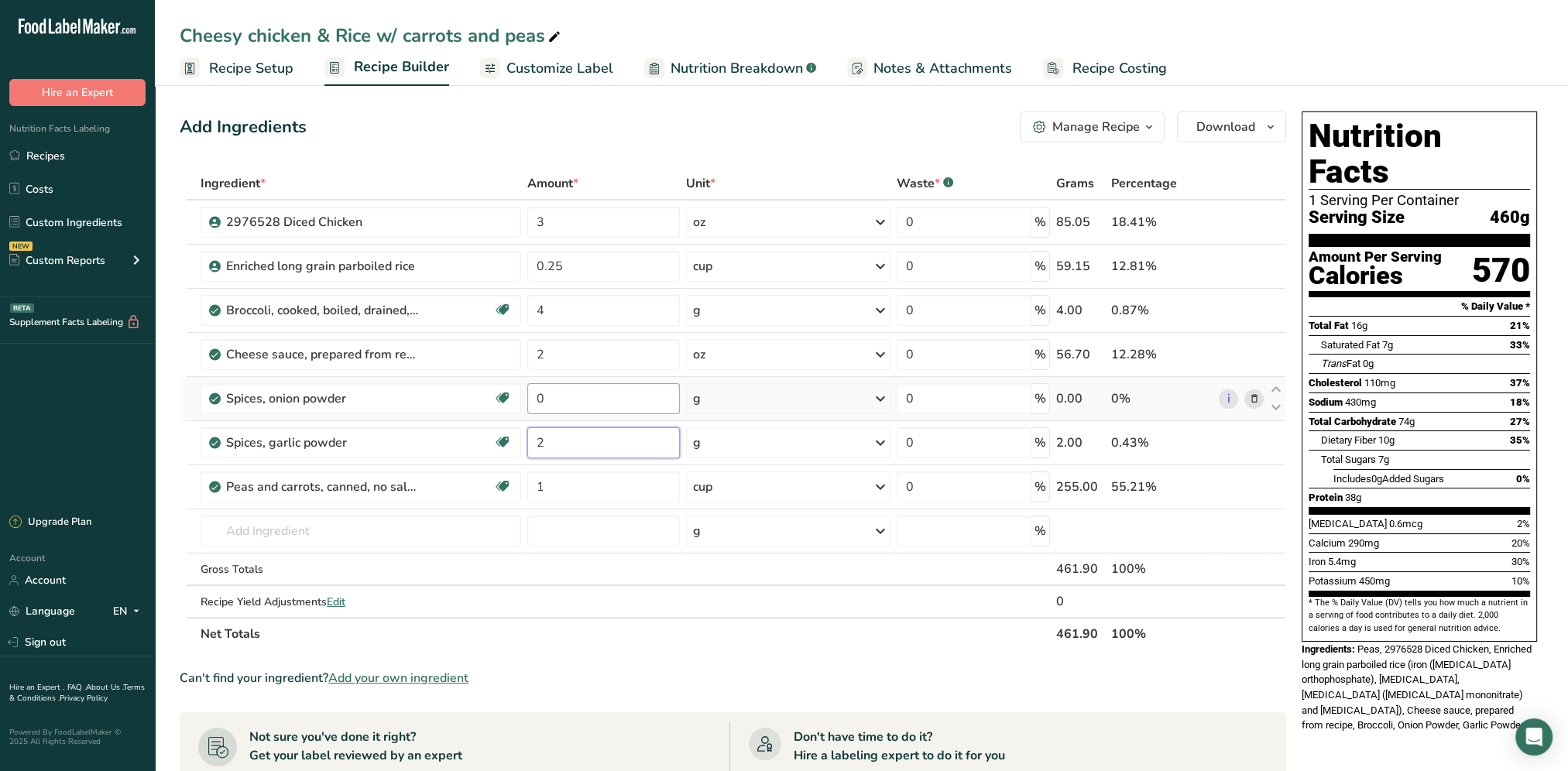
type input "2"
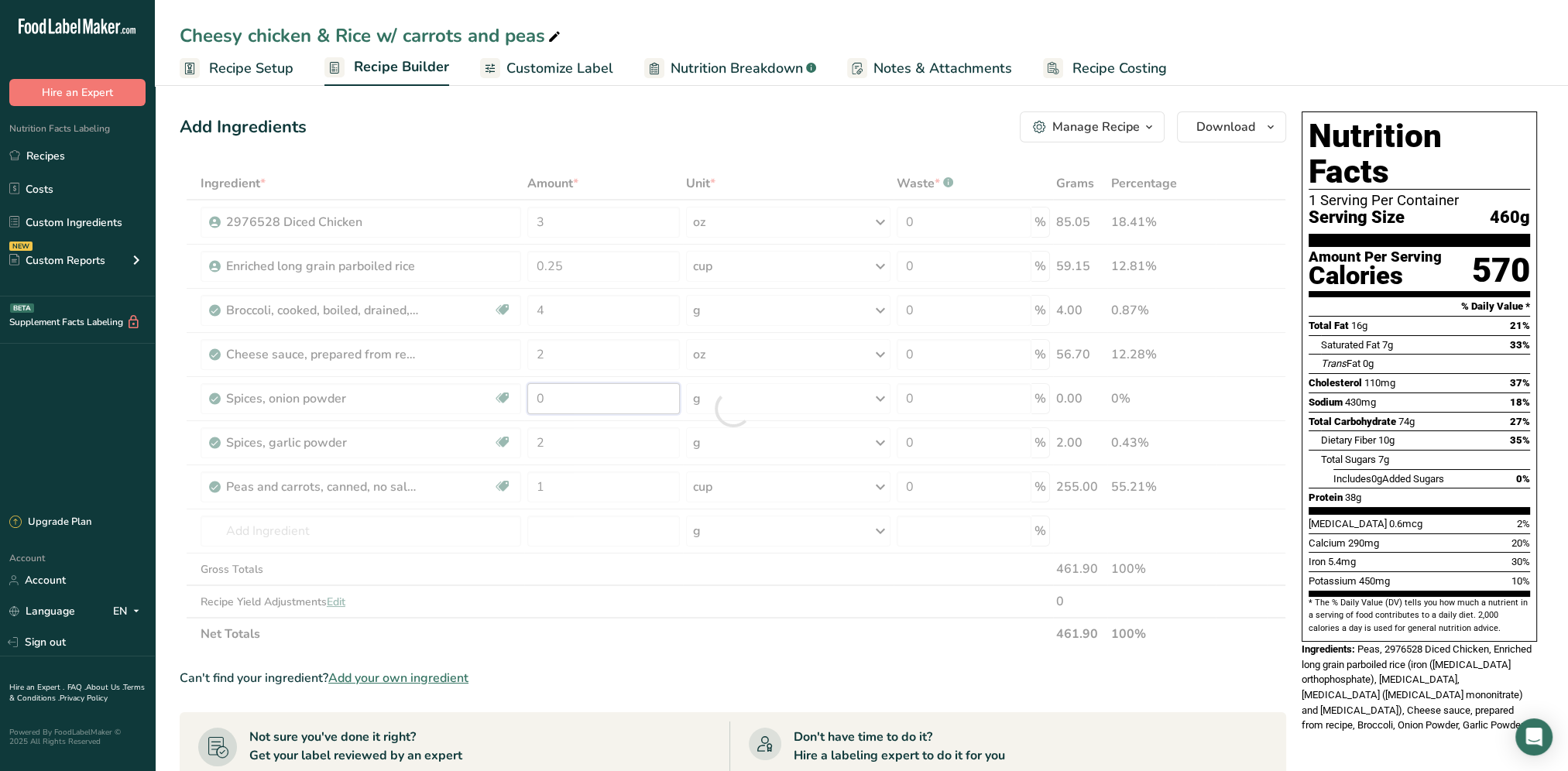
click at [593, 398] on div "Ingredient * Amount * Unit * Waste * .a-a{fill:#347362;}.b-a{fill:#fff;} Grams …" at bounding box center [732, 408] width 1106 height 483
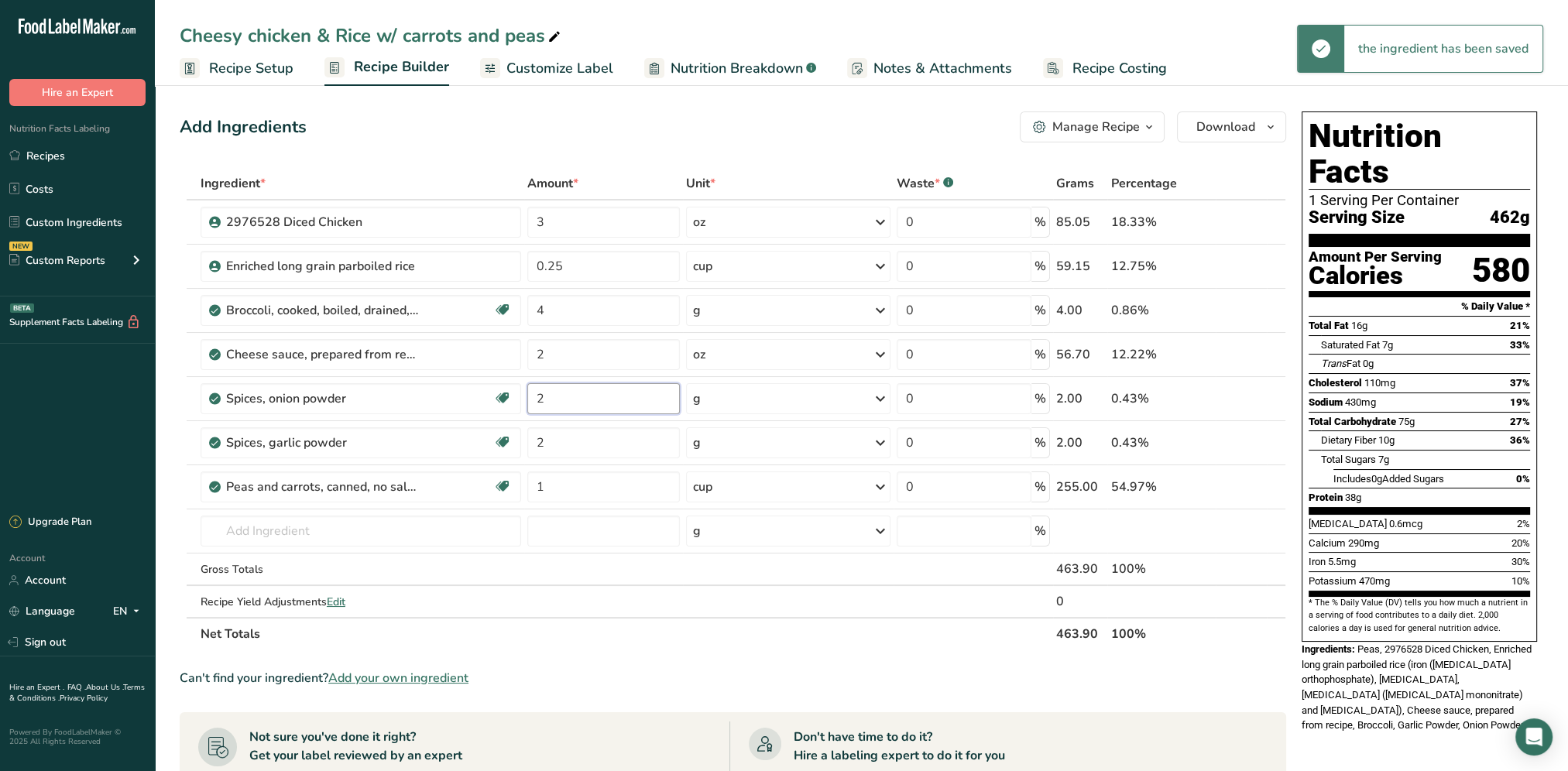
type input "2"
click at [625, 107] on div "Add Ingredients Manage Recipe Delete Recipe Duplicate Recipe Scale Recipe Save …" at bounding box center [737, 631] width 1115 height 1051
drag, startPoint x: 565, startPoint y: 310, endPoint x: 530, endPoint y: 316, distance: 35.5
click at [530, 316] on input "4" at bounding box center [603, 310] width 153 height 31
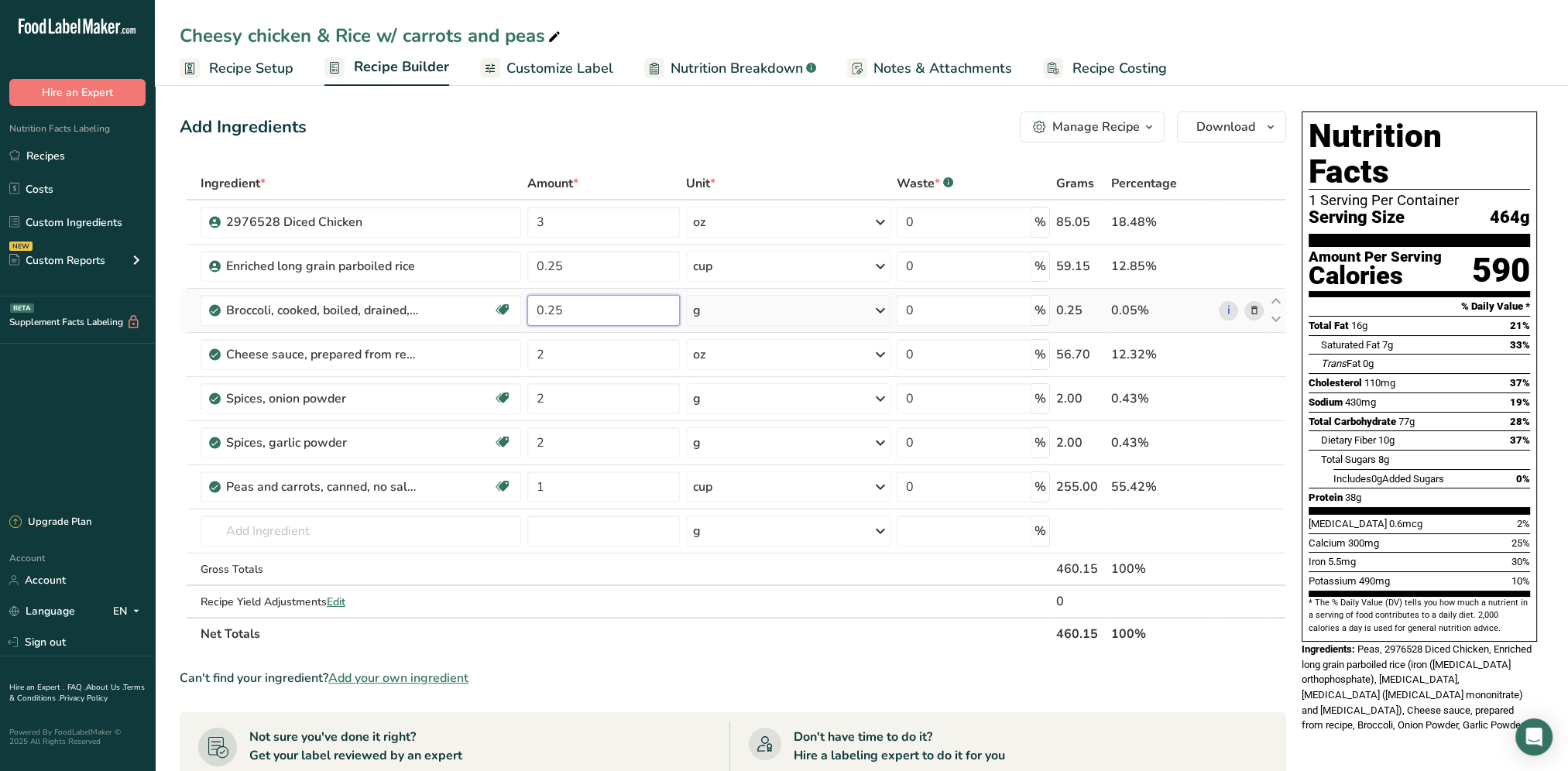
type input "0.25"
click at [878, 315] on div "Ingredient * Amount * Unit * Waste * .a-a{fill:#347362;}.b-a{fill:#fff;} Grams …" at bounding box center [732, 408] width 1106 height 483
click at [878, 315] on icon at bounding box center [880, 310] width 18 height 28
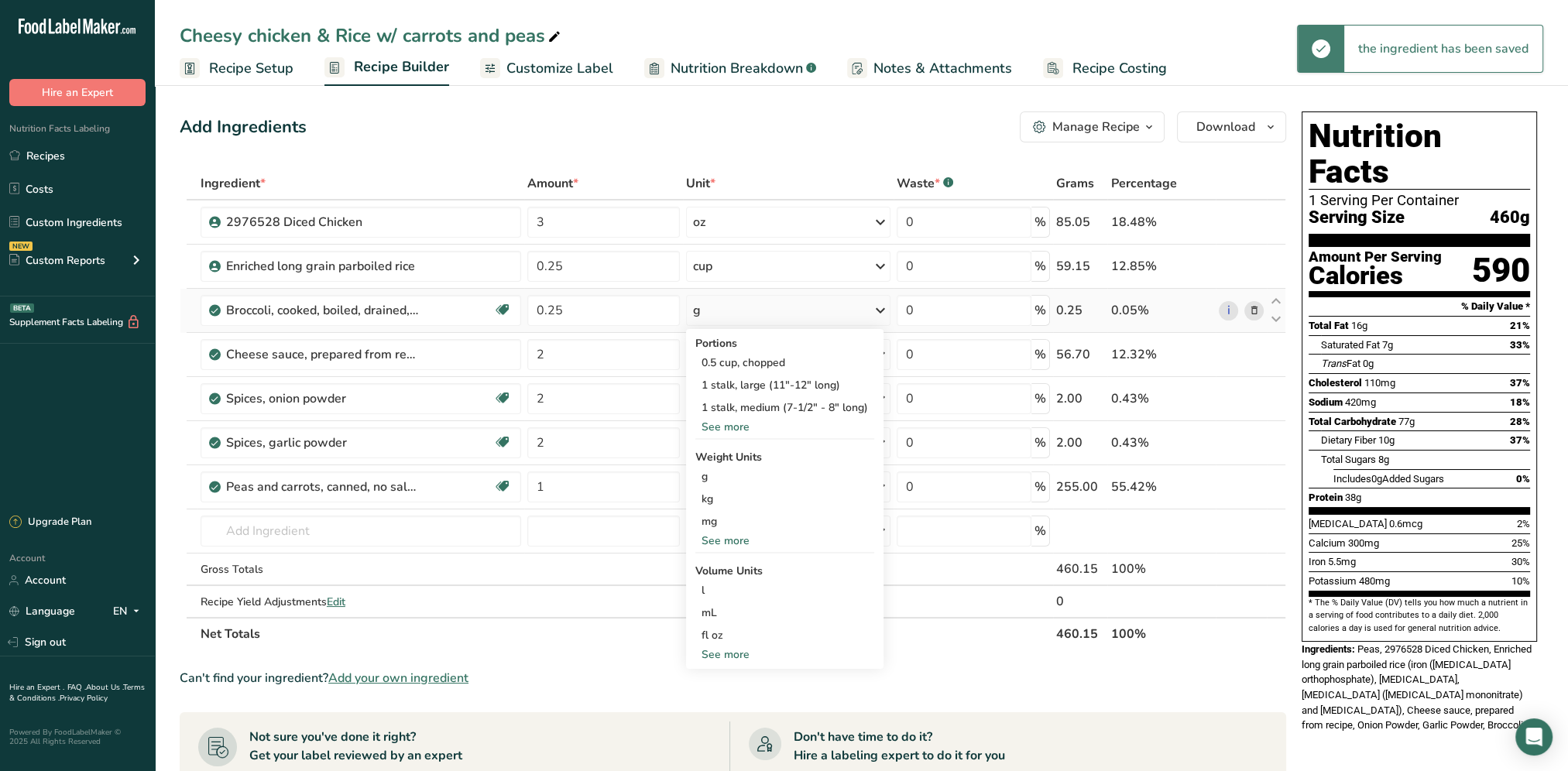
click at [734, 535] on div "See more" at bounding box center [784, 541] width 178 height 16
click at [726, 590] on div "oz" at bounding box center [784, 589] width 178 height 22
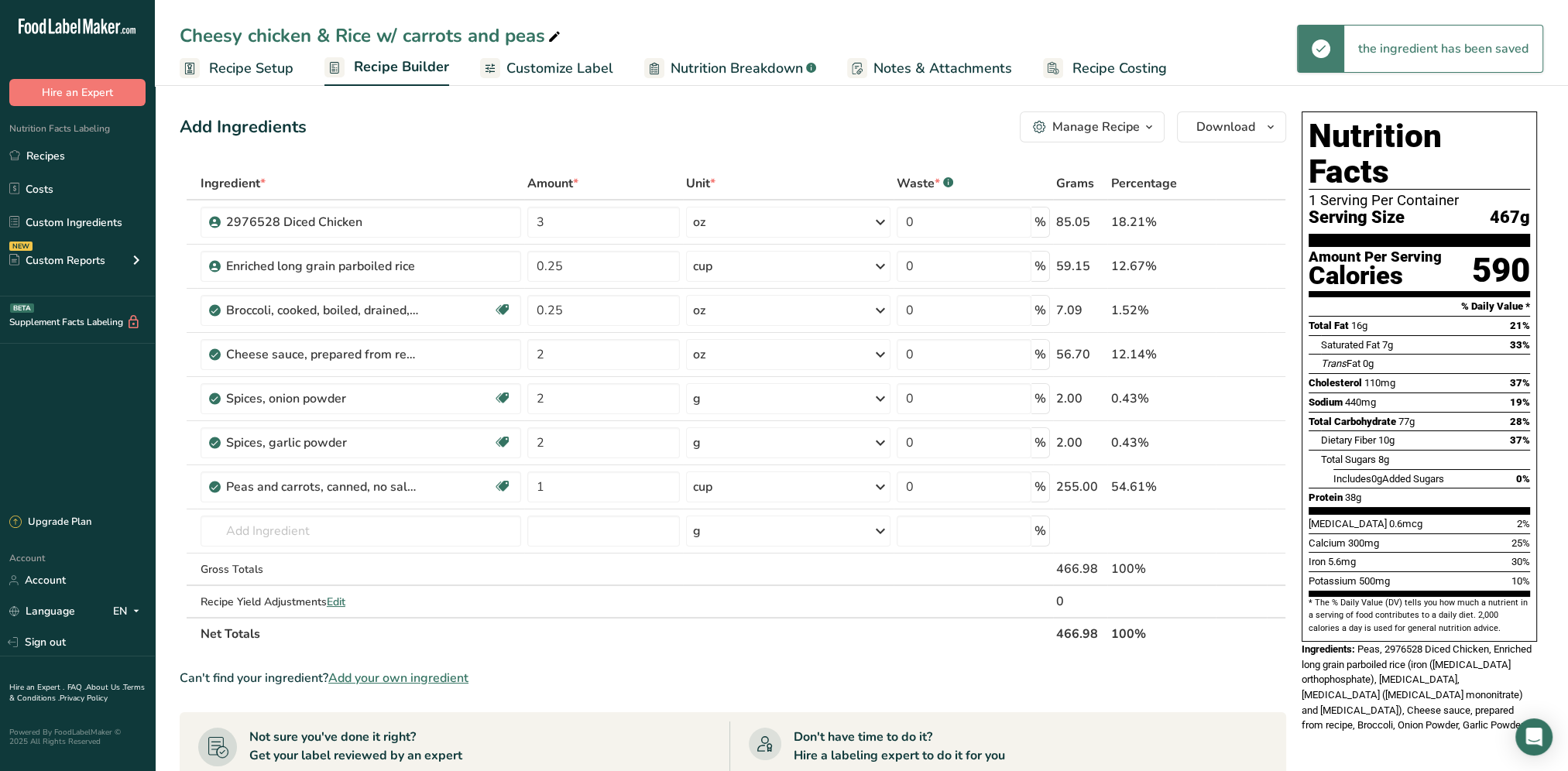
click at [731, 142] on div "Add Ingredients Manage Recipe Delete Recipe Duplicate Recipe Scale Recipe Save …" at bounding box center [732, 127] width 1106 height 31
click at [1253, 220] on icon at bounding box center [1252, 222] width 11 height 16
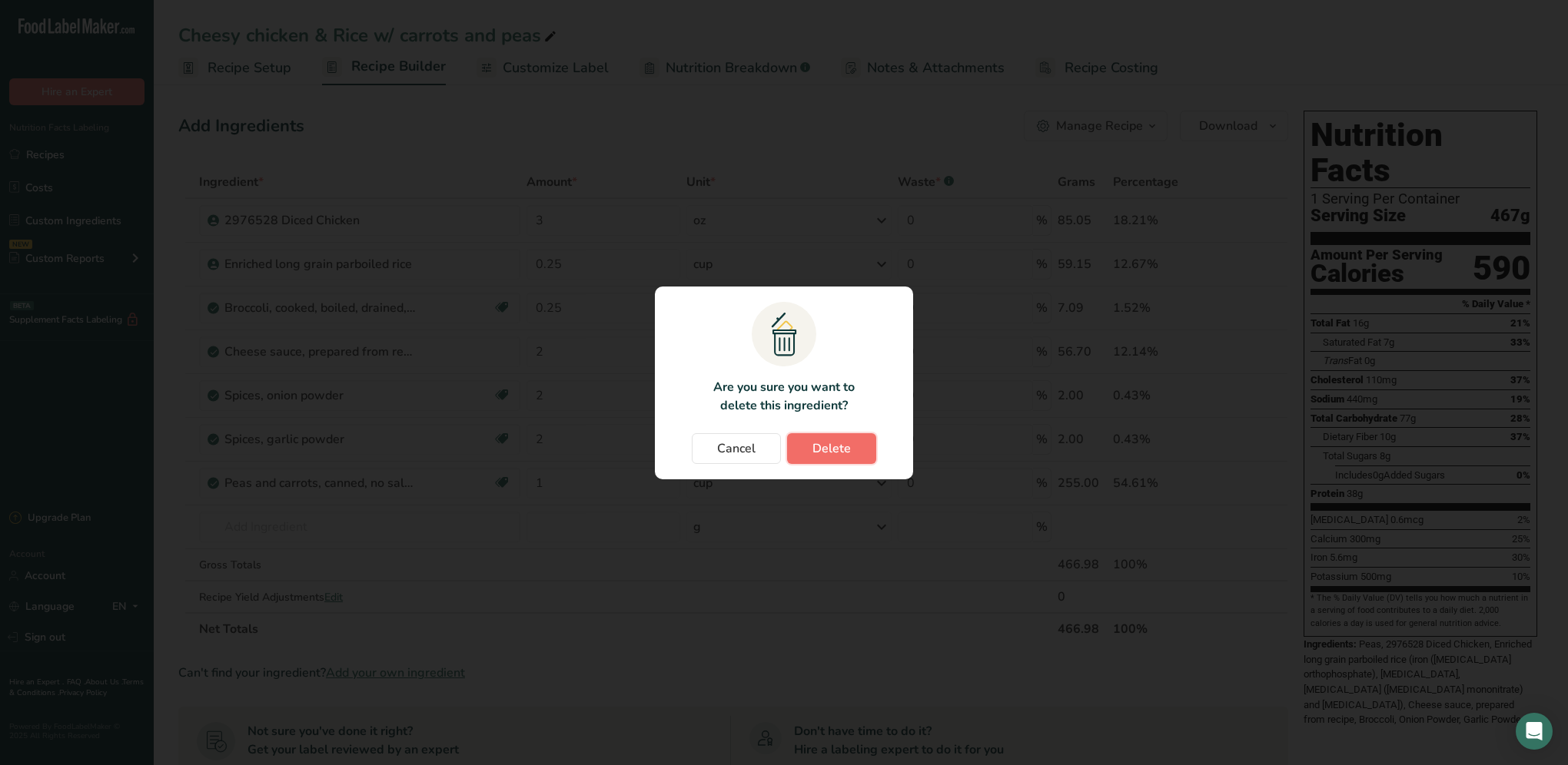
click at [850, 439] on button "Delete" at bounding box center [832, 449] width 90 height 30
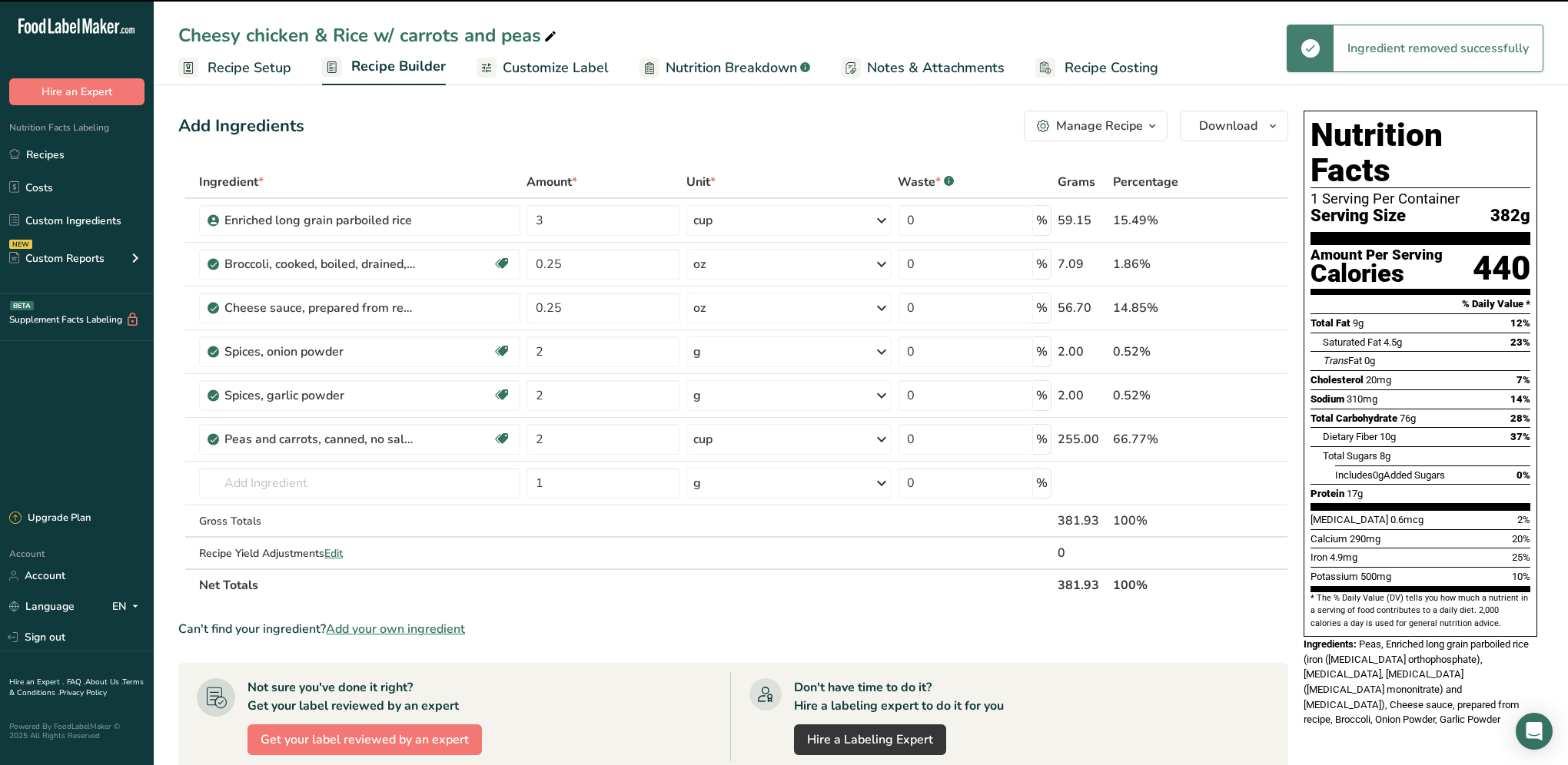
type input "0.25"
type input "2"
type input "1"
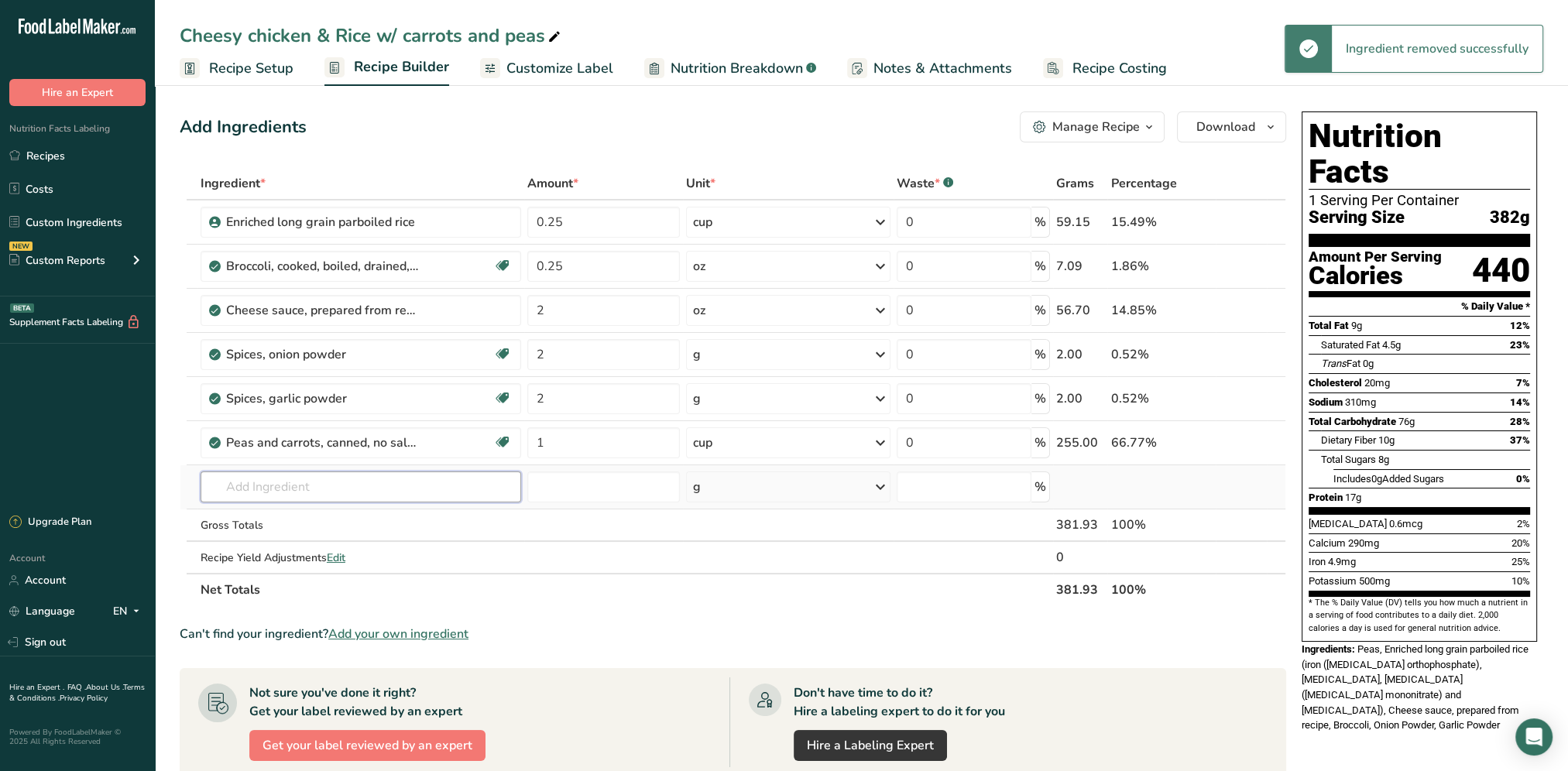
click at [290, 479] on input "text" at bounding box center [361, 487] width 321 height 31
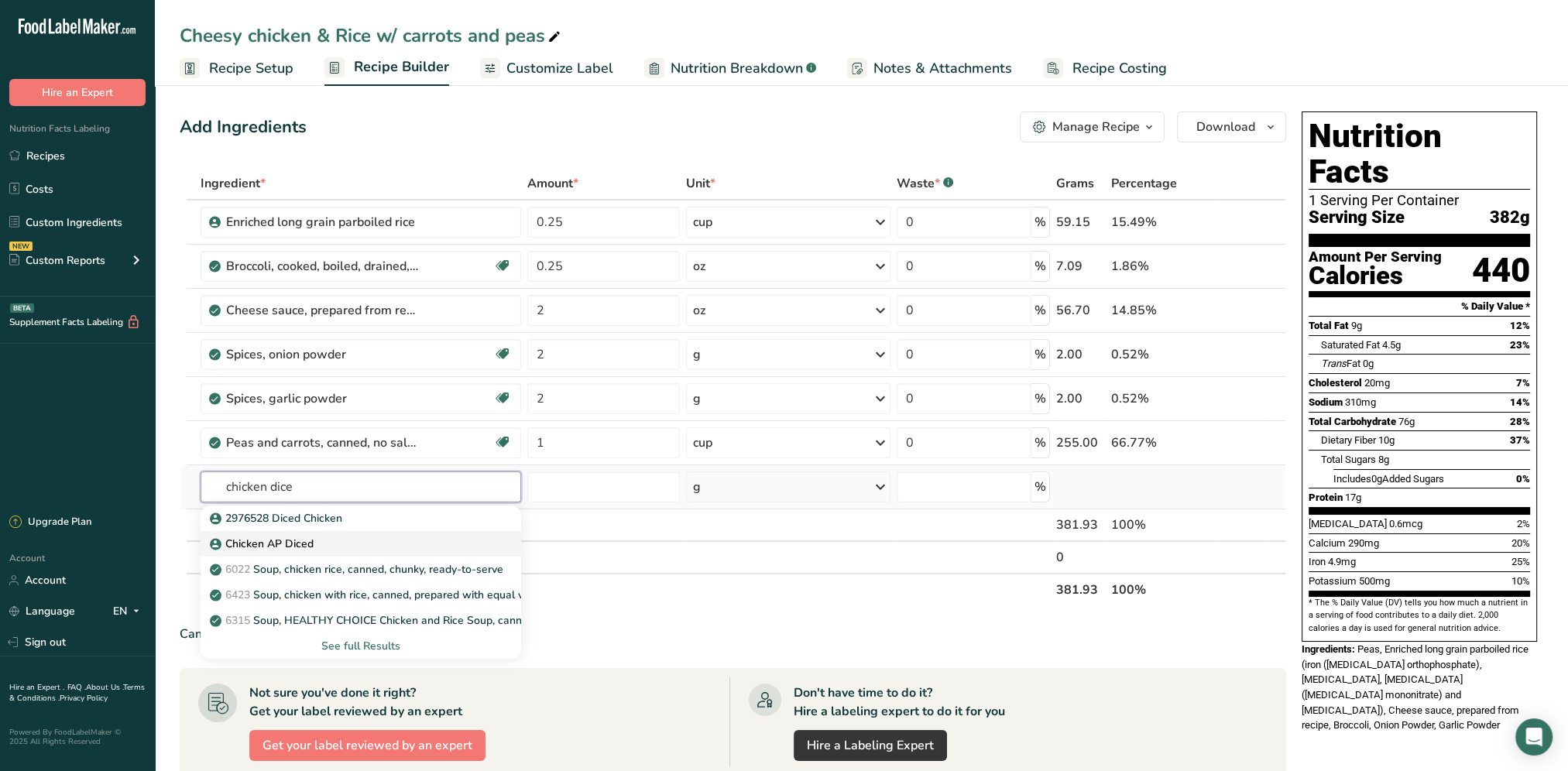
type input "chicken dice"
click at [275, 539] on p "Chicken AP Diced" at bounding box center [263, 543] width 101 height 16
type input "Chicken AP Diced"
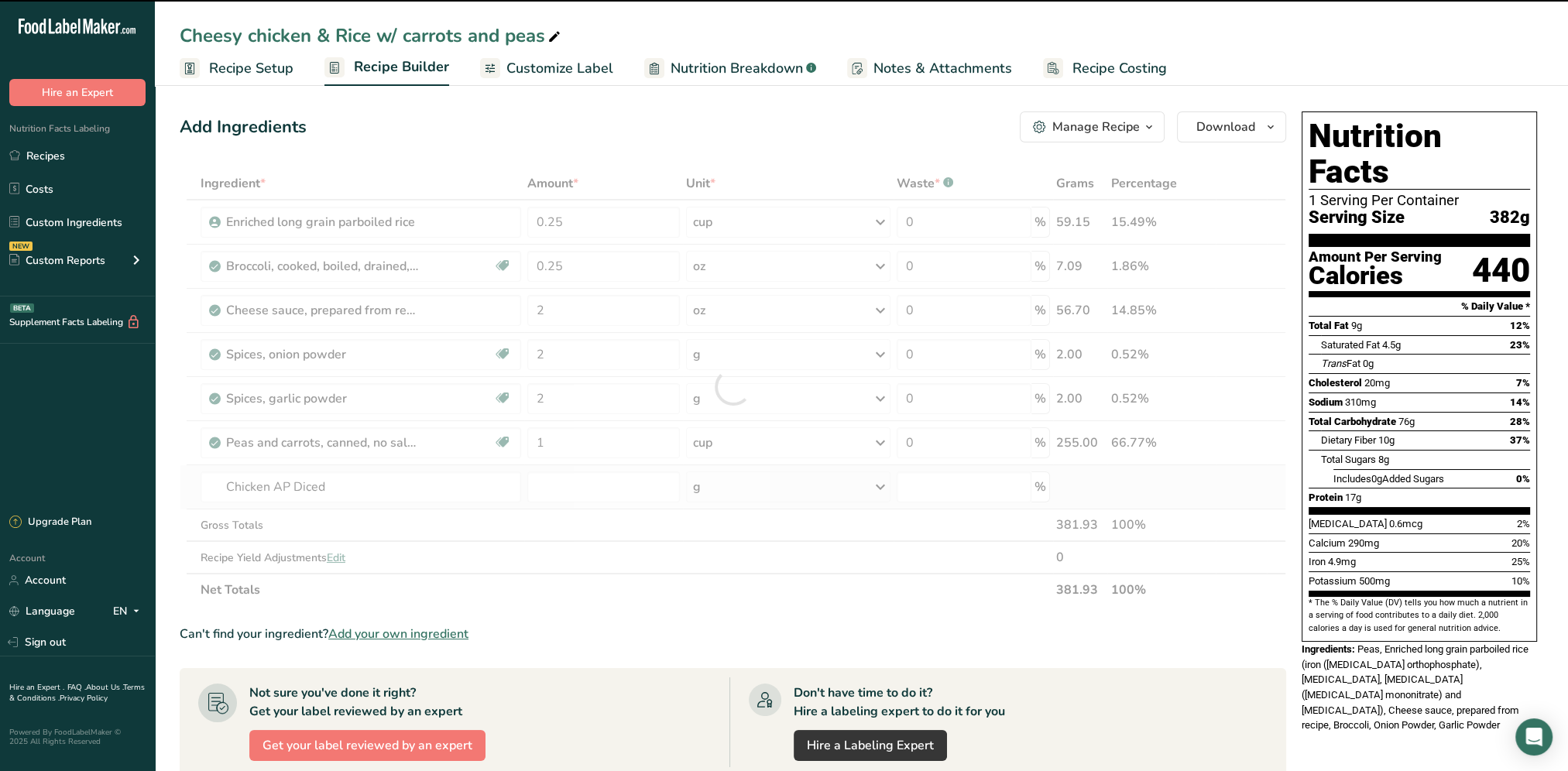
type input "0"
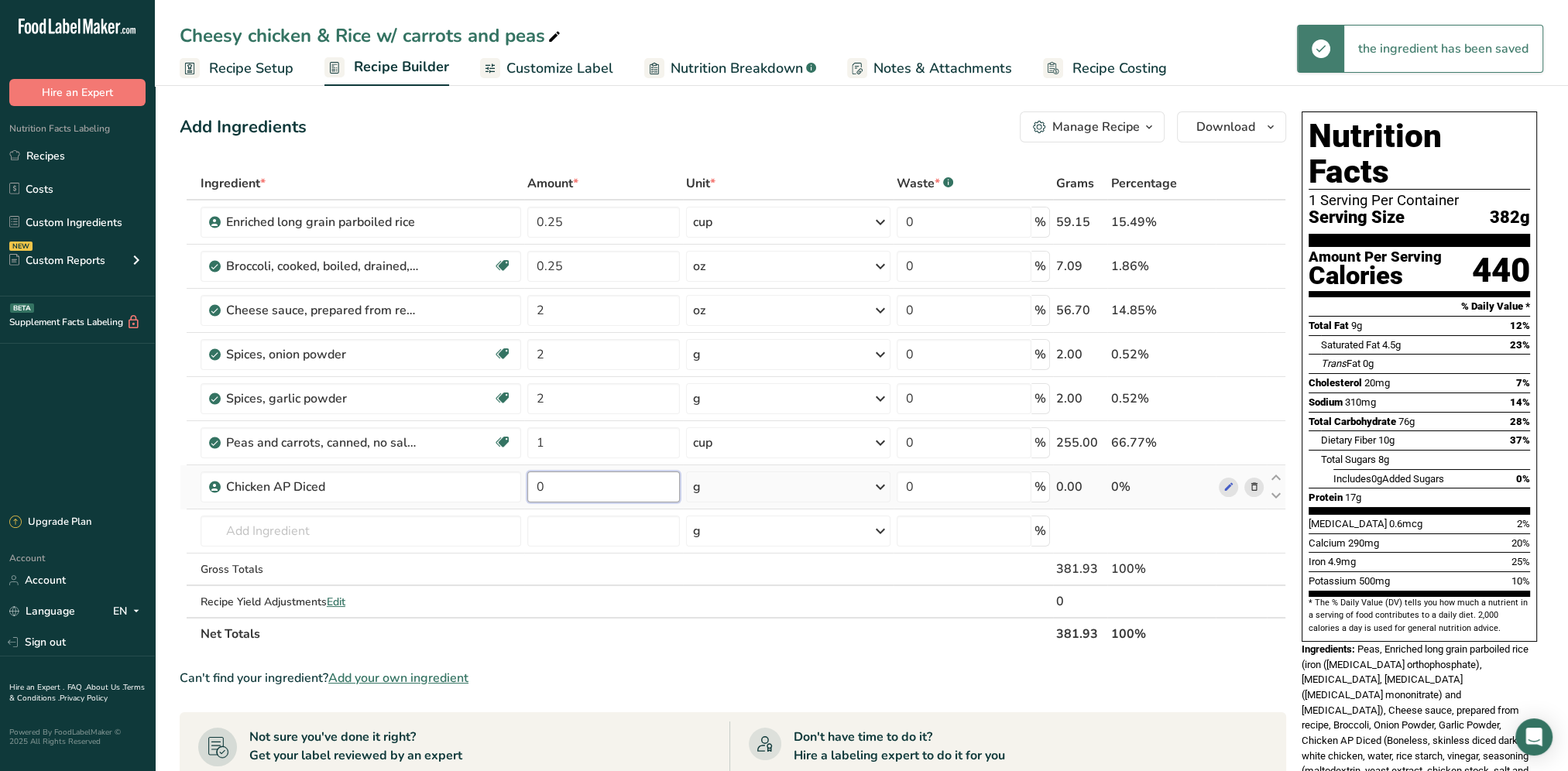
drag, startPoint x: 570, startPoint y: 487, endPoint x: 536, endPoint y: 487, distance: 34.0
click at [536, 487] on input "0" at bounding box center [603, 487] width 153 height 31
type input "3"
click at [875, 487] on div "Ingredient * Amount * Unit * Waste * .a-a{fill:#347362;}.b-a{fill:#fff;} Grams …" at bounding box center [732, 408] width 1106 height 483
click at [883, 488] on icon at bounding box center [880, 487] width 18 height 28
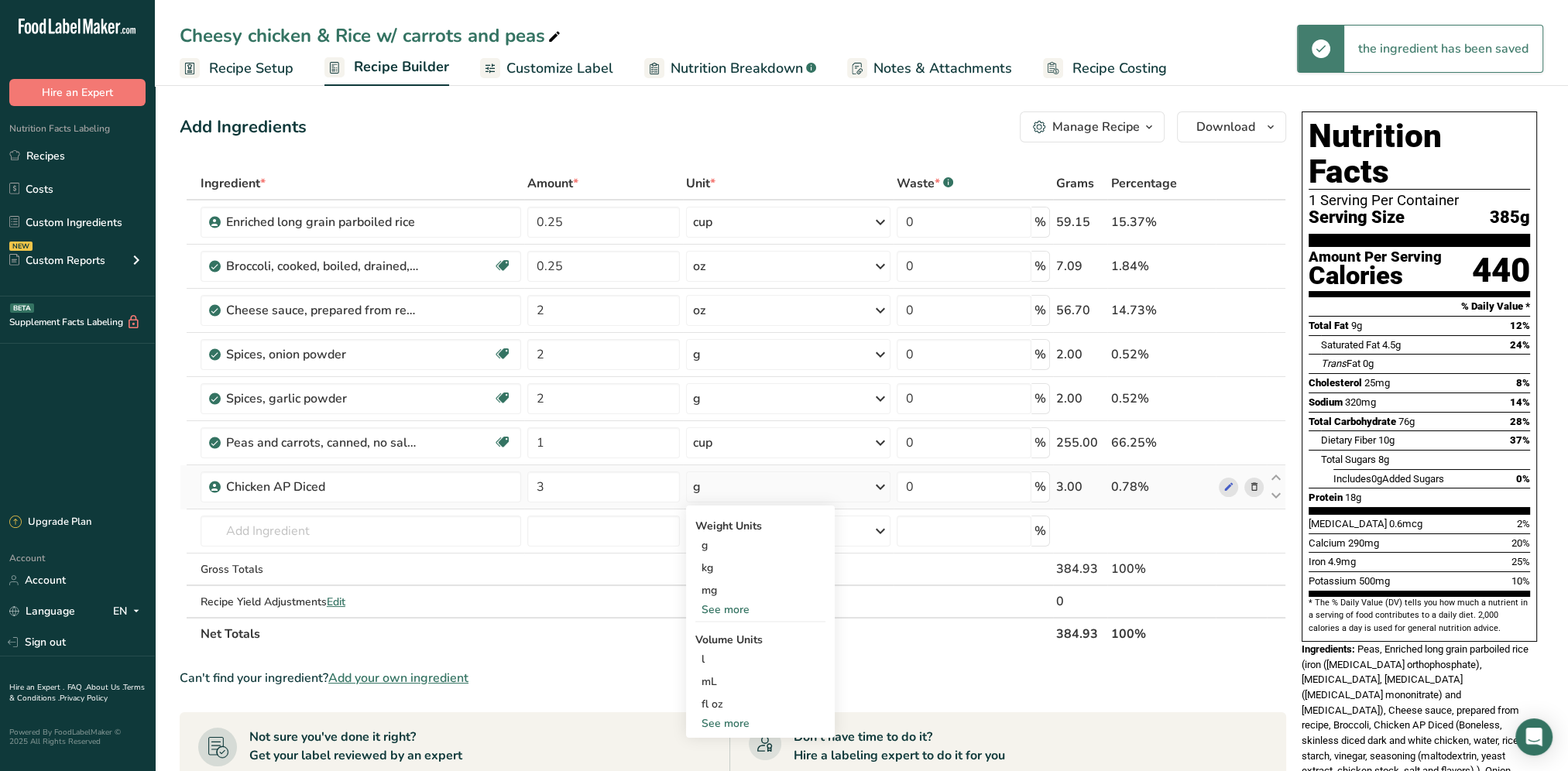
click at [731, 605] on div "See more" at bounding box center [760, 610] width 131 height 16
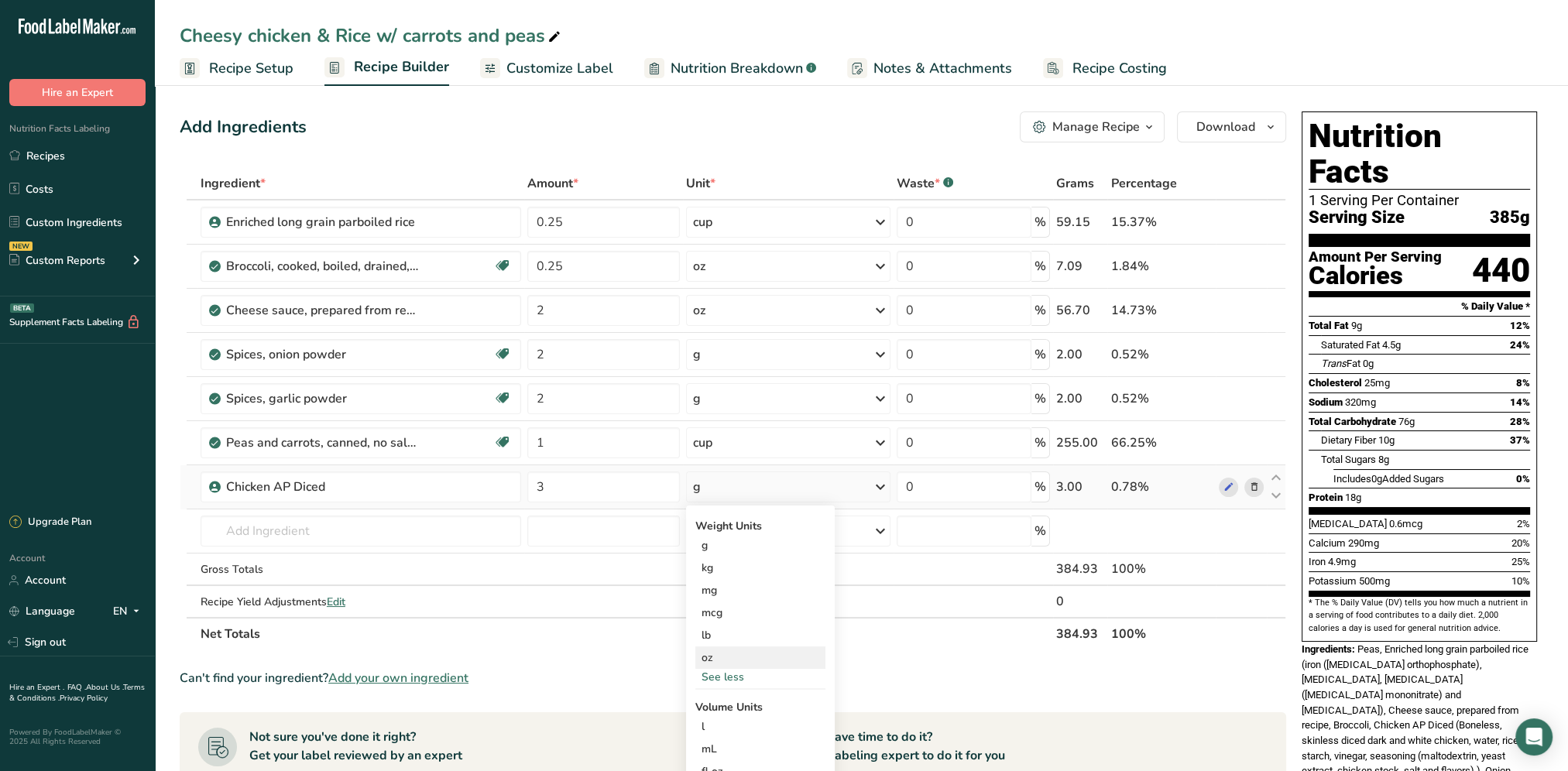
click at [718, 657] on div "oz" at bounding box center [760, 658] width 131 height 22
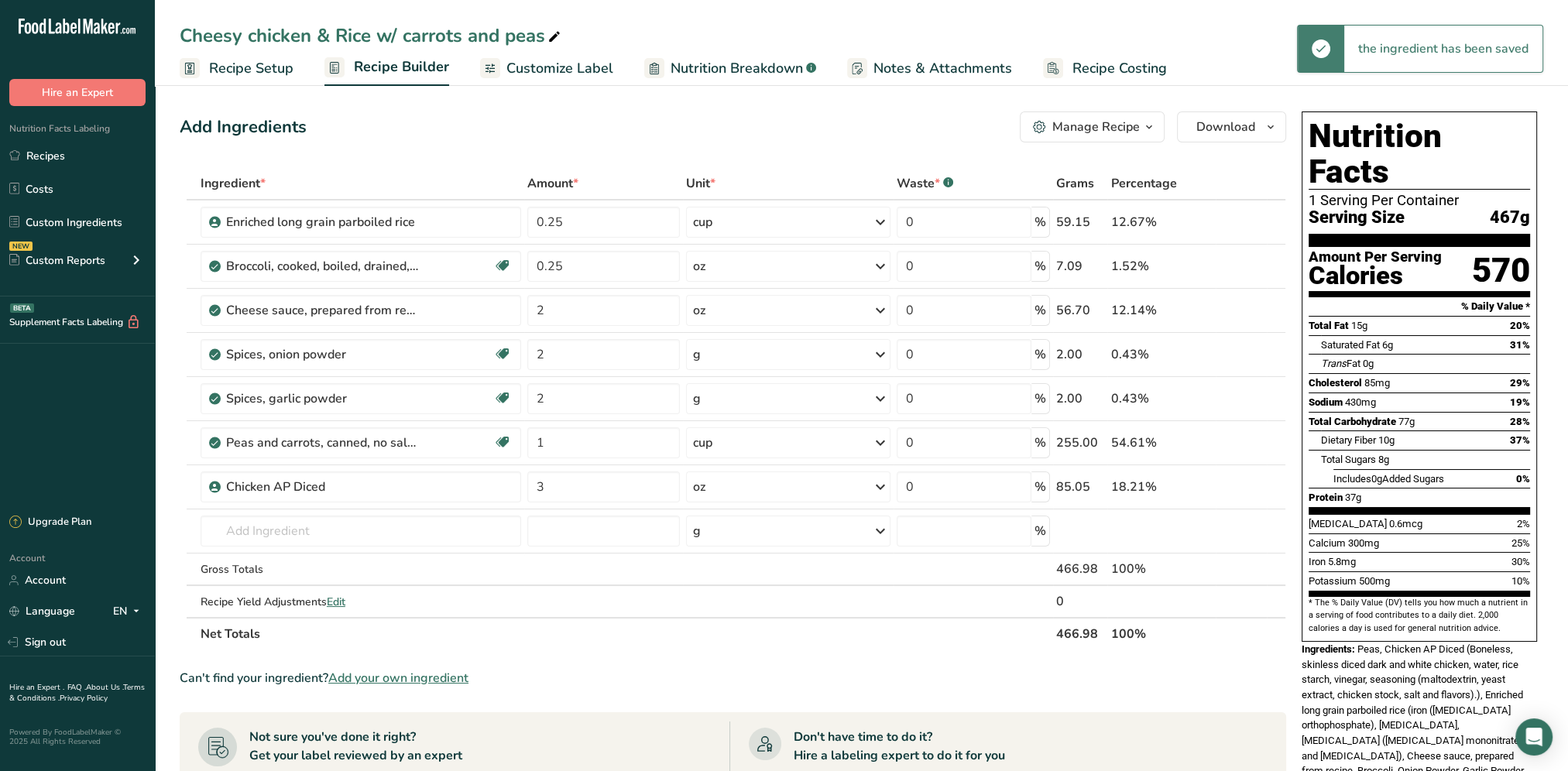
click at [791, 142] on div "Add Ingredients Manage Recipe Delete Recipe Duplicate Recipe Scale Recipe Save …" at bounding box center [737, 631] width 1115 height 1051
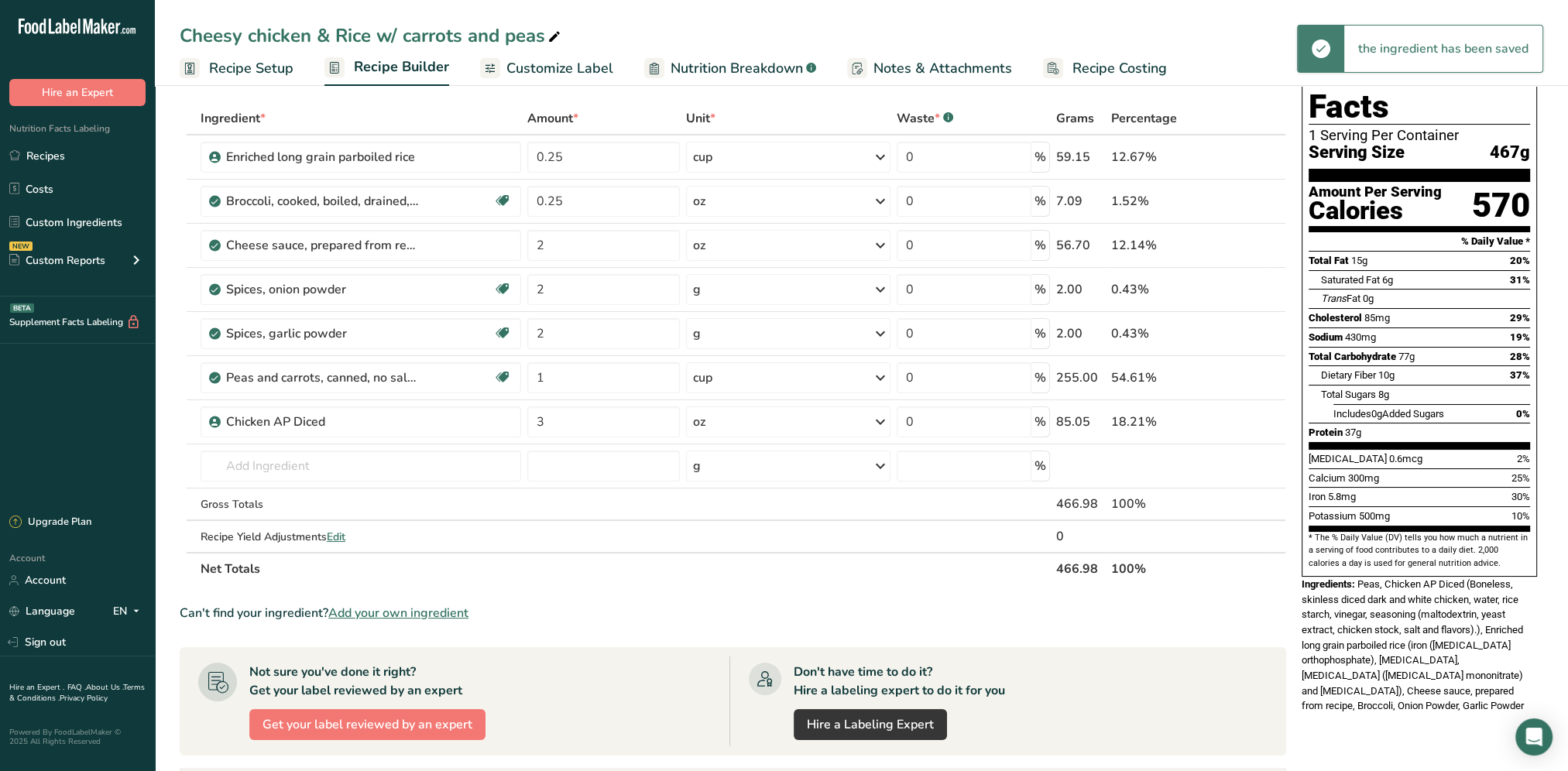
scroll to position [155, 0]
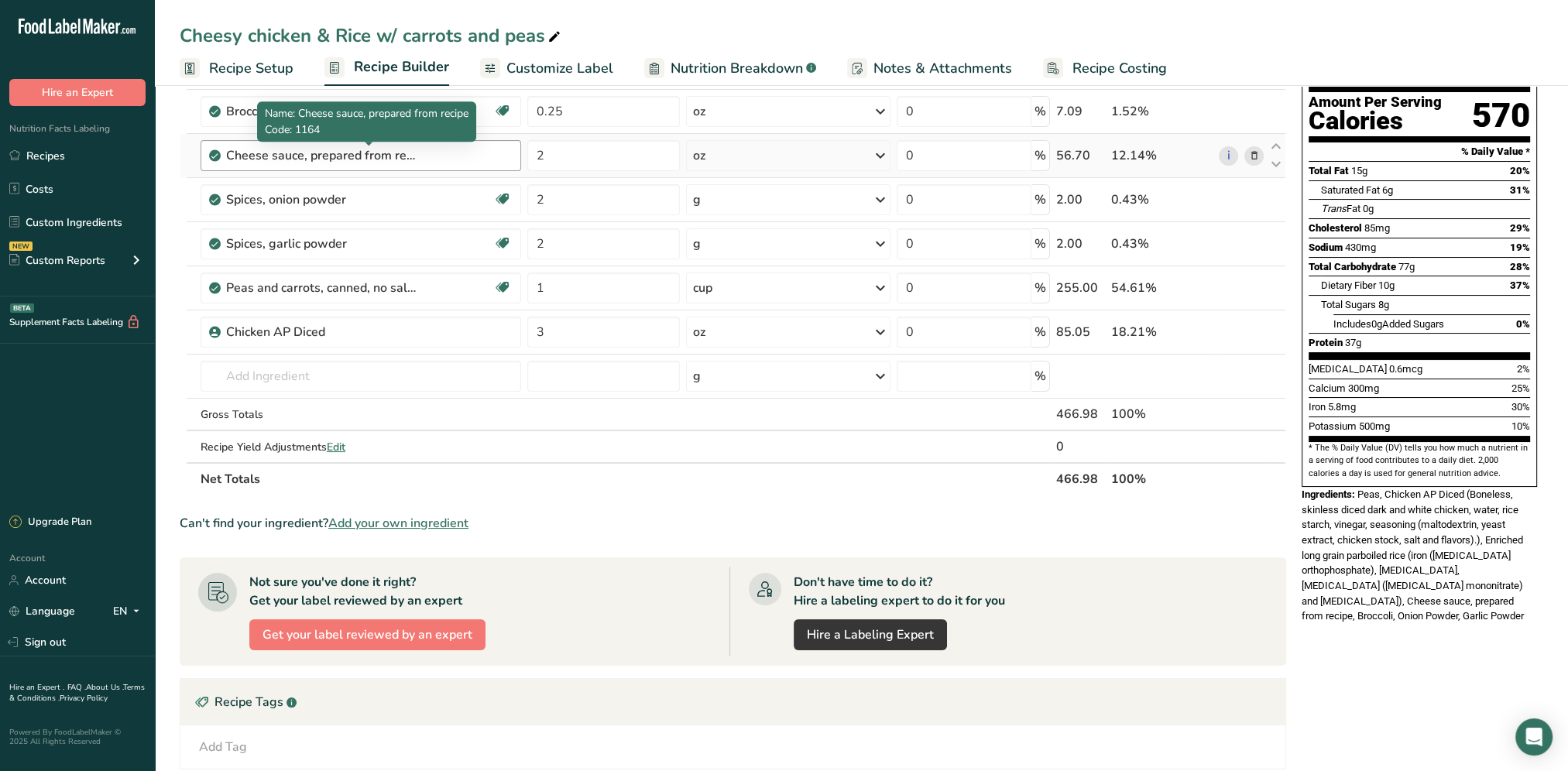
click at [278, 149] on div "Cheese sauce, prepared from recipe" at bounding box center [323, 155] width 194 height 18
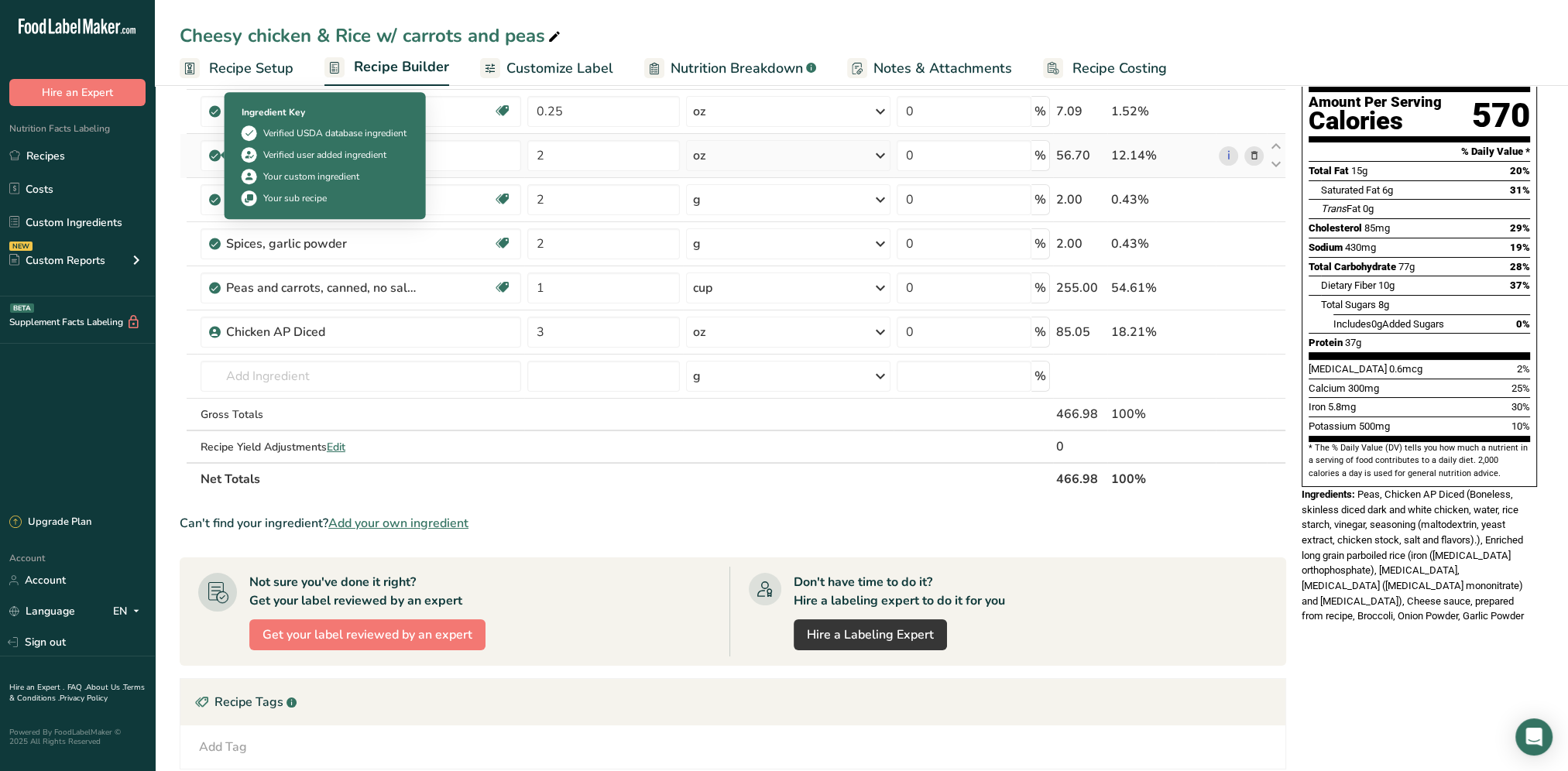
click at [214, 150] on icon at bounding box center [215, 156] width 10 height 14
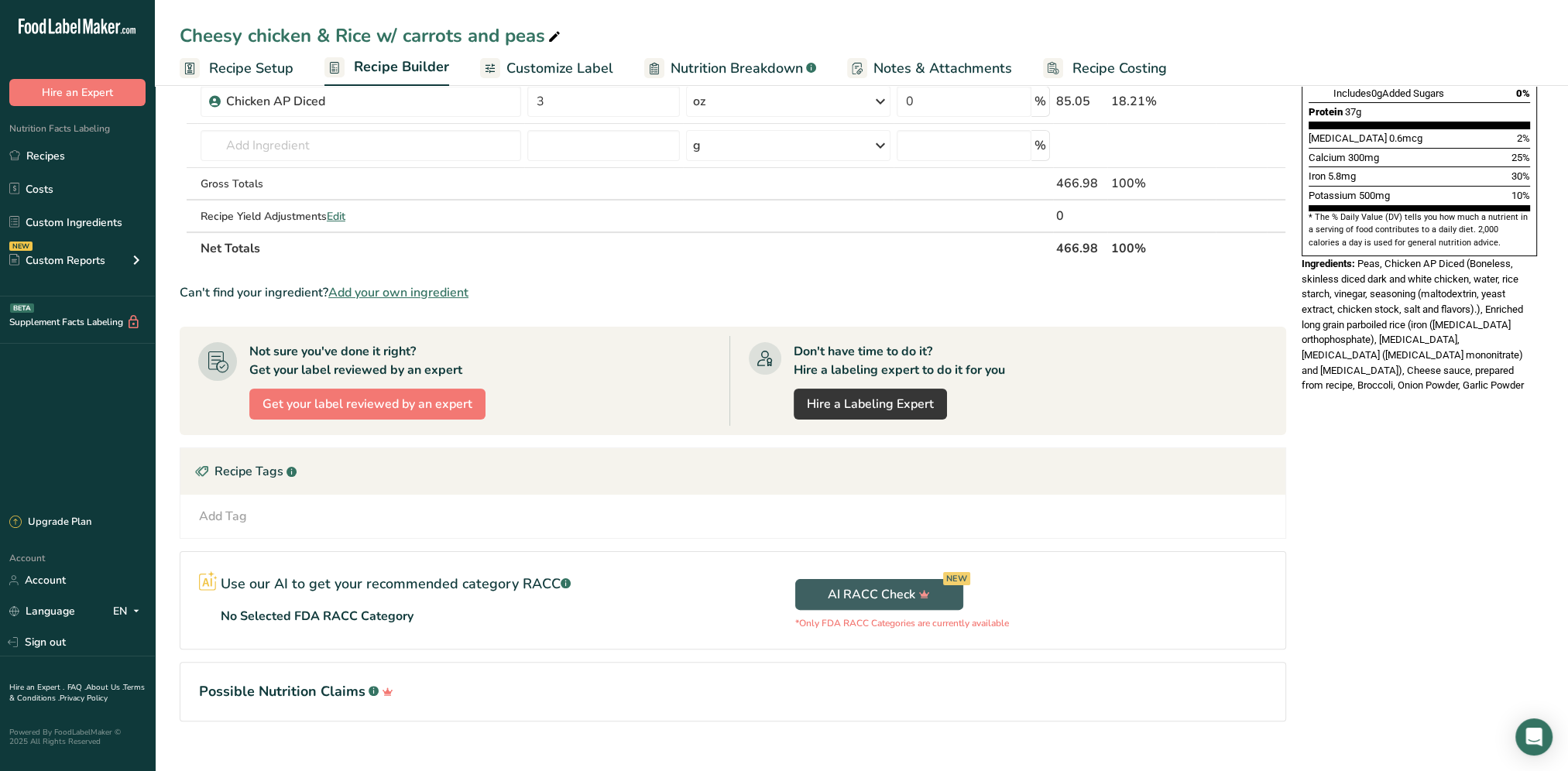
scroll to position [0, 0]
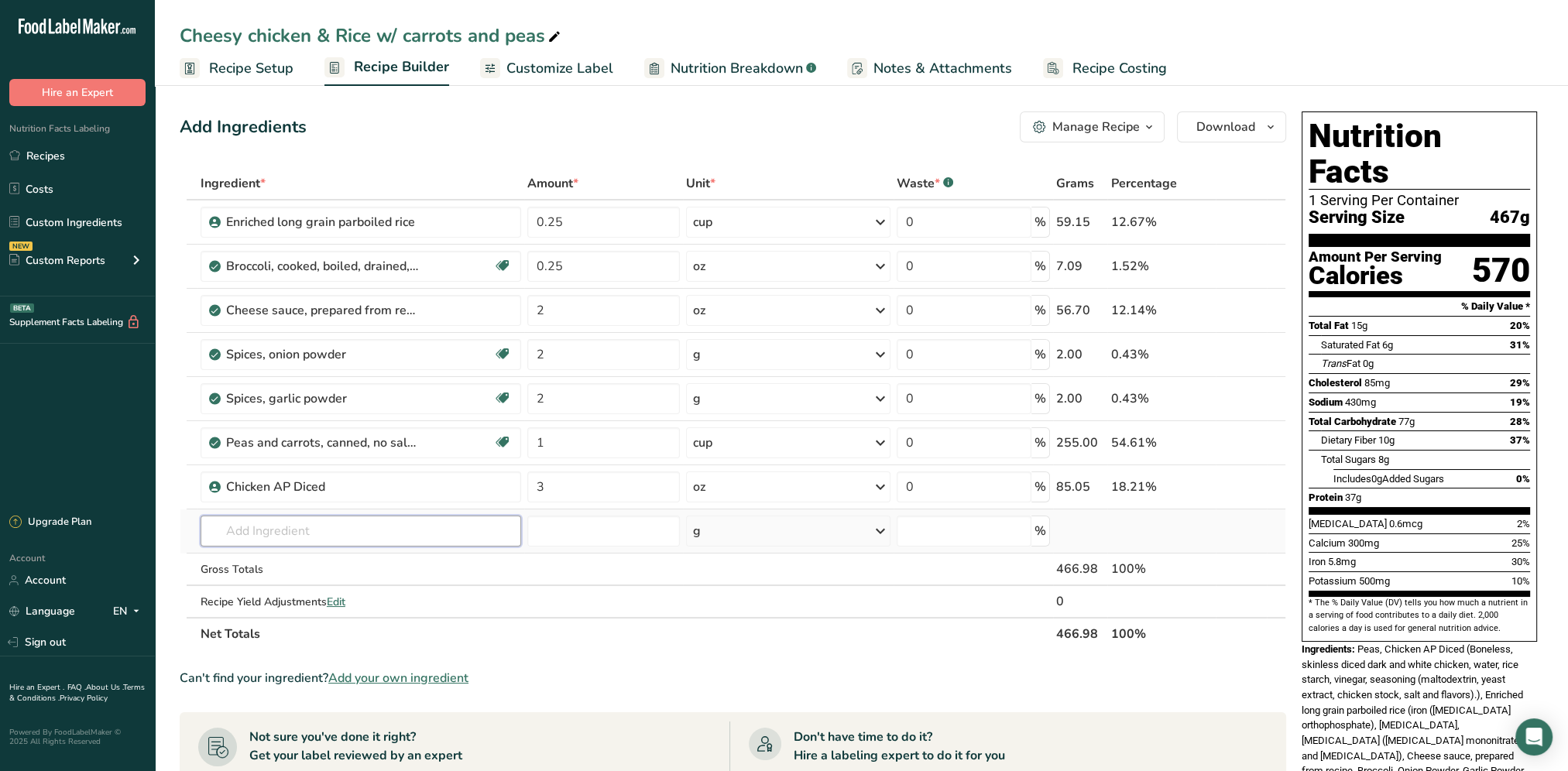
click at [254, 542] on input "text" at bounding box center [361, 531] width 321 height 31
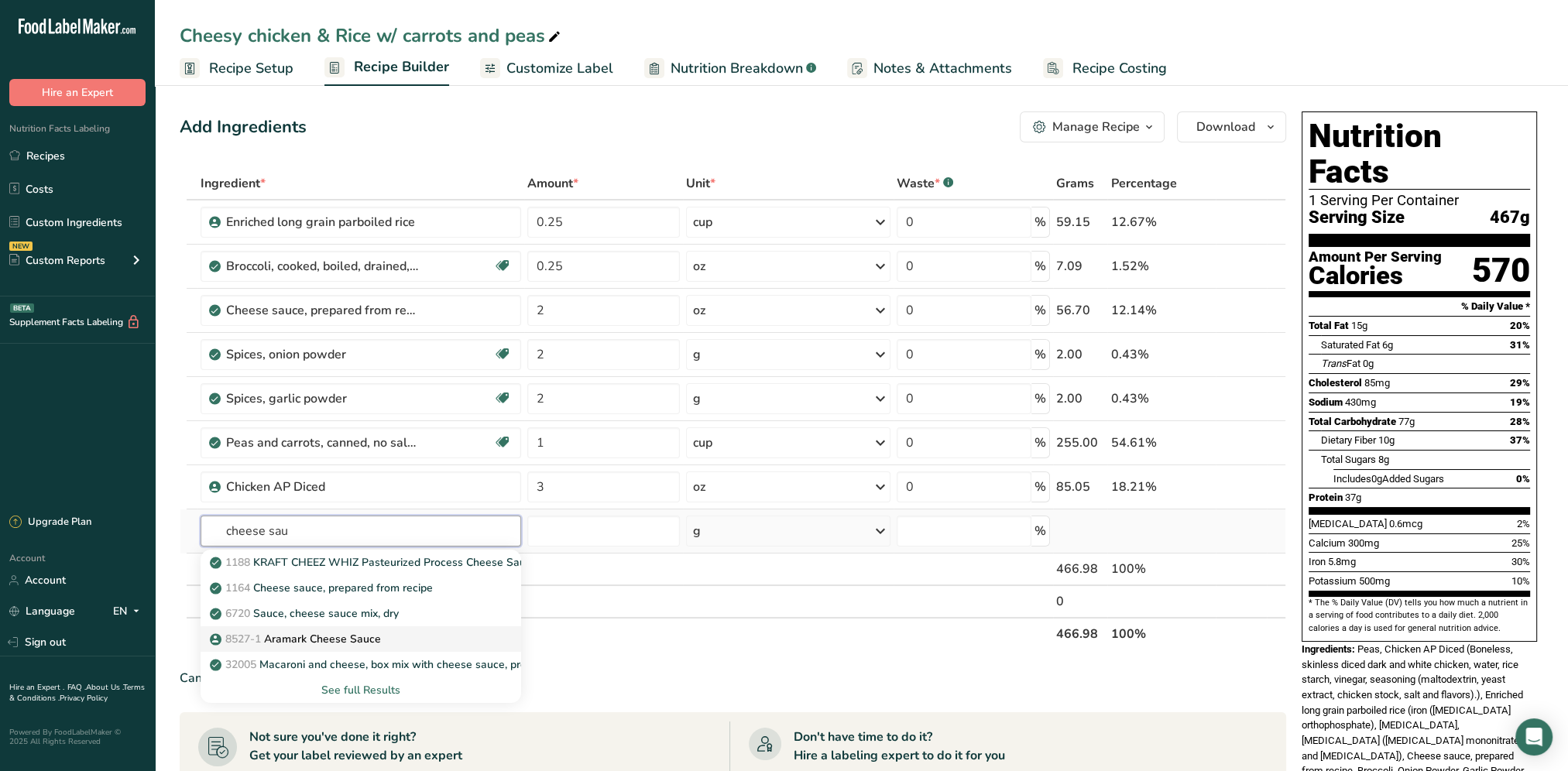
type input "cheese sau"
click at [351, 641] on p "8527-1 Aramark Cheese Sauce" at bounding box center [297, 638] width 168 height 16
type input "Aramark Cheese Sauce"
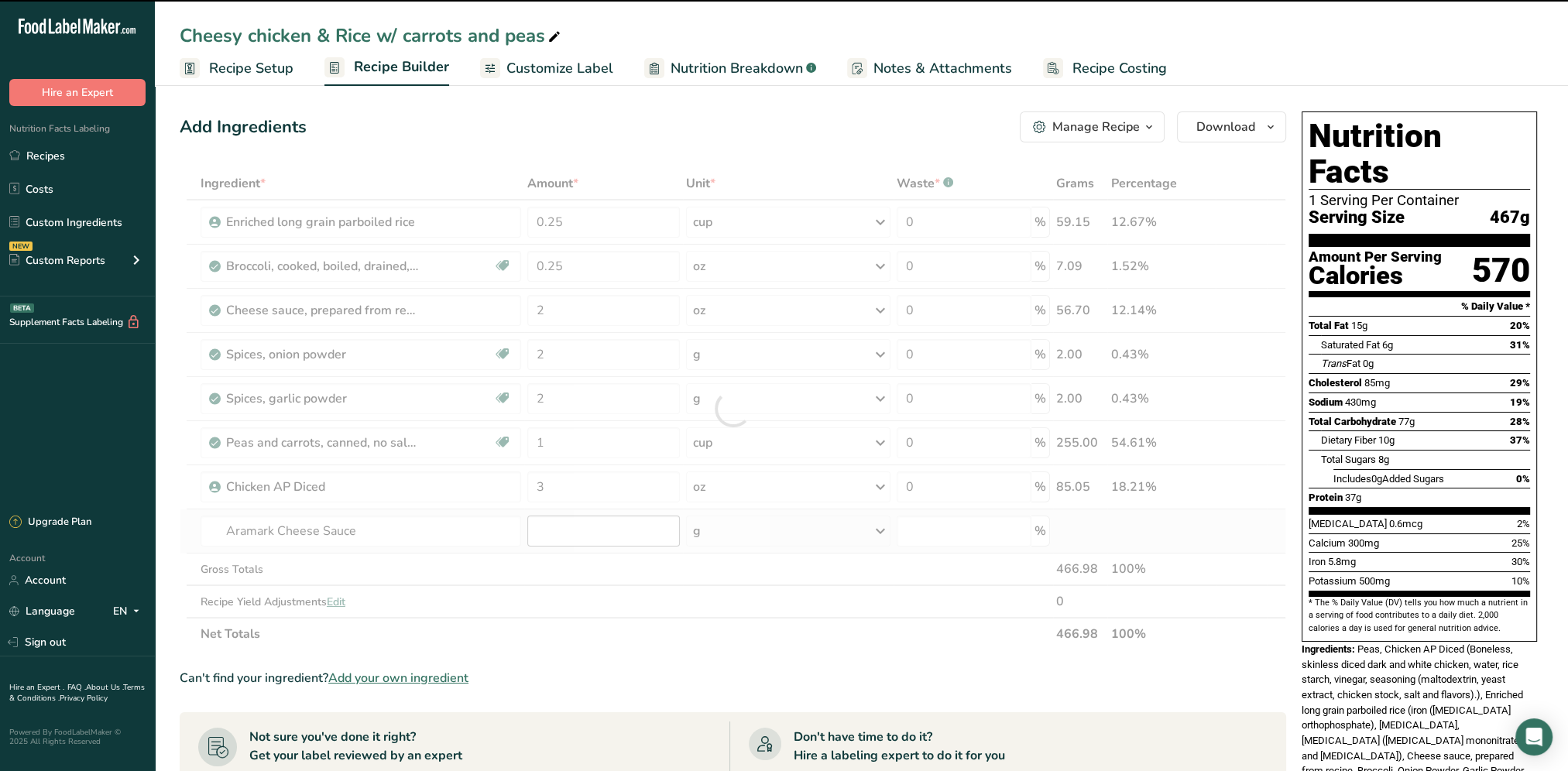
type input "0"
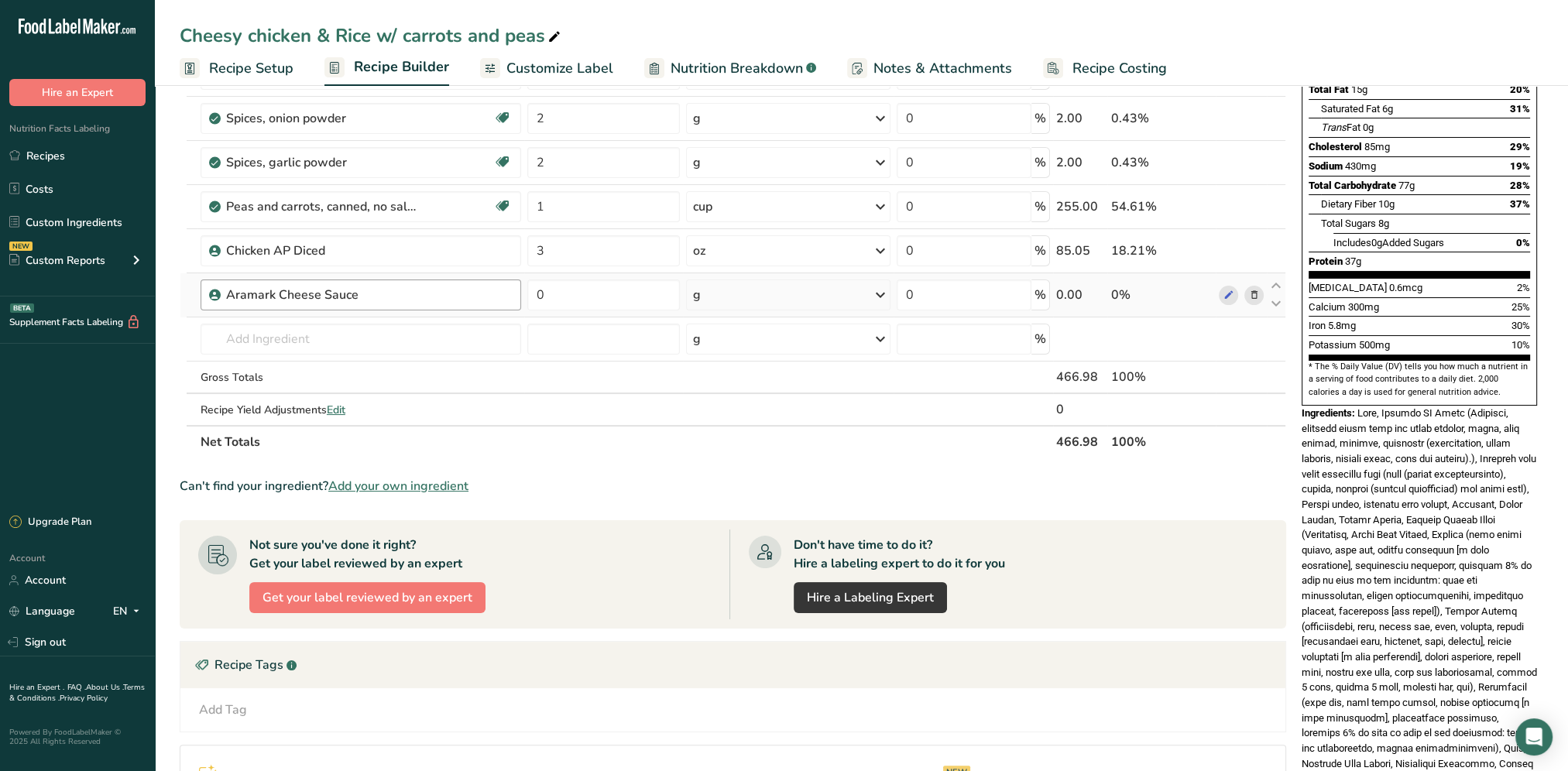
scroll to position [155, 0]
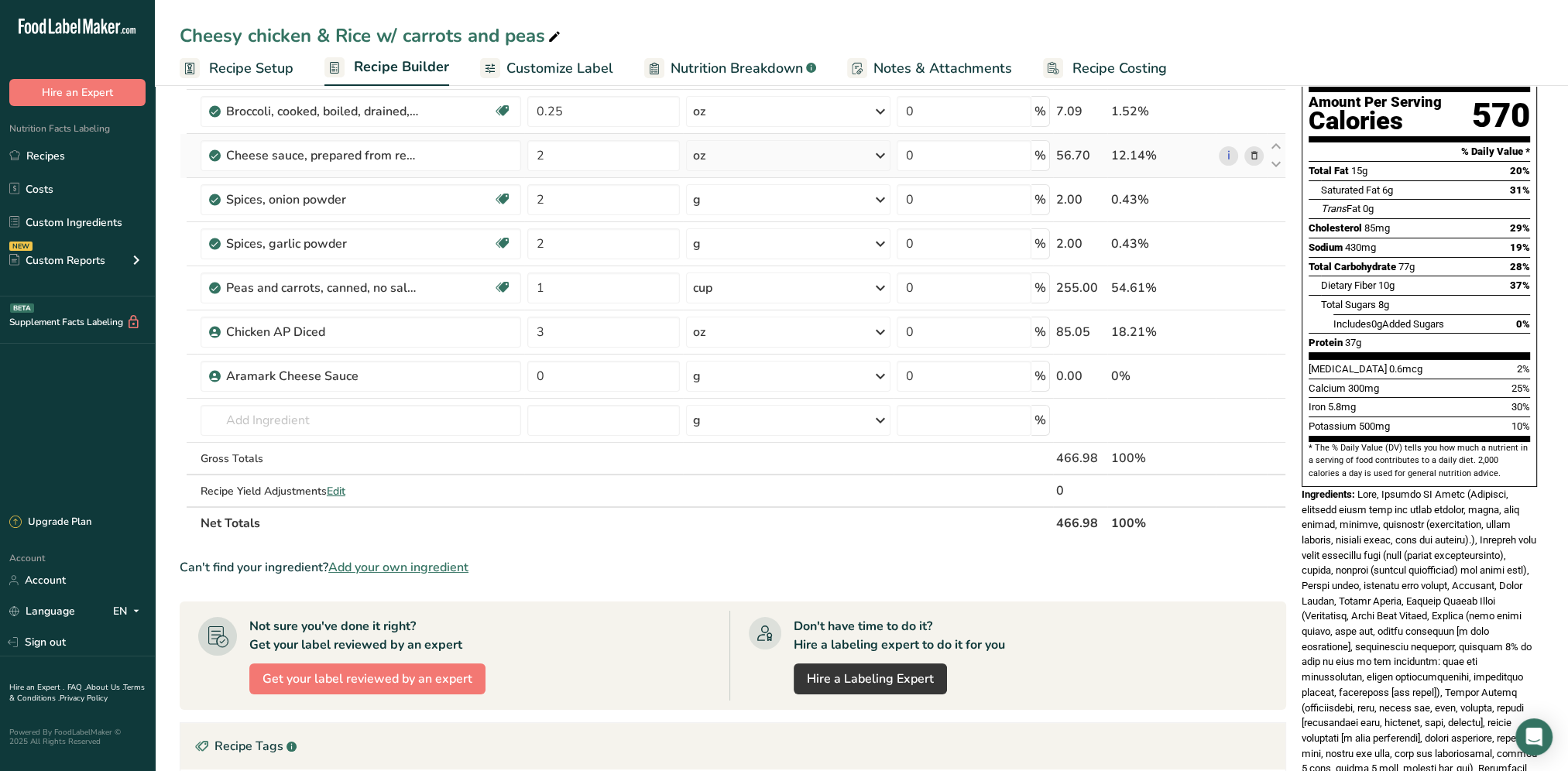
click at [1256, 155] on icon at bounding box center [1252, 156] width 11 height 16
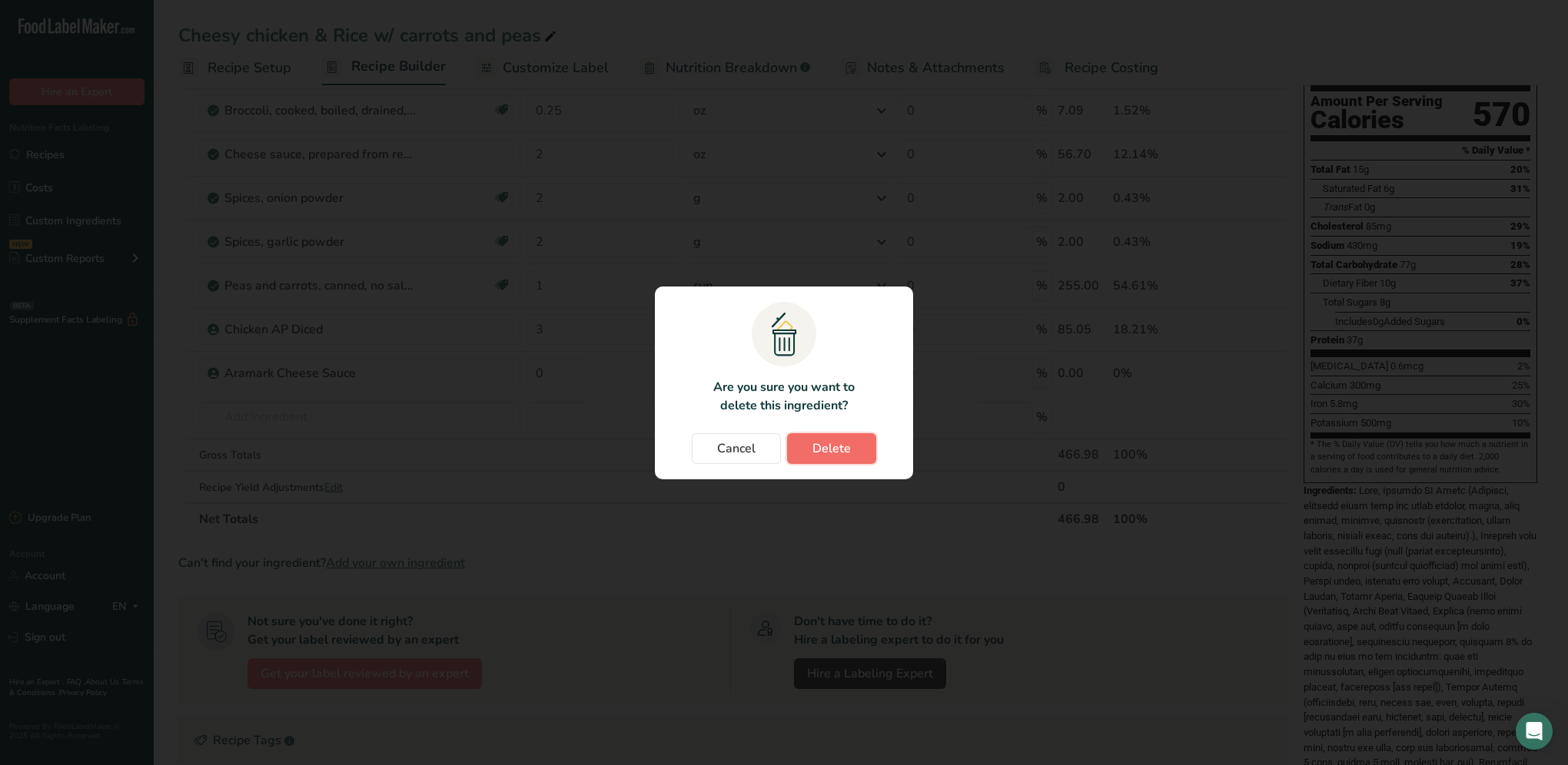
click at [824, 445] on span "Delete" at bounding box center [832, 448] width 38 height 18
type input "1"
type input "3"
type input "0"
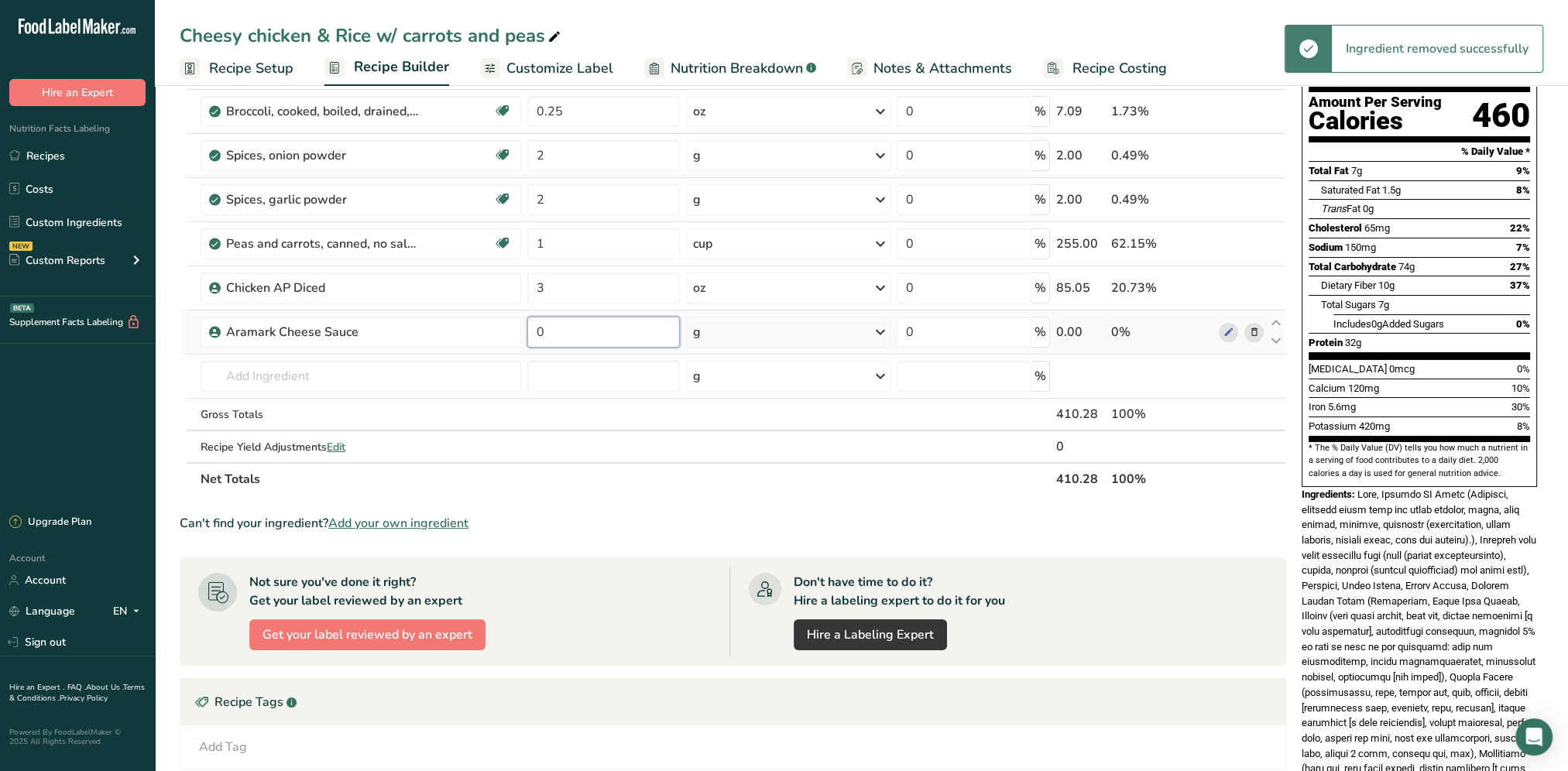
drag, startPoint x: 567, startPoint y: 333, endPoint x: 531, endPoint y: 334, distance: 36.0
click at [531, 334] on input "0" at bounding box center [603, 332] width 153 height 31
type input "2"
click at [875, 334] on div "Ingredient * Amount * Unit * Waste * .a-a{fill:#347362;}.b-a{fill:#fff;} Grams …" at bounding box center [732, 253] width 1106 height 483
click at [880, 333] on icon at bounding box center [880, 332] width 18 height 28
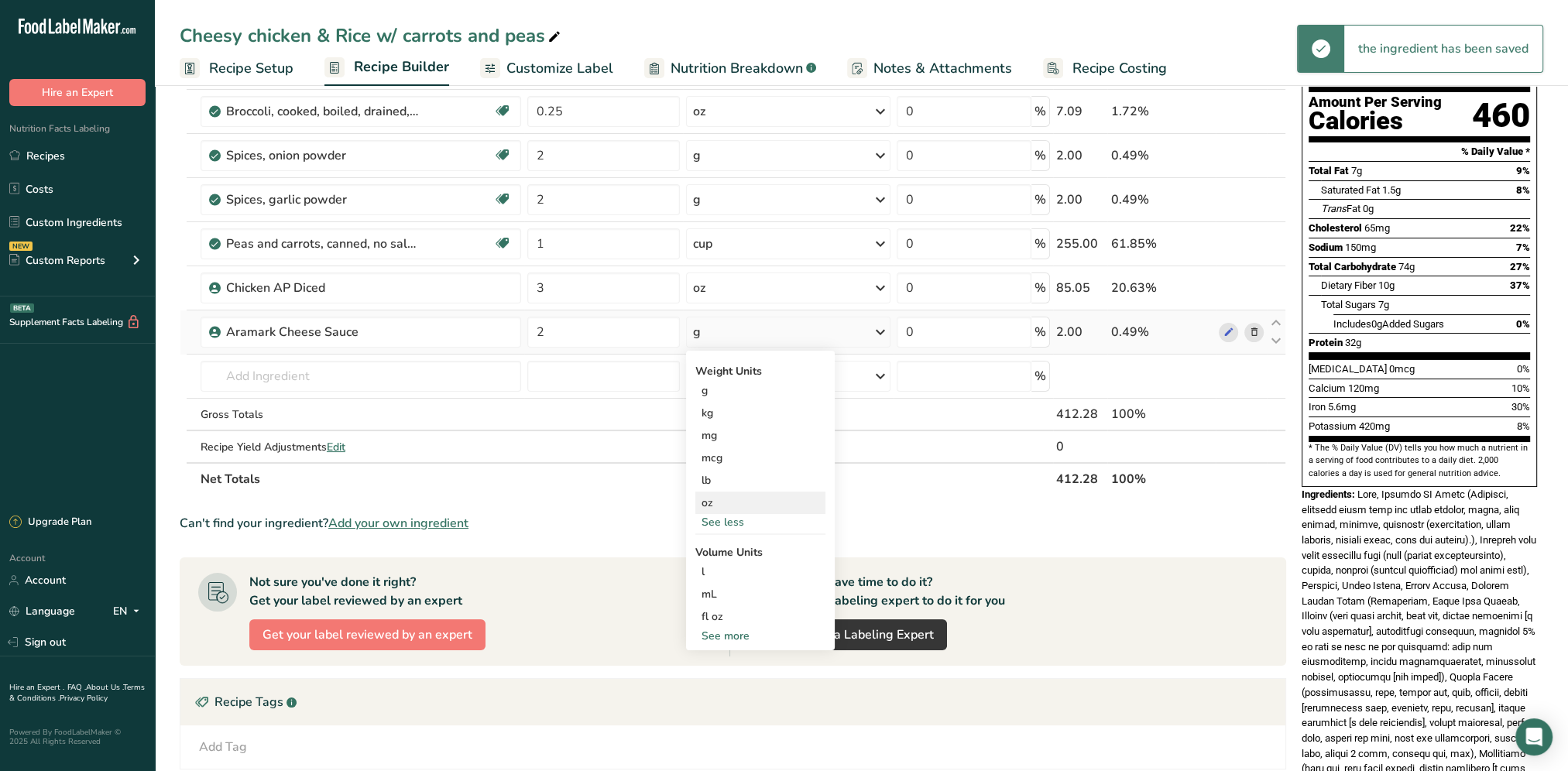
click at [721, 498] on div "oz" at bounding box center [760, 502] width 131 height 22
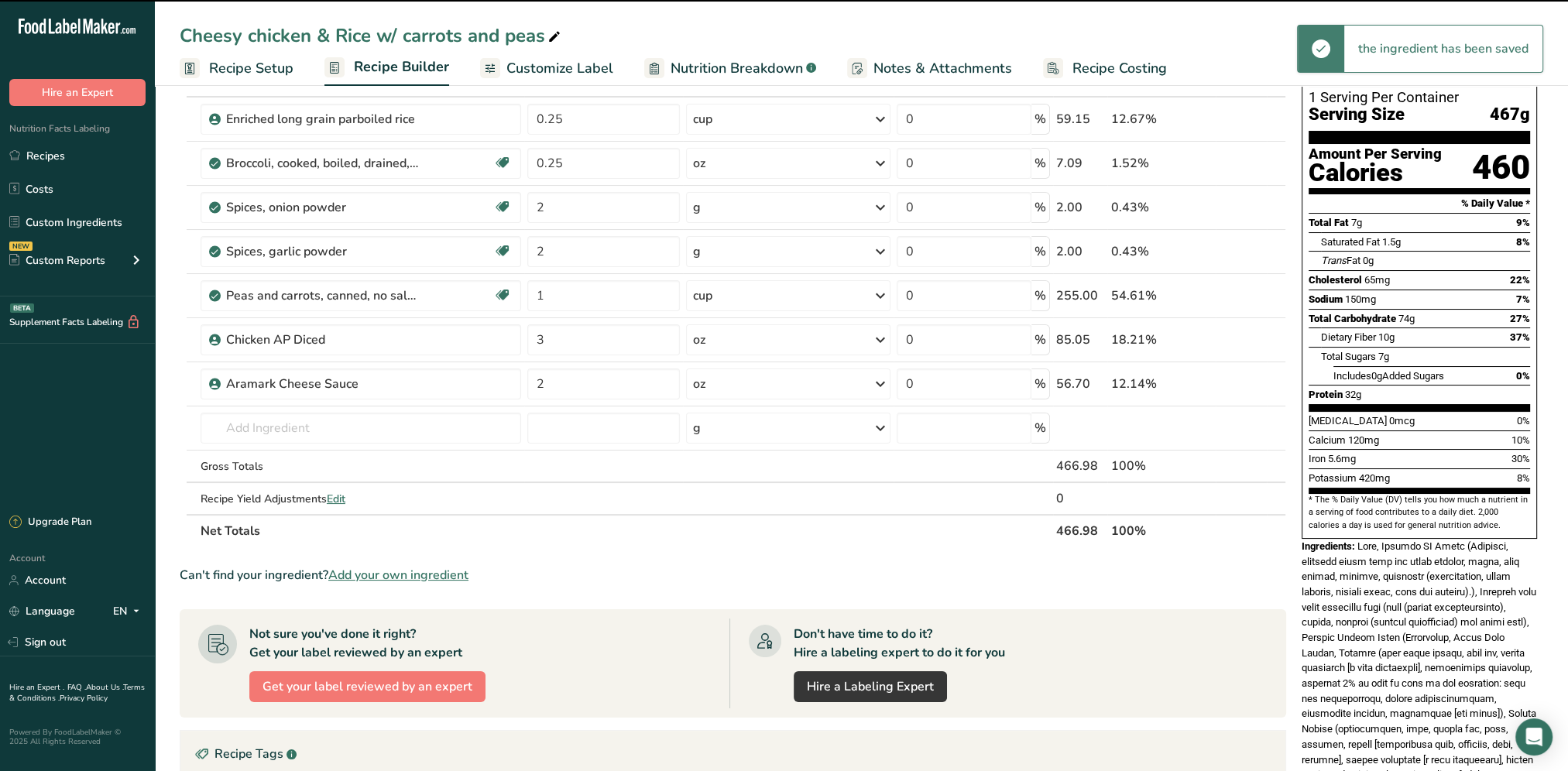
scroll to position [78, 0]
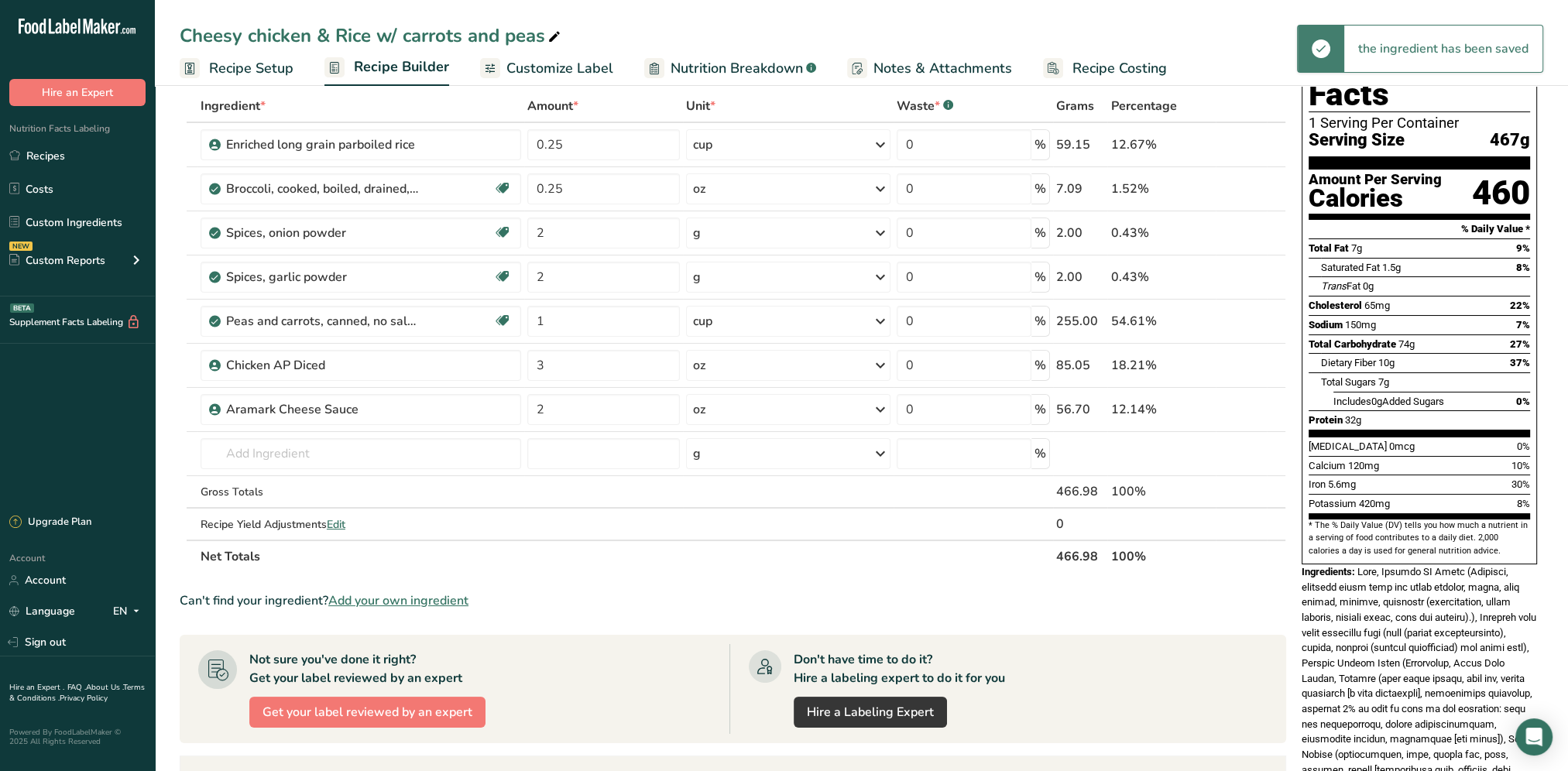
click at [871, 575] on section "Ingredient * Amount * Unit * Waste * .a-a{fill:#347362;}.b-a{fill:#fff;} Grams …" at bounding box center [732, 572] width 1106 height 965
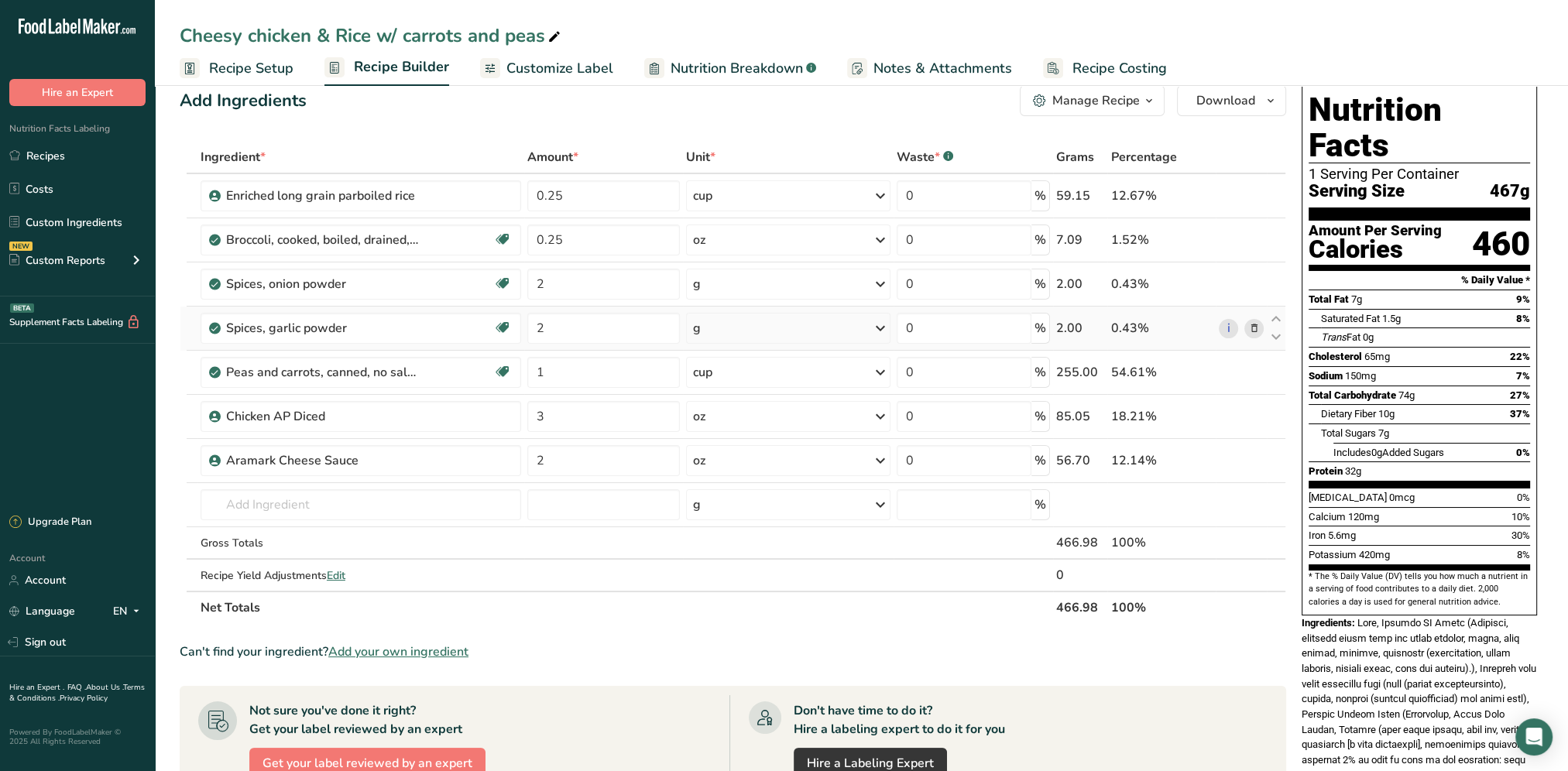
scroll to position [0, 0]
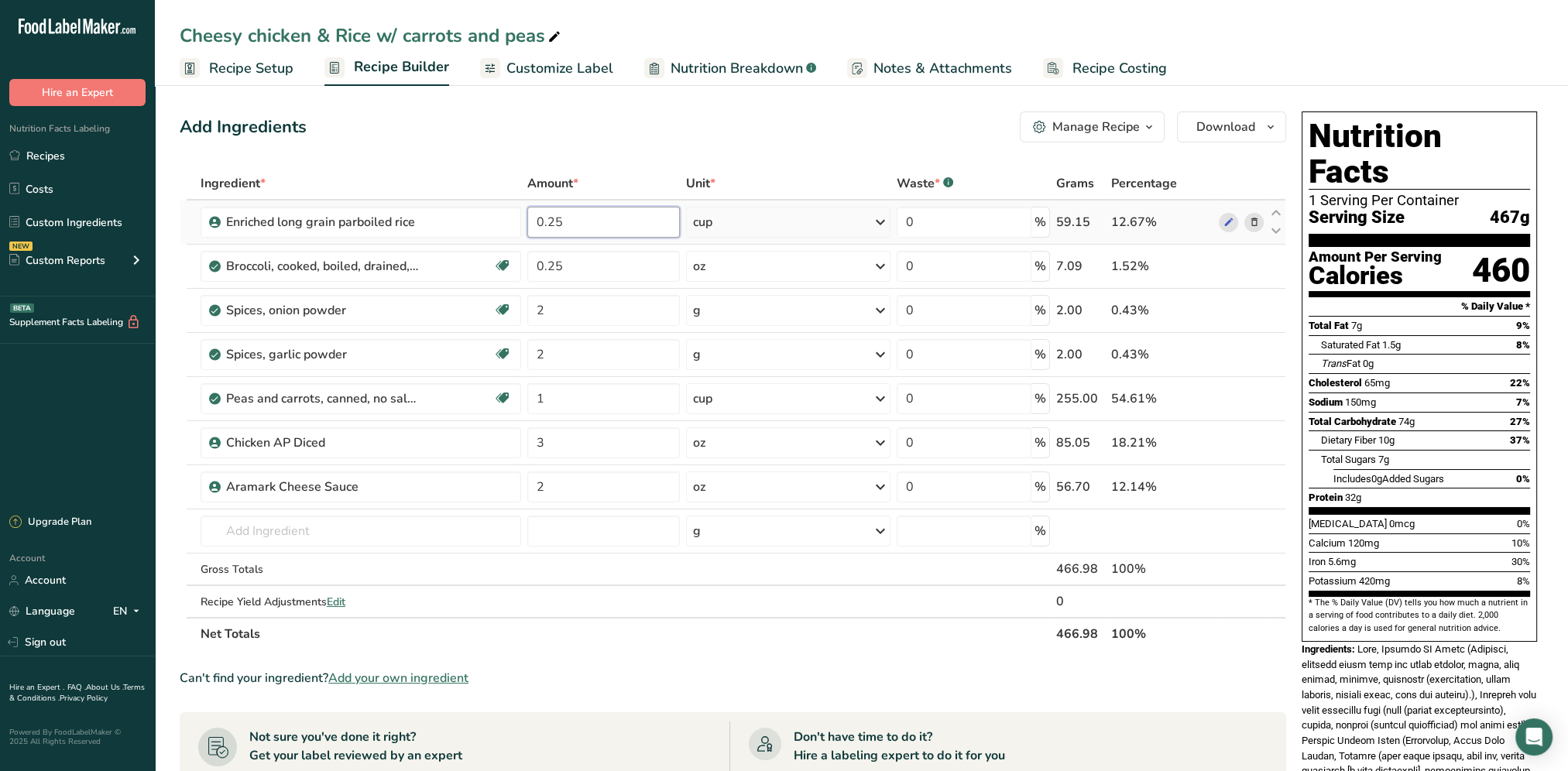
drag, startPoint x: 595, startPoint y: 225, endPoint x: 527, endPoint y: 223, distance: 68.0
click at [527, 223] on input "0.25" at bounding box center [603, 222] width 153 height 31
type input "0.5"
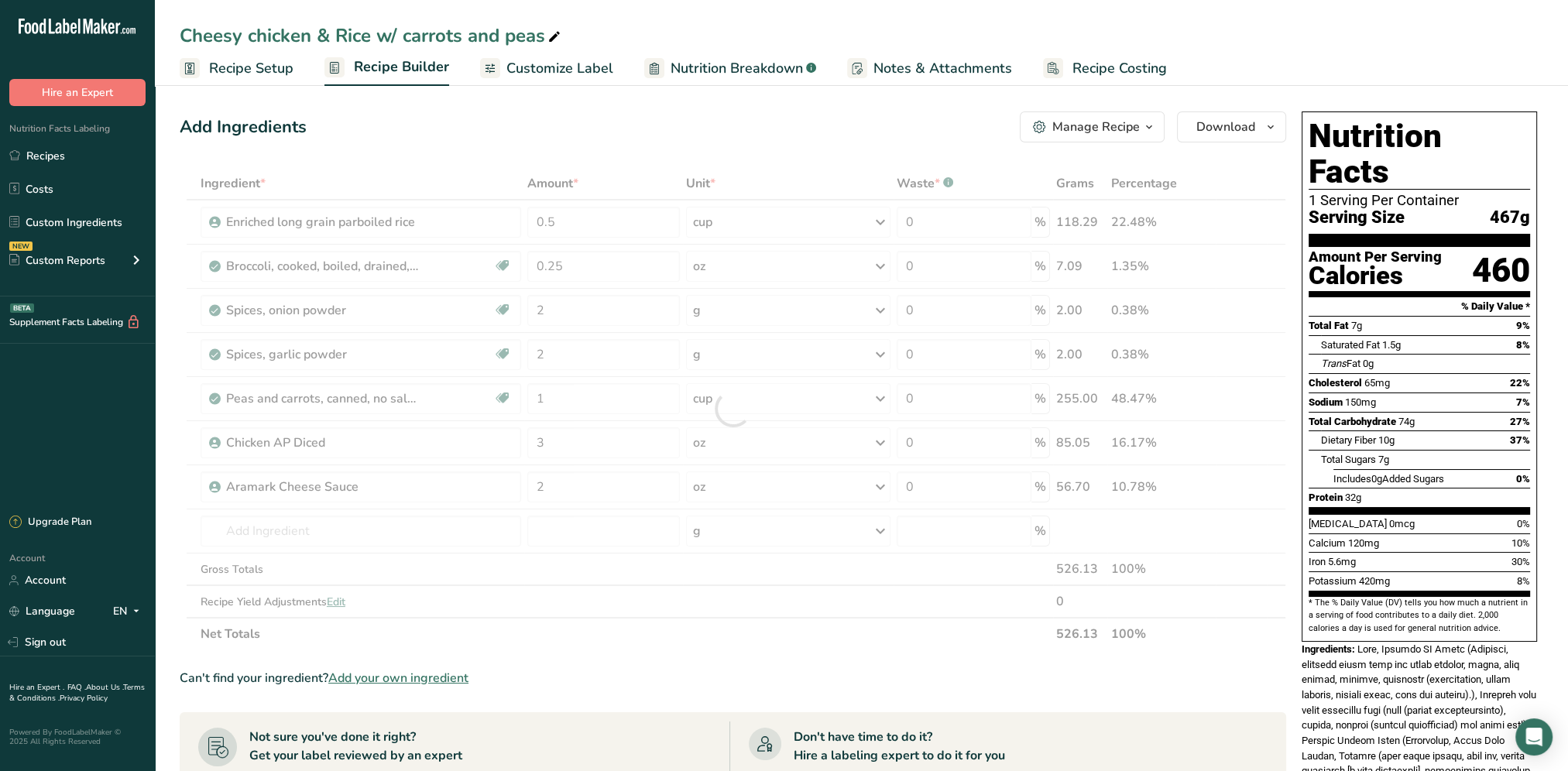
click at [684, 140] on div "Add Ingredients Manage Recipe Delete Recipe Duplicate Recipe Scale Recipe Save …" at bounding box center [732, 127] width 1106 height 31
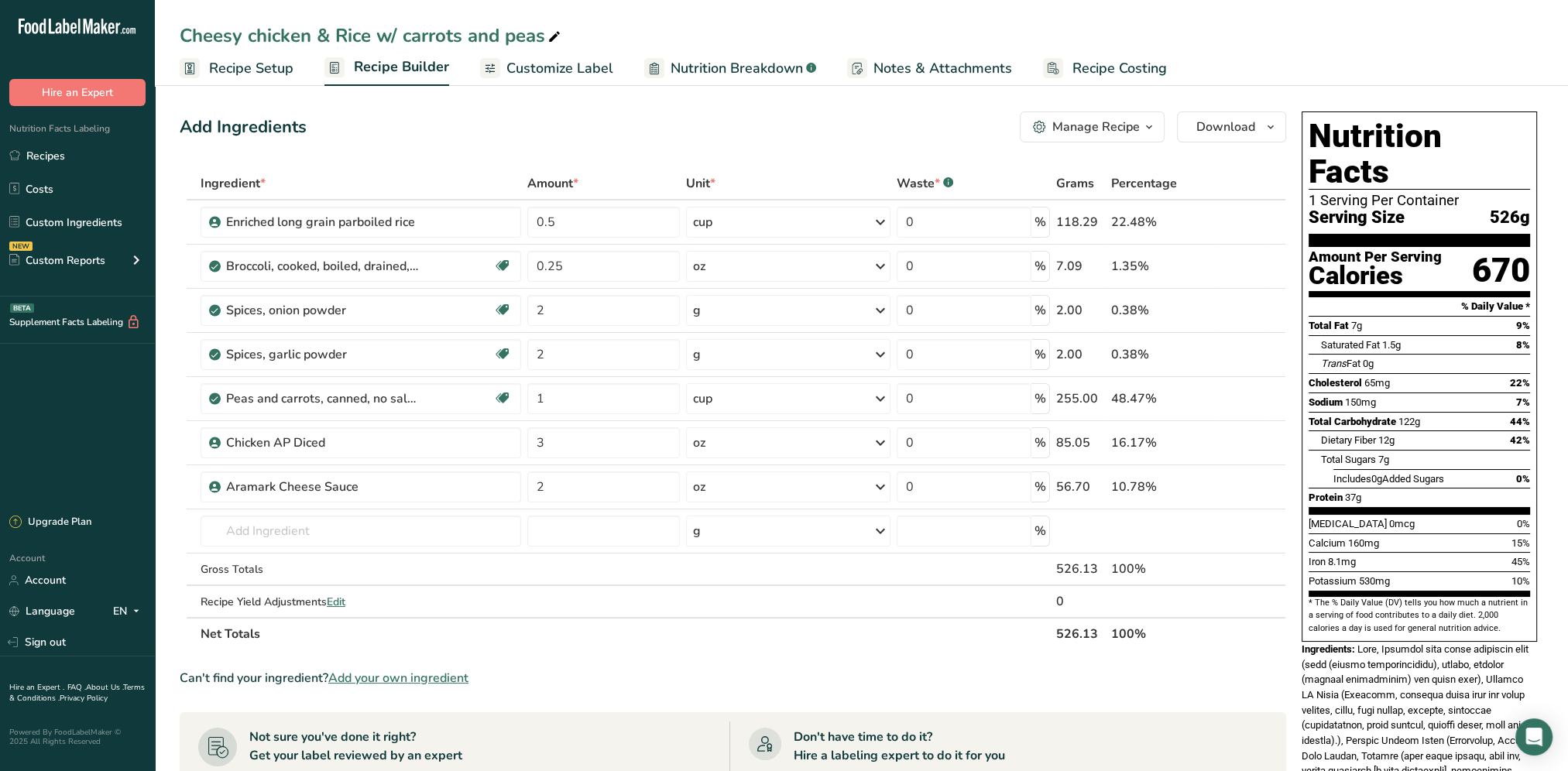
click at [540, 62] on span "Customize Label" at bounding box center [559, 69] width 107 height 21
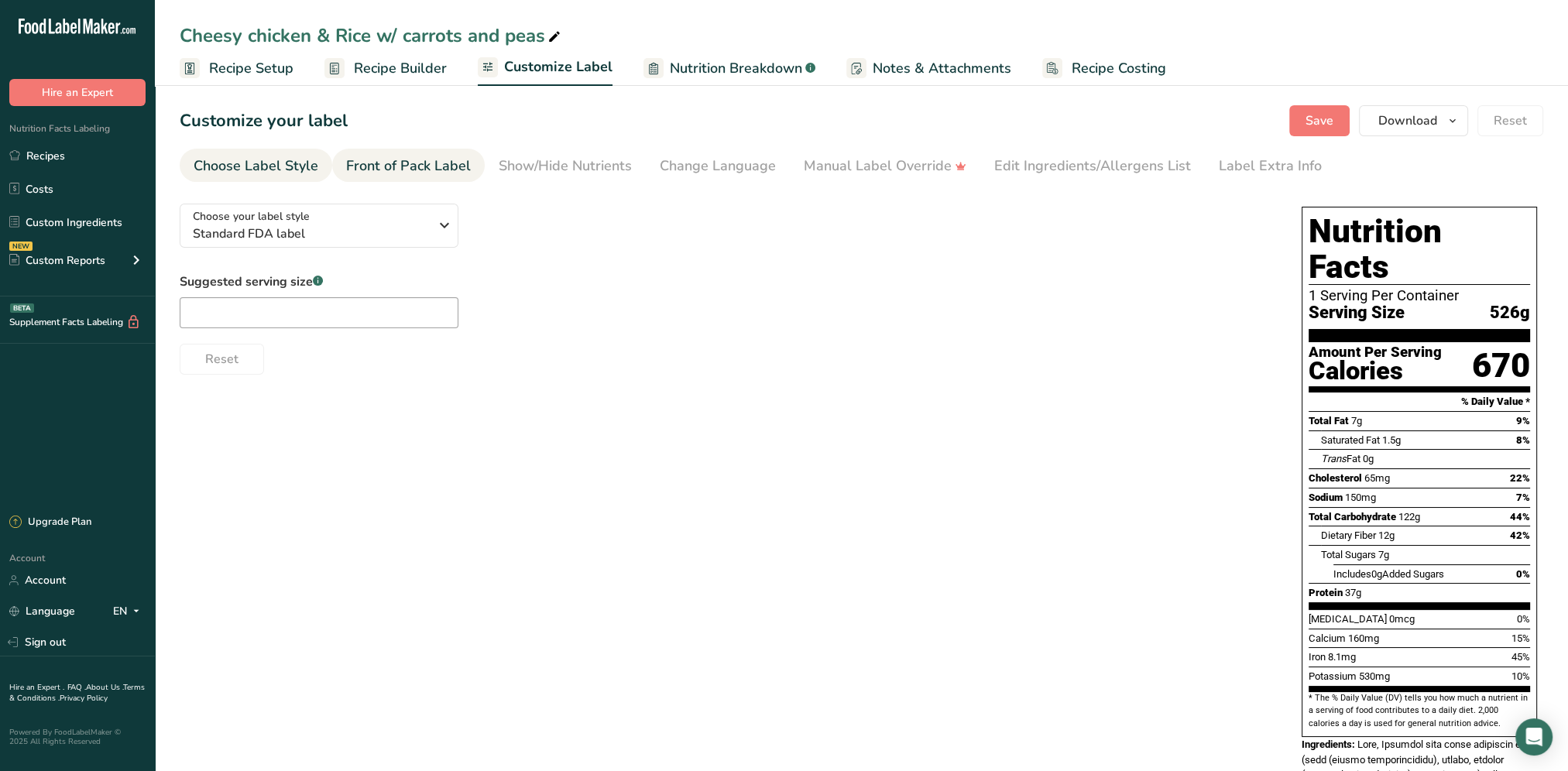
click at [402, 164] on div "Front of Pack Label" at bounding box center [409, 166] width 125 height 21
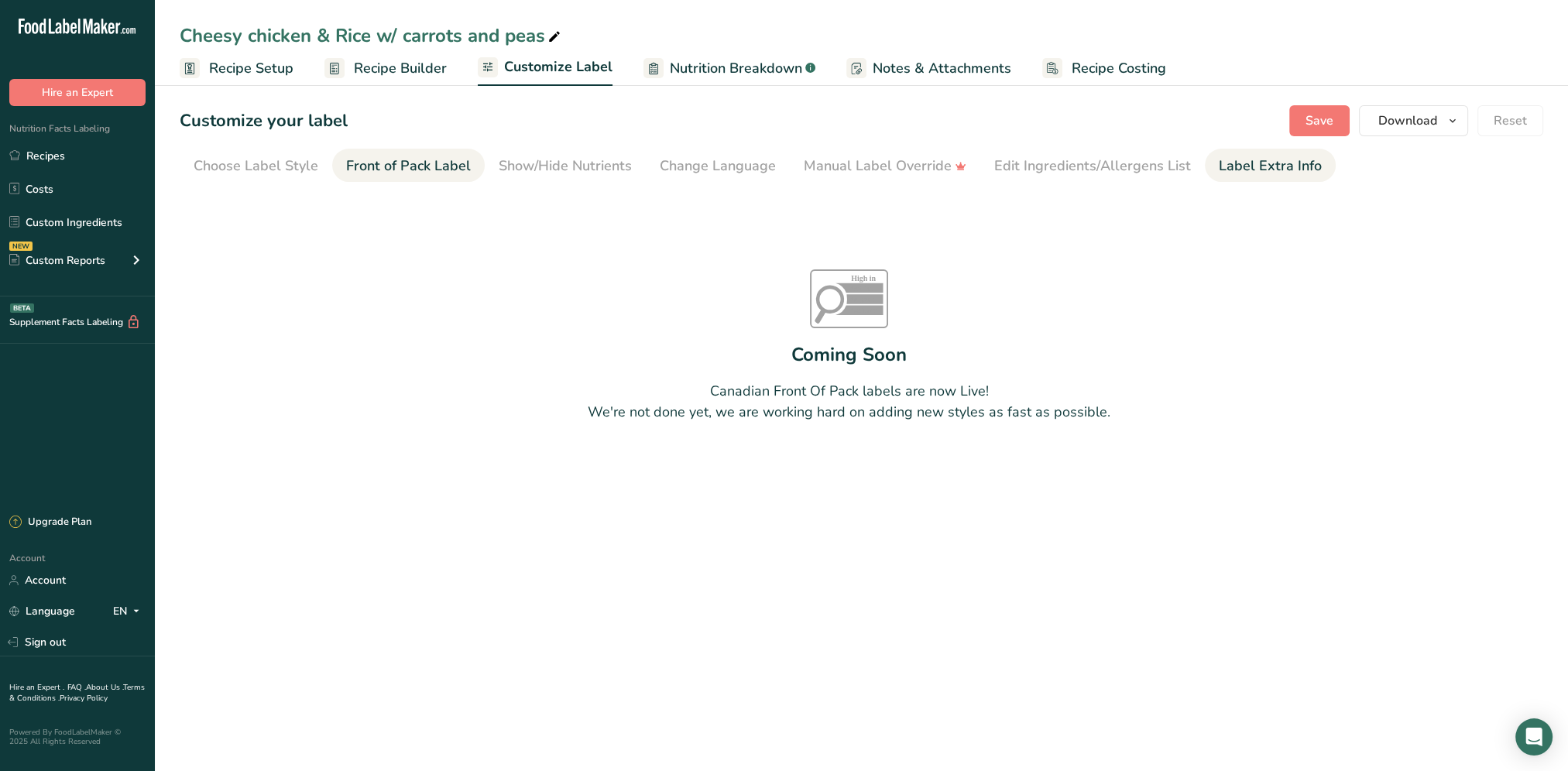
click at [1237, 163] on div "Label Extra Info" at bounding box center [1270, 166] width 103 height 21
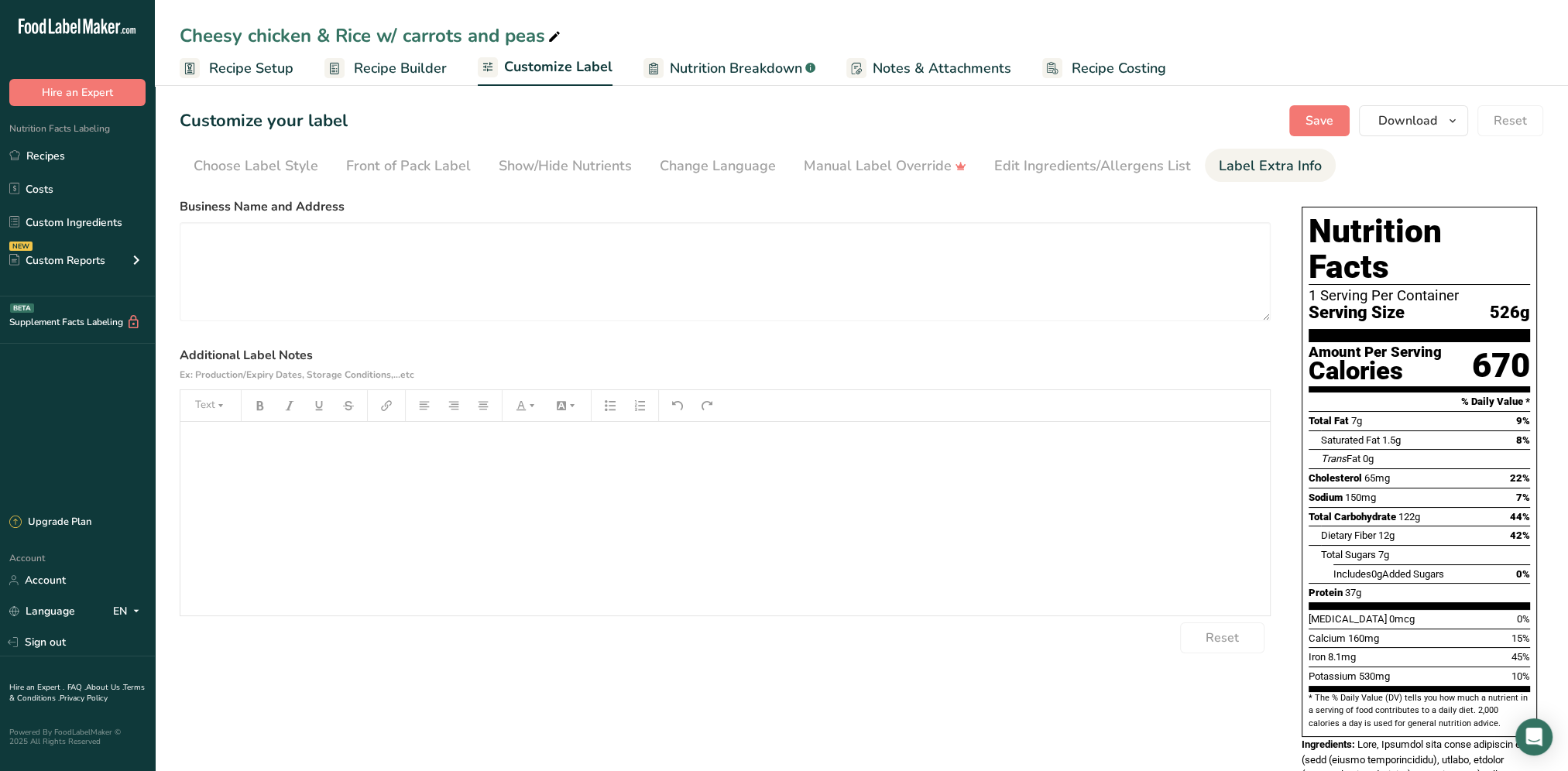
click at [223, 445] on p "﻿" at bounding box center [725, 444] width 1074 height 18
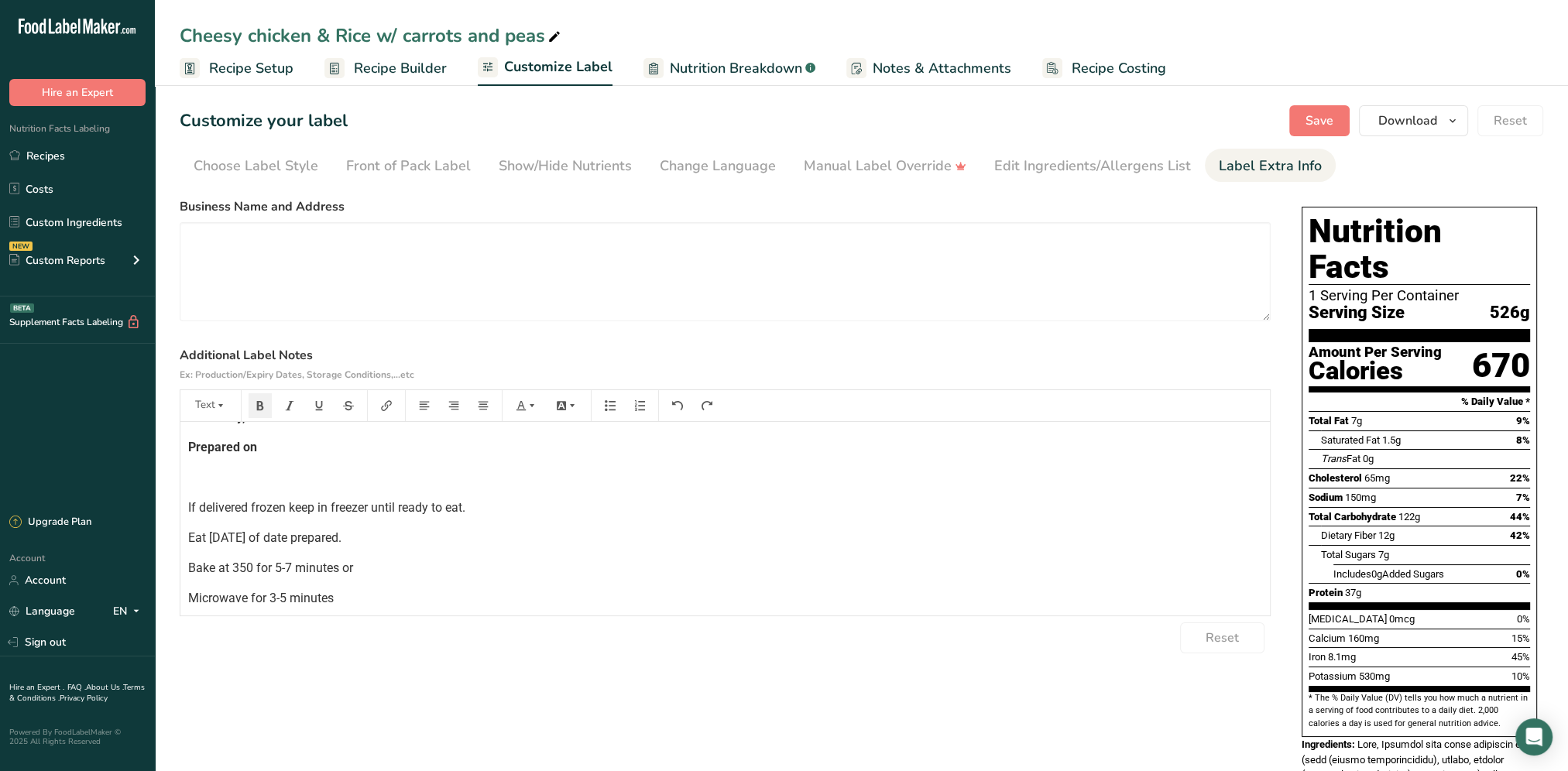
scroll to position [60, 0]
click at [288, 467] on p "Prepared on" at bounding box center [725, 474] width 1074 height 18
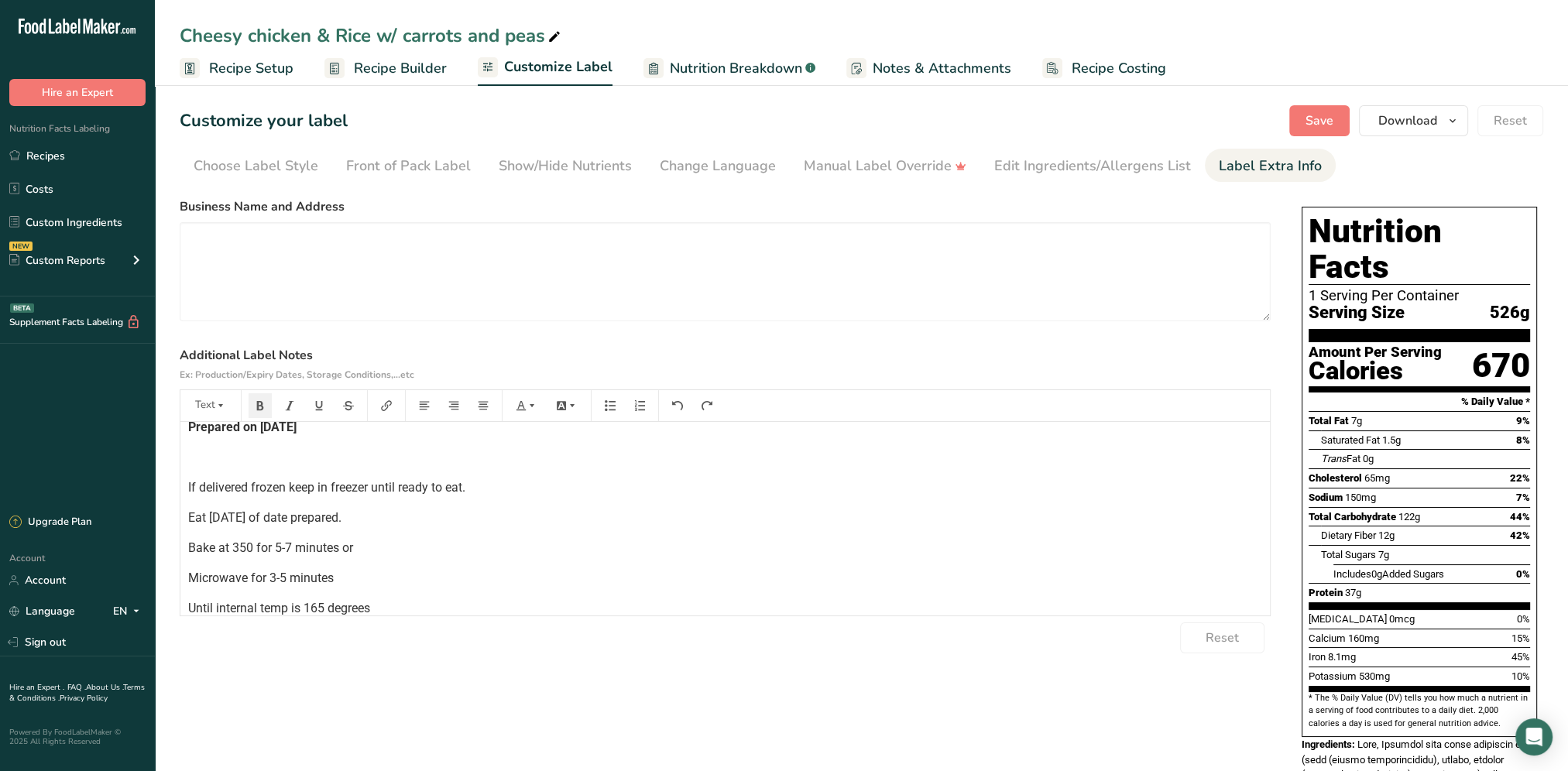
scroll to position [150, 0]
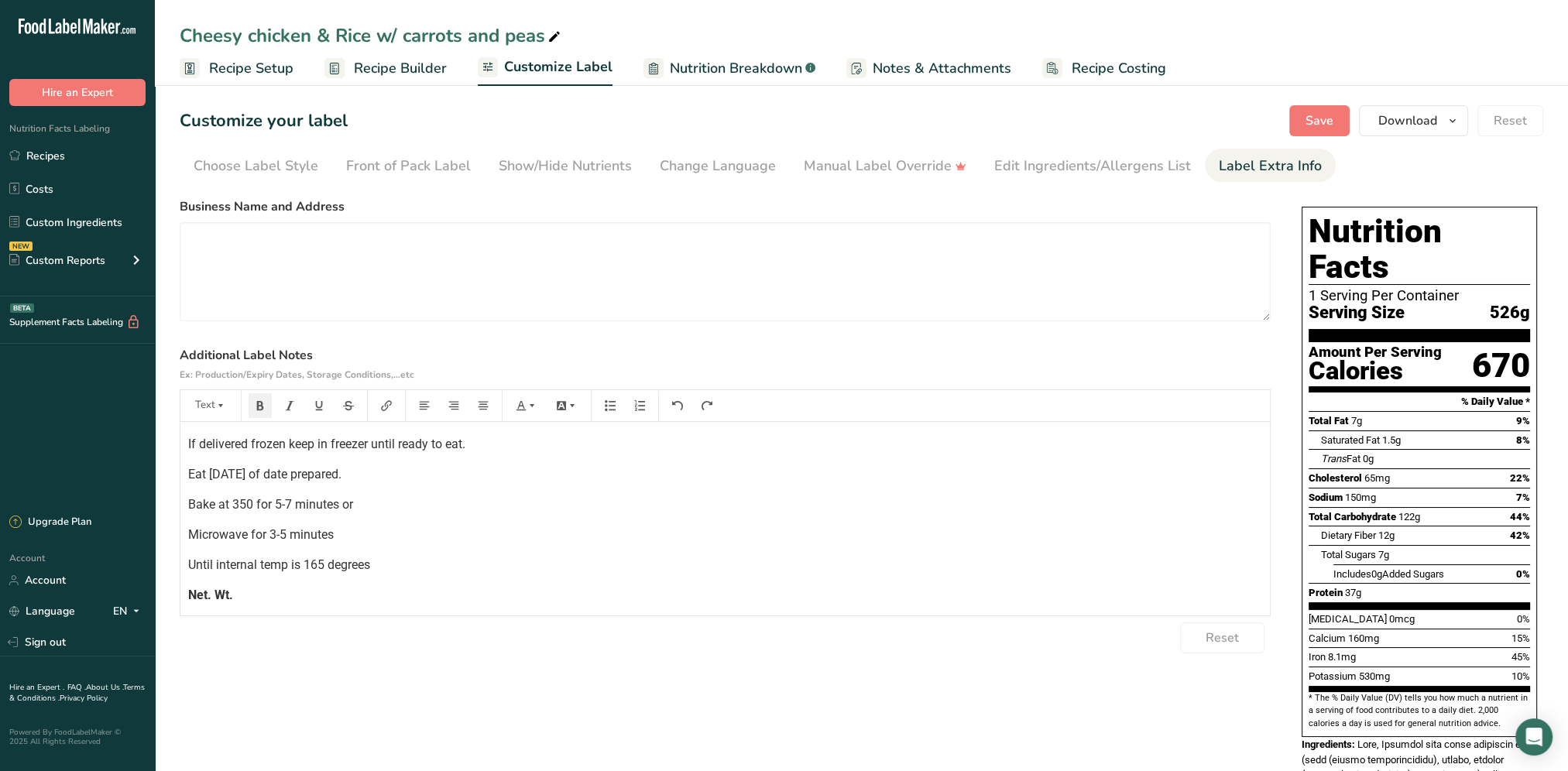
click at [281, 595] on p "Net. Wt." at bounding box center [725, 595] width 1074 height 18
click at [1329, 122] on span "Save" at bounding box center [1319, 120] width 28 height 18
click at [1340, 118] on button "Save" at bounding box center [1319, 121] width 60 height 31
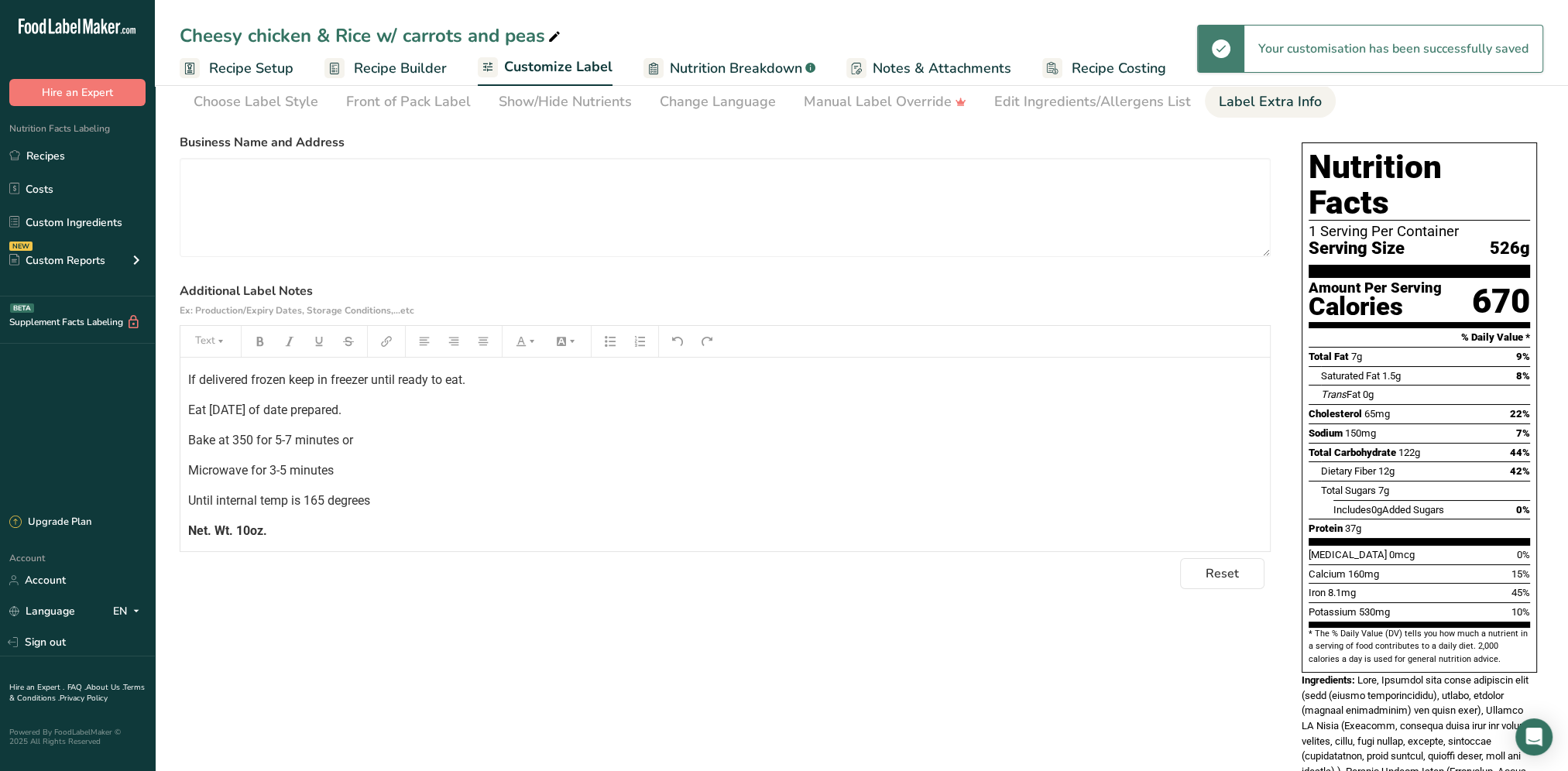
scroll to position [0, 0]
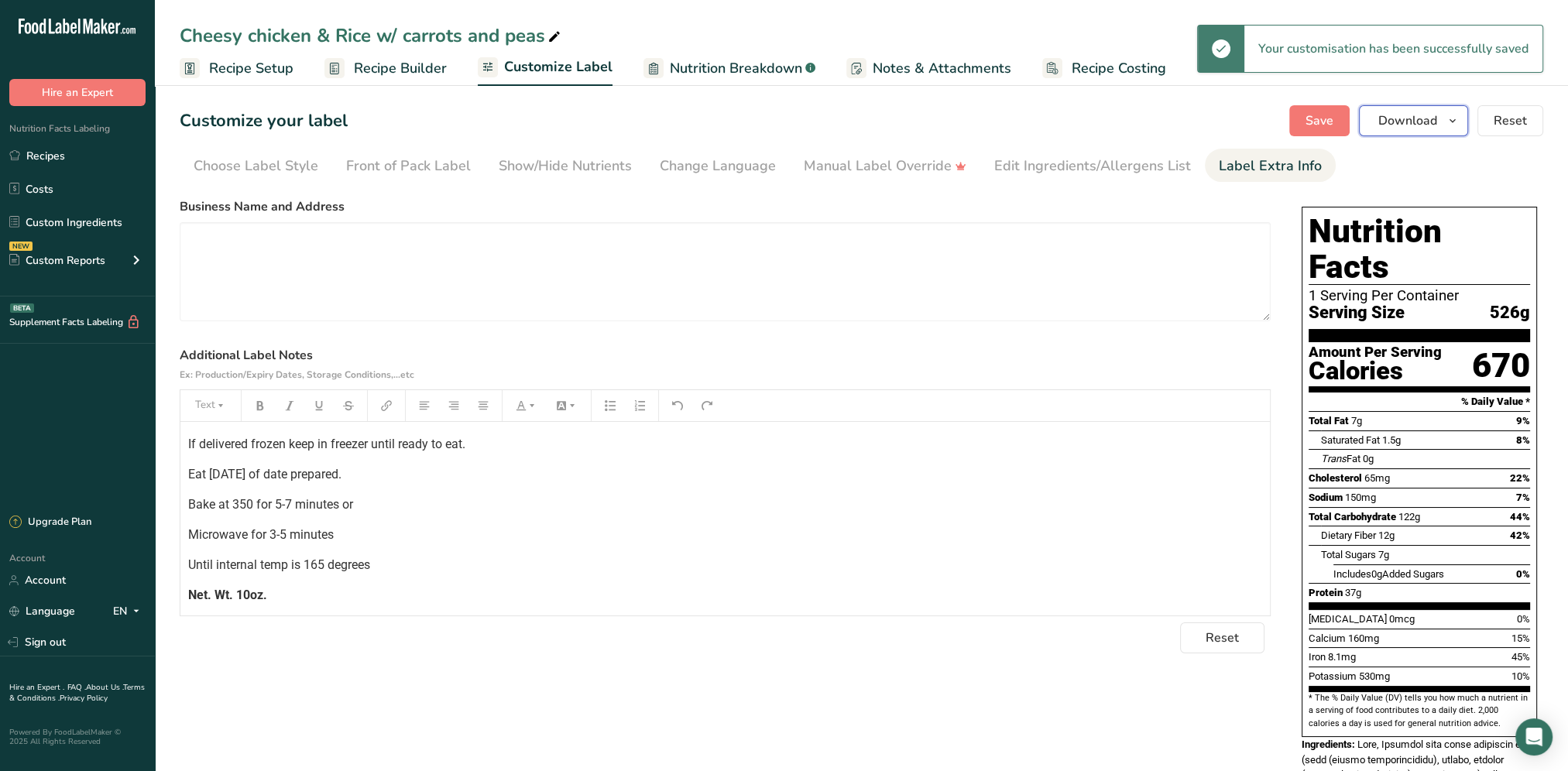
click at [1405, 133] on button "Download" at bounding box center [1414, 121] width 109 height 31
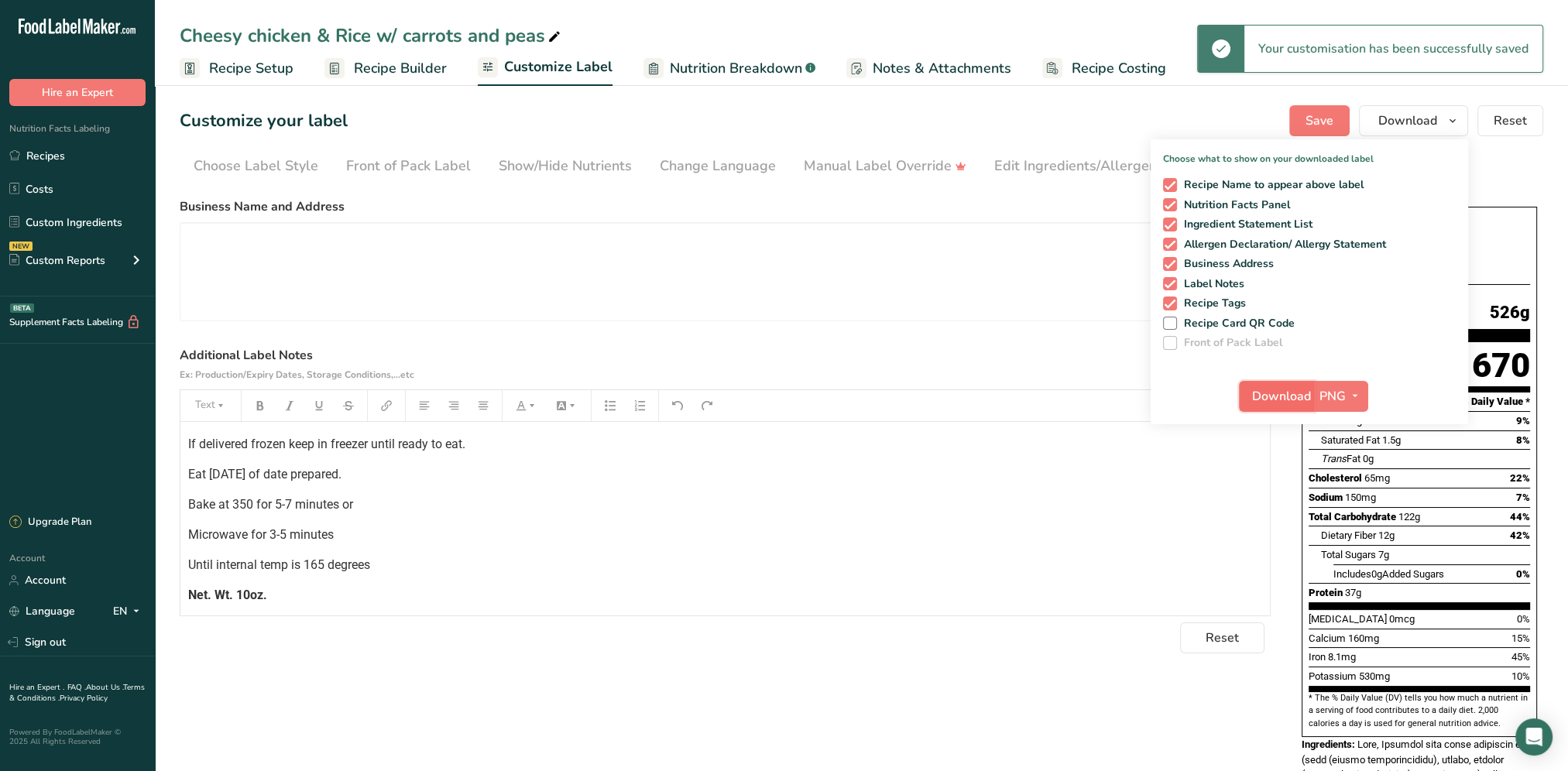
click at [1280, 391] on span "Download" at bounding box center [1280, 396] width 59 height 18
